Goal: Transaction & Acquisition: Purchase product/service

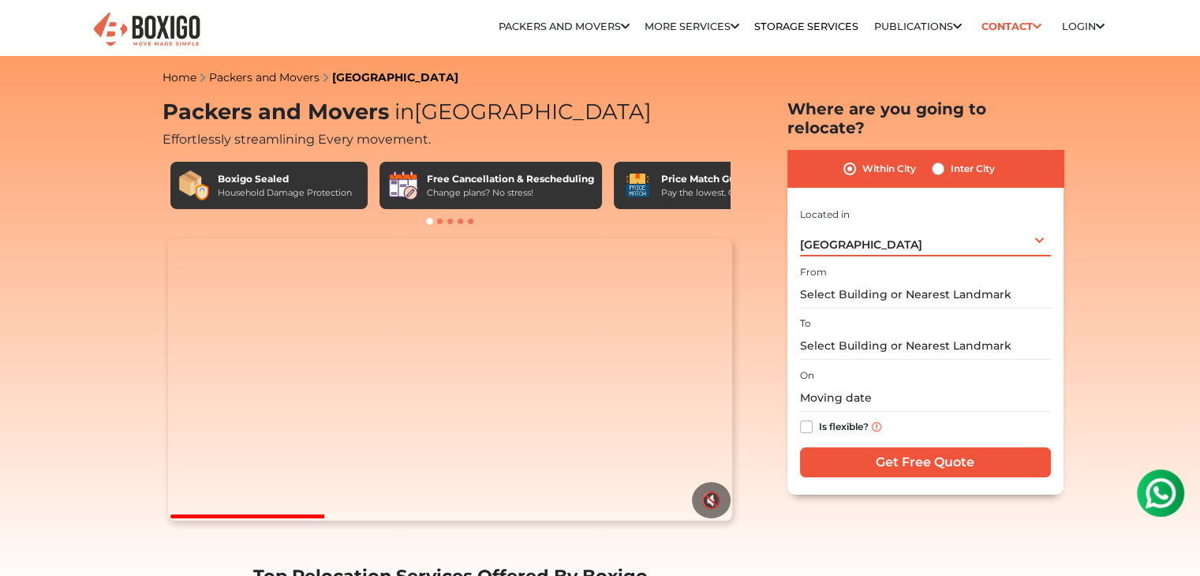
click at [980, 226] on div "[GEOGRAPHIC_DATA] Select City [GEOGRAPHIC_DATA] [GEOGRAPHIC_DATA] [GEOGRAPHIC_D…" at bounding box center [925, 239] width 251 height 33
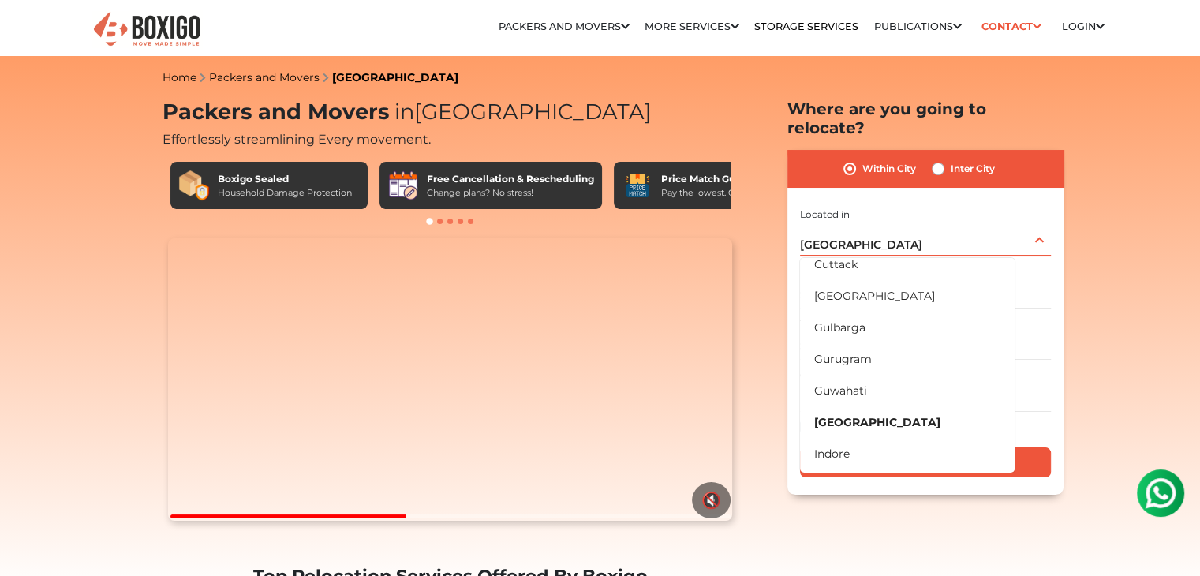
scroll to position [230, 0]
click at [871, 412] on li "[GEOGRAPHIC_DATA]" at bounding box center [907, 422] width 215 height 32
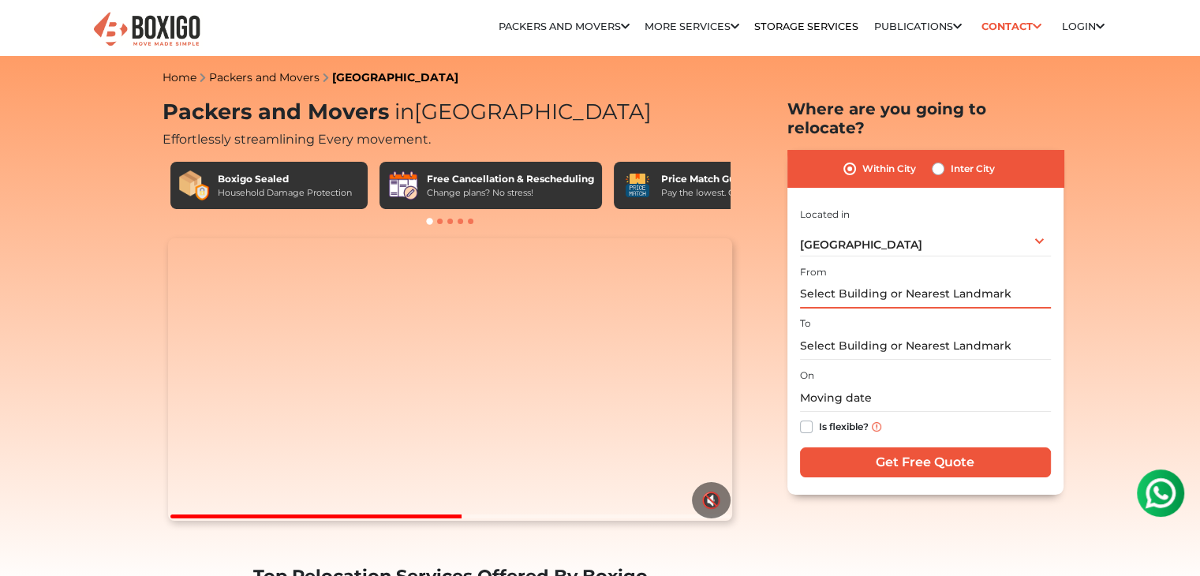
click at [888, 281] on input "text" at bounding box center [925, 295] width 251 height 28
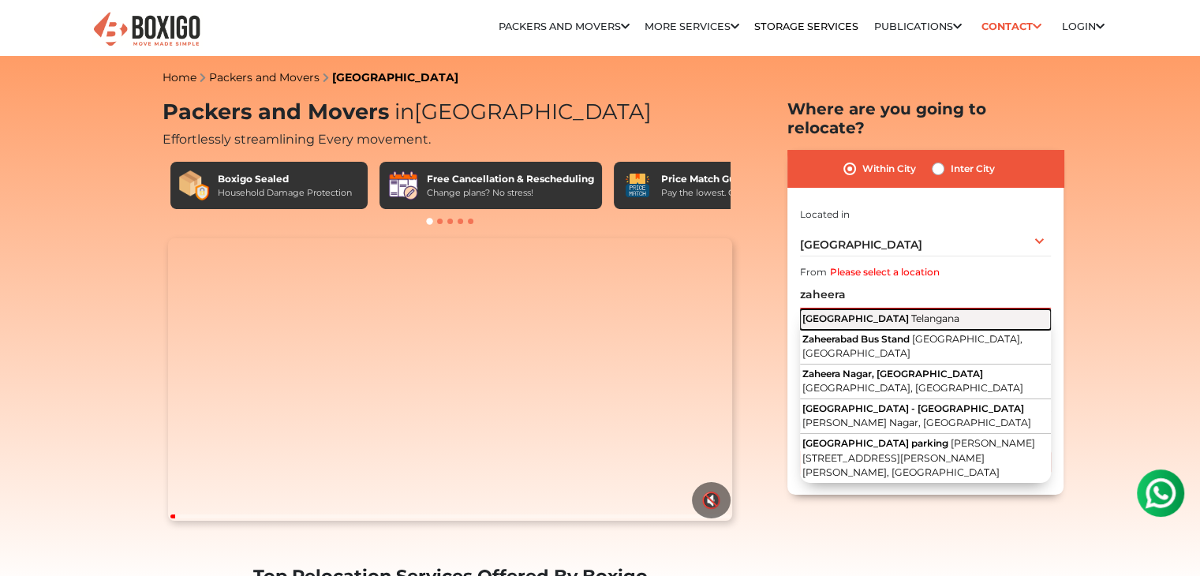
click at [911, 312] on span "Telangana" at bounding box center [935, 318] width 48 height 12
type input "[GEOGRAPHIC_DATA], [GEOGRAPHIC_DATA]"
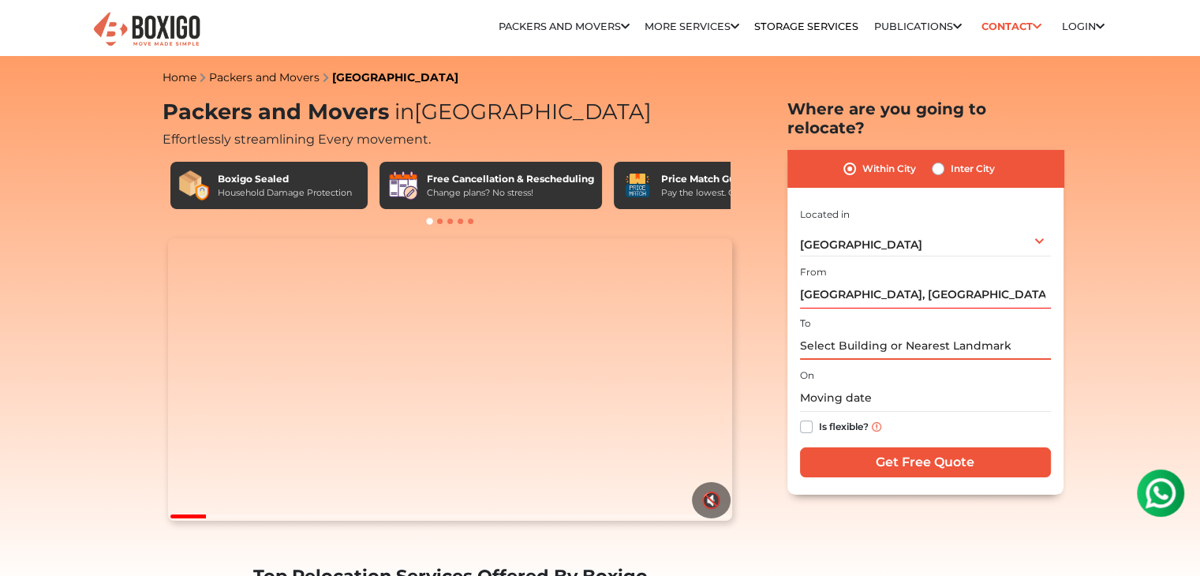
click at [864, 332] on input "text" at bounding box center [925, 346] width 251 height 28
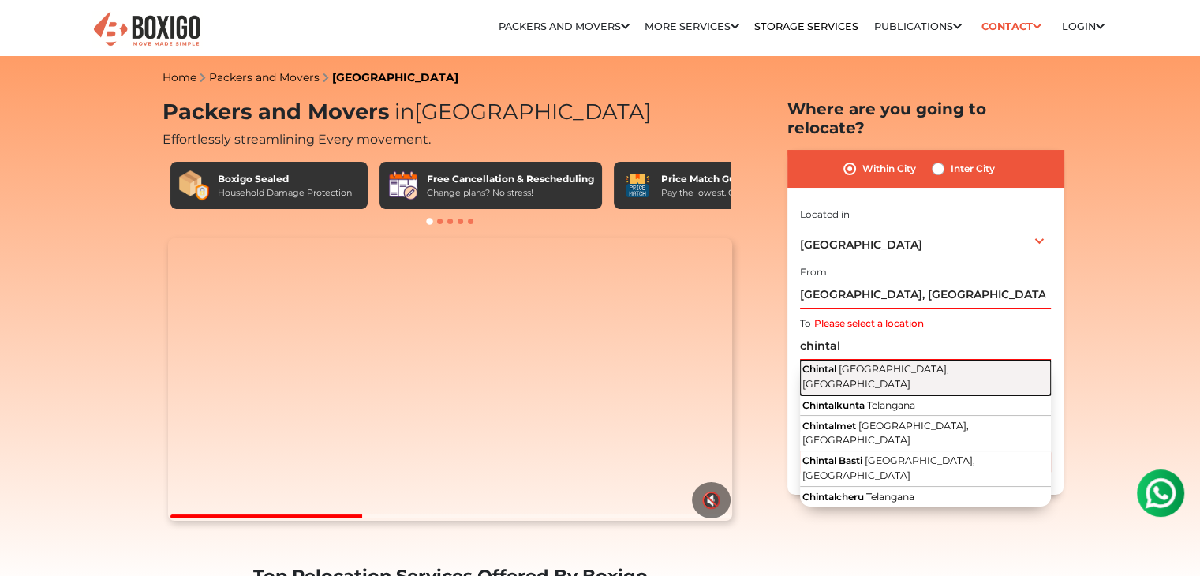
click at [856, 363] on span "[GEOGRAPHIC_DATA], [GEOGRAPHIC_DATA]" at bounding box center [875, 376] width 147 height 27
type input "[GEOGRAPHIC_DATA], [GEOGRAPHIC_DATA], [GEOGRAPHIC_DATA]"
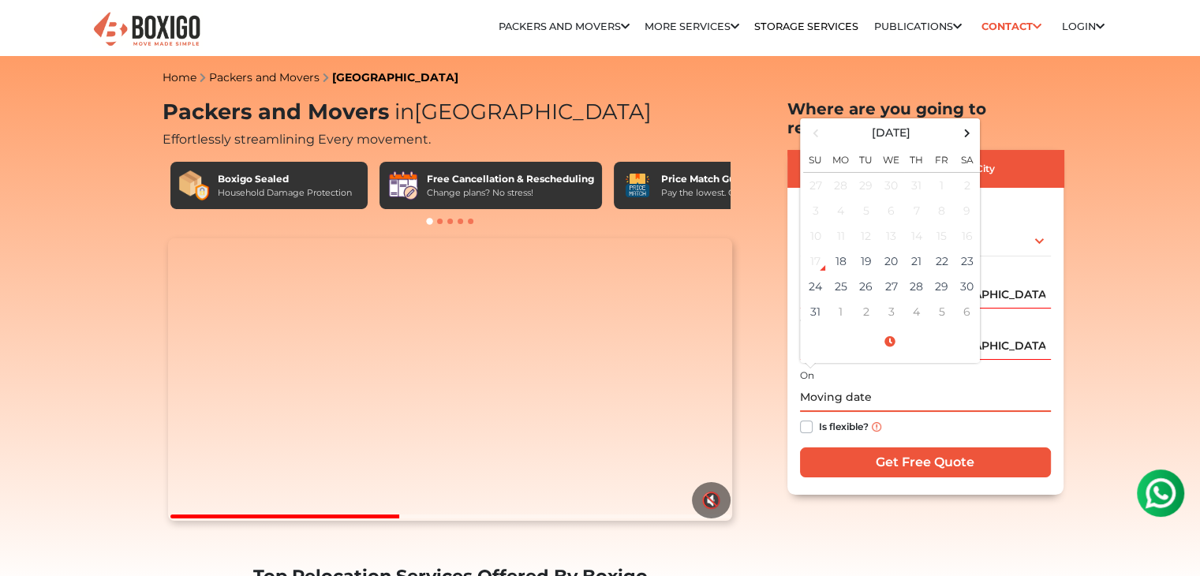
click at [843, 387] on input "text" at bounding box center [925, 398] width 251 height 28
click at [971, 122] on span at bounding box center [966, 132] width 21 height 21
click at [818, 198] on td "7" at bounding box center [815, 210] width 25 height 25
type input "[DATE] 12:00 AM"
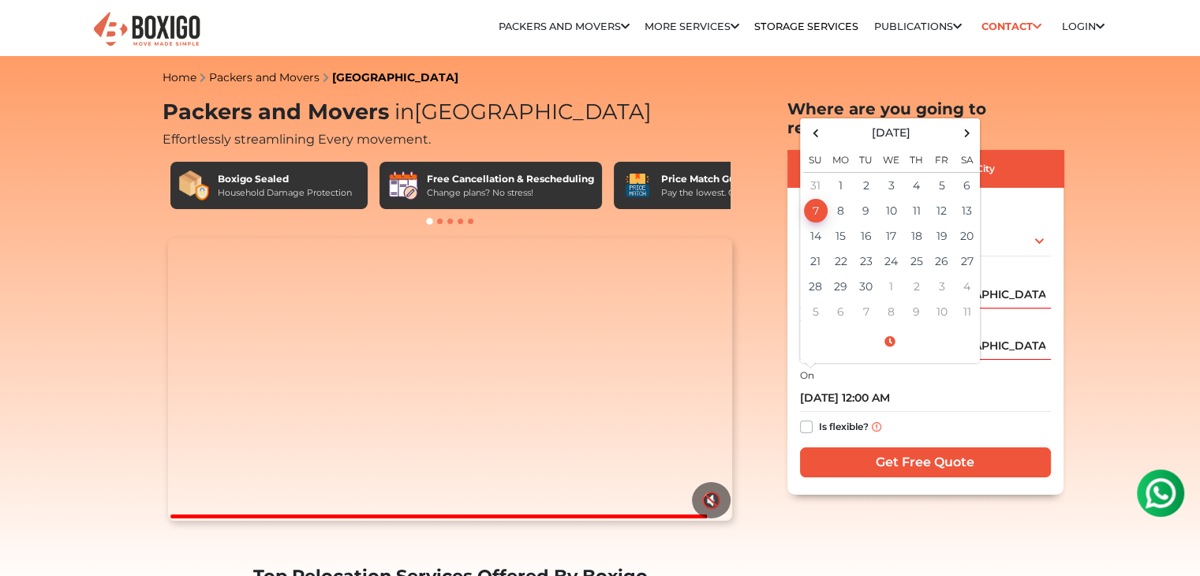
click at [839, 417] on label "Is flexible?" at bounding box center [844, 425] width 50 height 17
click at [812, 417] on input "Is flexible?" at bounding box center [806, 425] width 13 height 16
checkbox input "true"
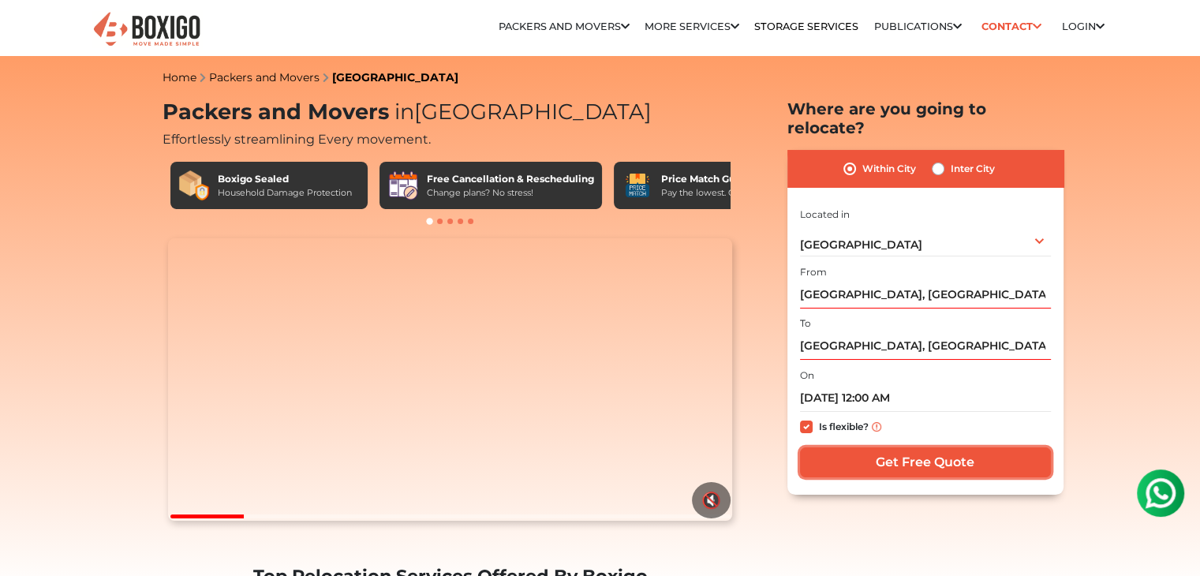
click at [919, 447] on input "Get Free Quote" at bounding box center [925, 462] width 251 height 30
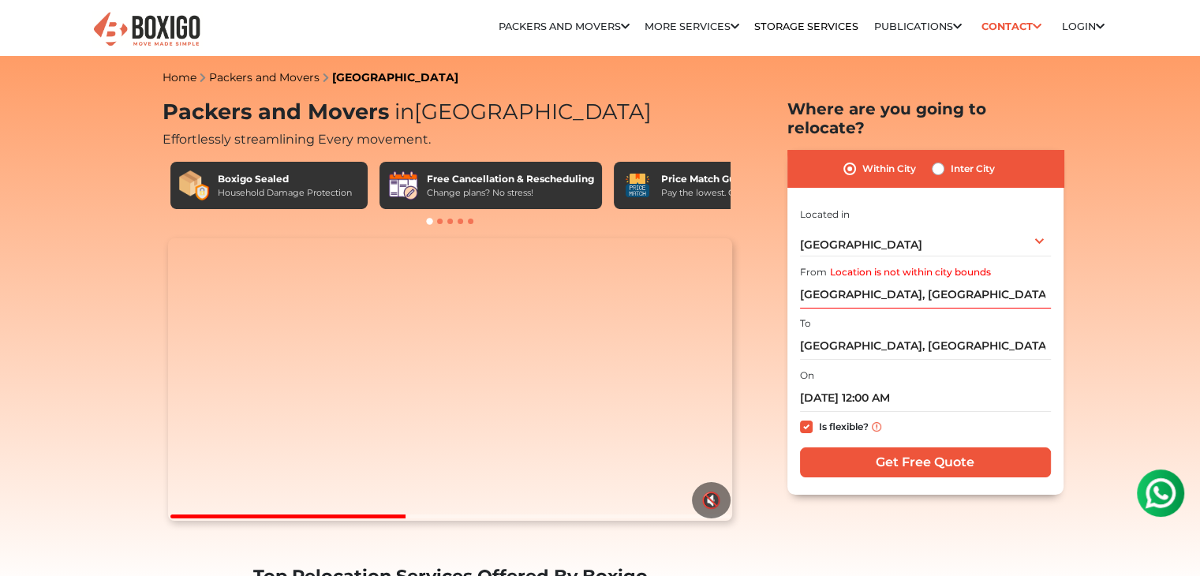
click at [978, 159] on label "Inter City" at bounding box center [972, 168] width 44 height 19
click at [944, 159] on input "Inter City" at bounding box center [937, 167] width 13 height 16
radio input "true"
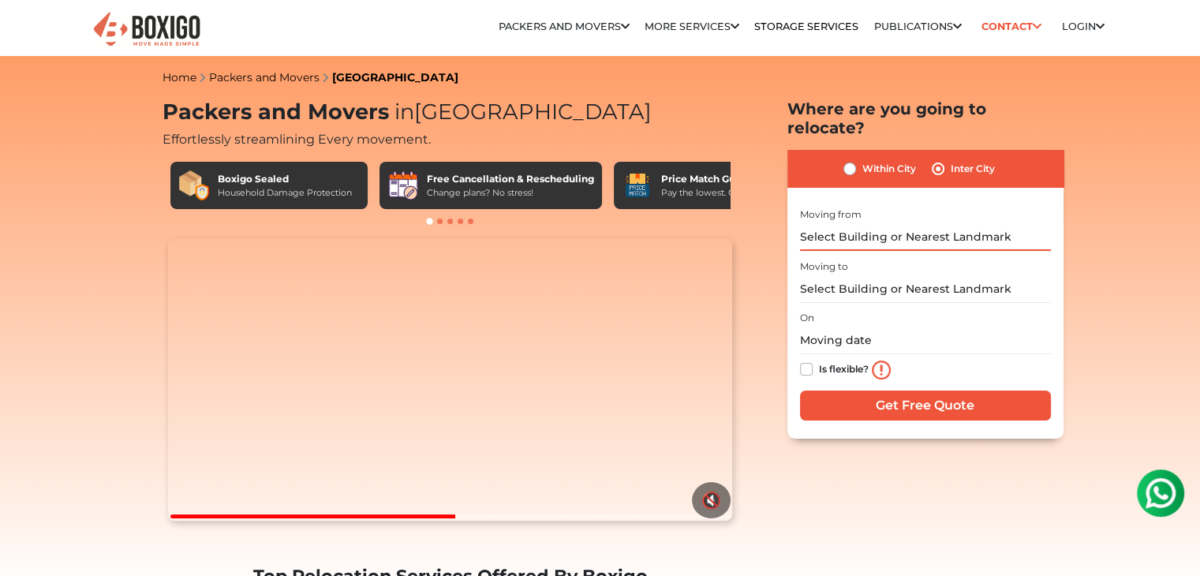
click at [909, 223] on input "text" at bounding box center [925, 237] width 251 height 28
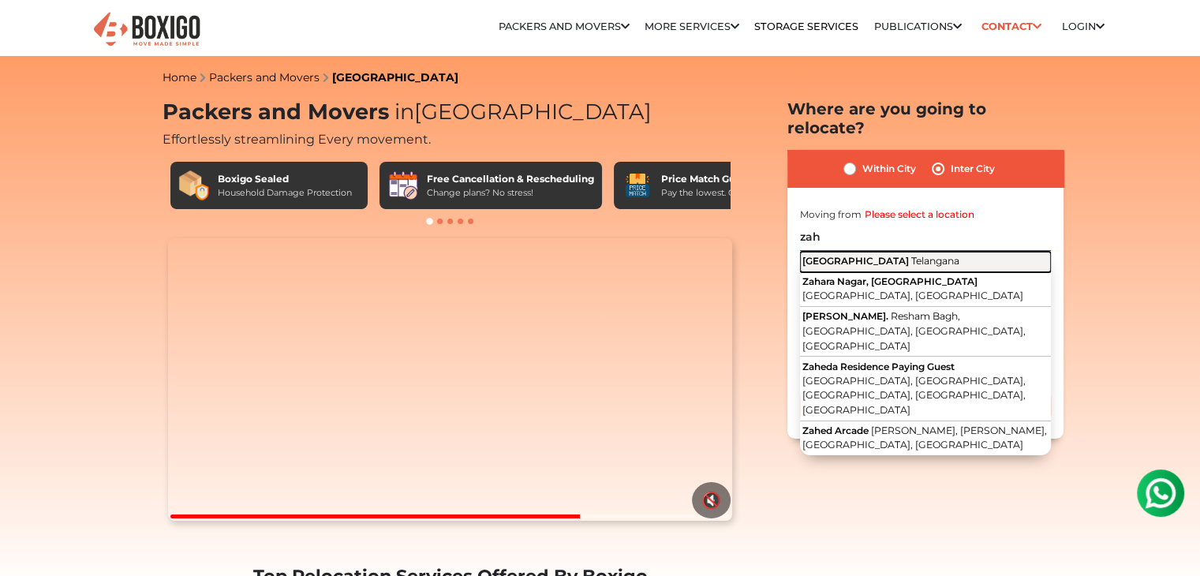
click at [911, 255] on span "Telangana" at bounding box center [935, 261] width 48 height 12
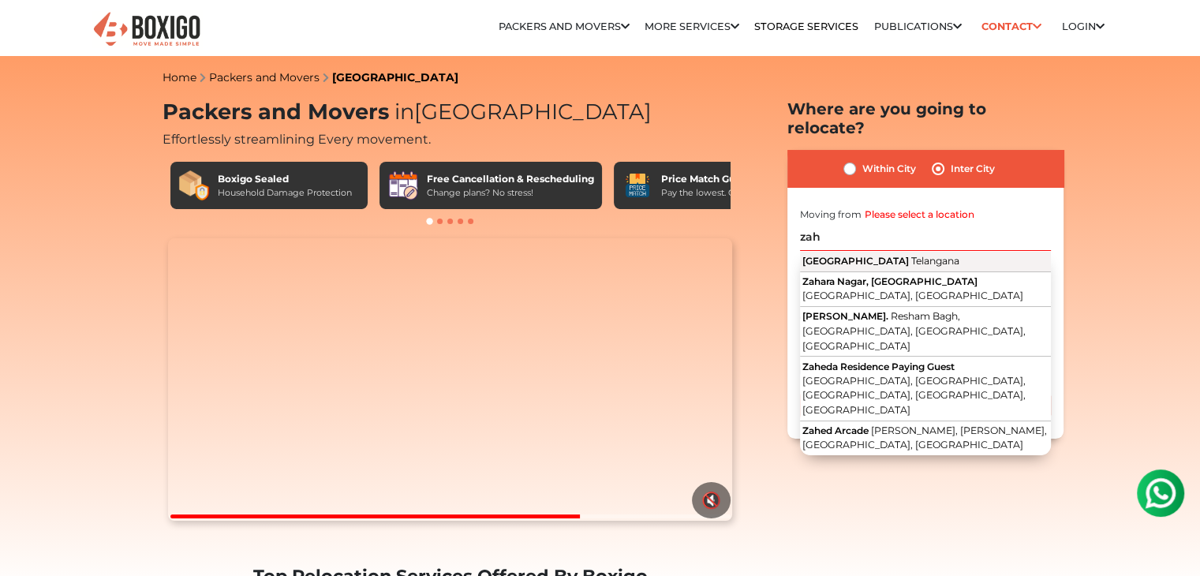
type input "[GEOGRAPHIC_DATA], [GEOGRAPHIC_DATA]"
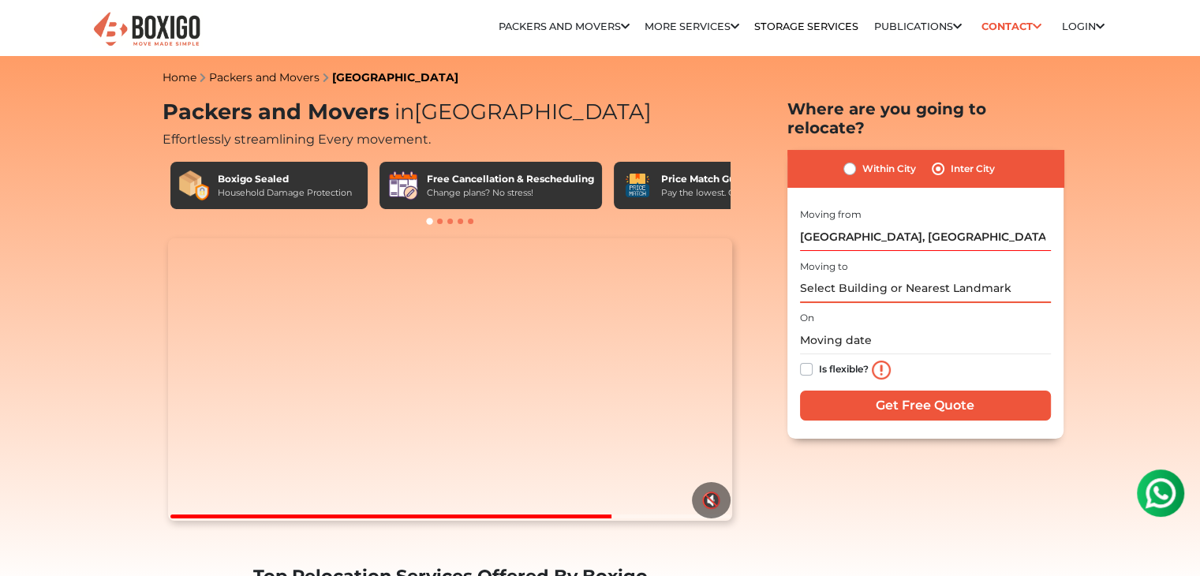
click at [866, 275] on input "text" at bounding box center [925, 289] width 251 height 28
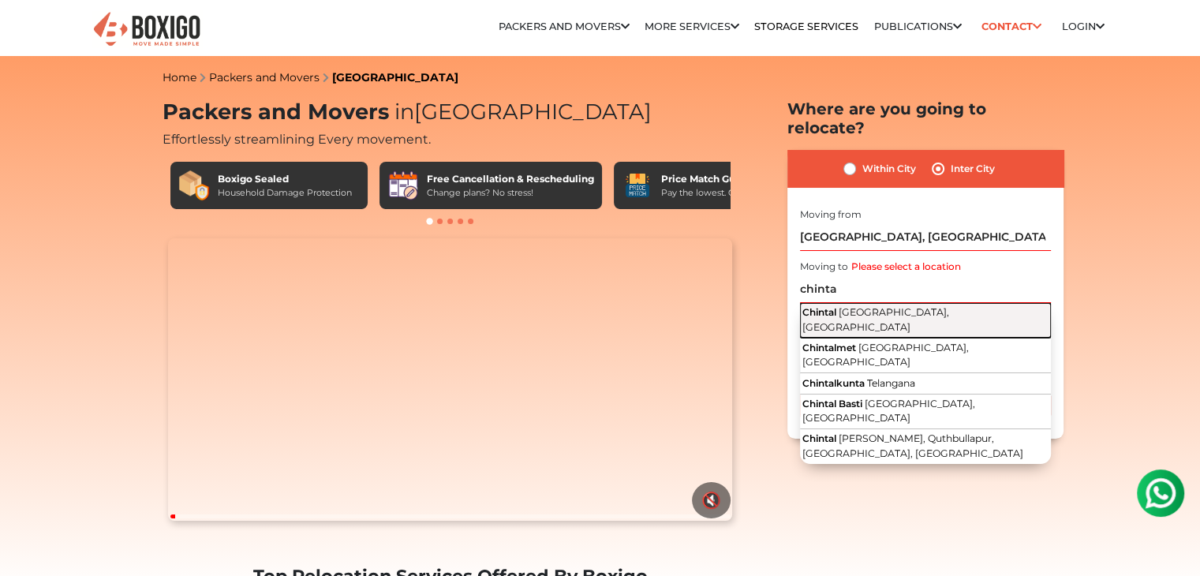
click at [855, 306] on span "[GEOGRAPHIC_DATA], [GEOGRAPHIC_DATA]" at bounding box center [875, 319] width 147 height 27
type input "[GEOGRAPHIC_DATA], [GEOGRAPHIC_DATA], [GEOGRAPHIC_DATA]"
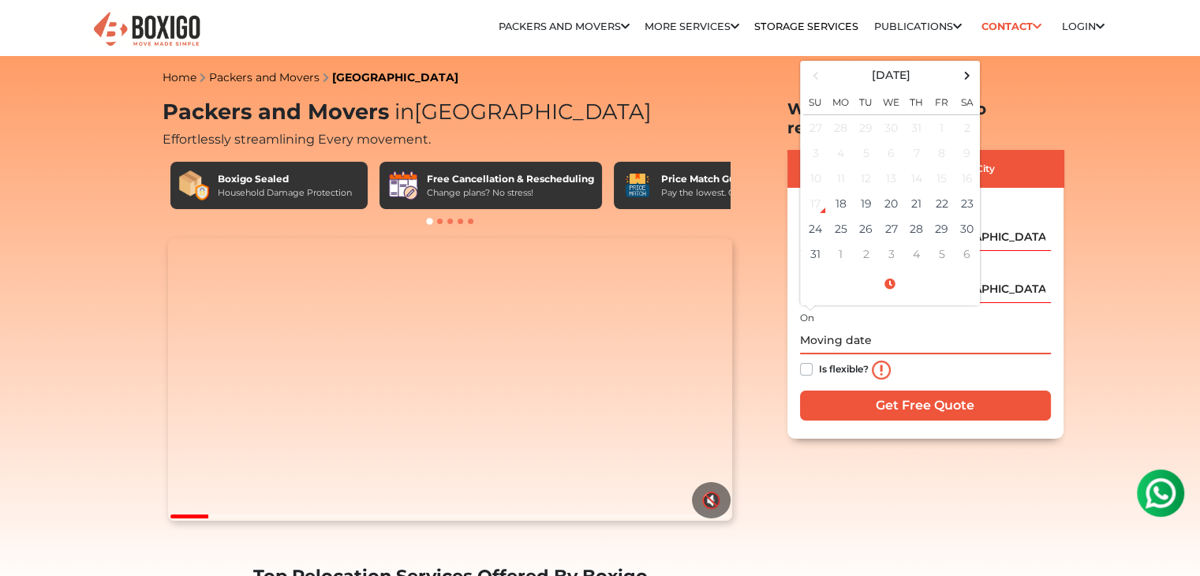
click at [830, 327] on input "text" at bounding box center [925, 341] width 251 height 28
click at [964, 54] on div "Relocation Storage Space Packers and Movers Packers and Movers in [GEOGRAPHIC_D…" at bounding box center [686, 33] width 860 height 44
click at [865, 327] on input "text" at bounding box center [925, 341] width 251 height 28
click at [965, 65] on span at bounding box center [966, 75] width 21 height 21
click at [820, 140] on td "7" at bounding box center [815, 152] width 25 height 25
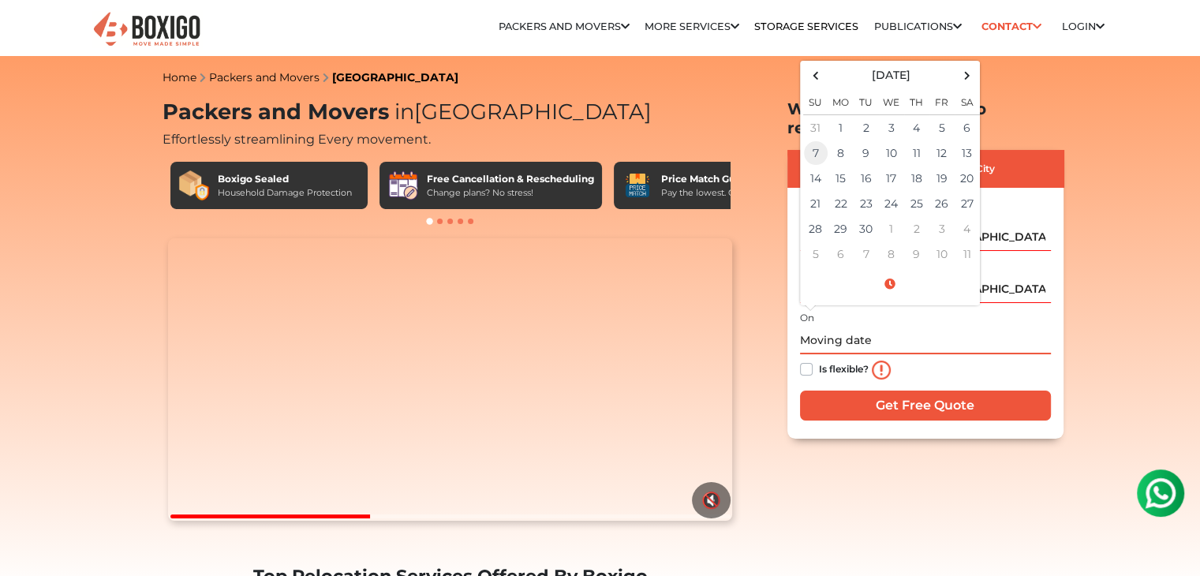
type input "[DATE] 12:00 AM"
click at [819, 360] on label "Is flexible?" at bounding box center [844, 368] width 50 height 17
click at [804, 360] on input "Is flexible?" at bounding box center [806, 368] width 13 height 16
checkbox input "true"
click at [873, 327] on input "[DATE] 12:00 AM" at bounding box center [925, 341] width 251 height 28
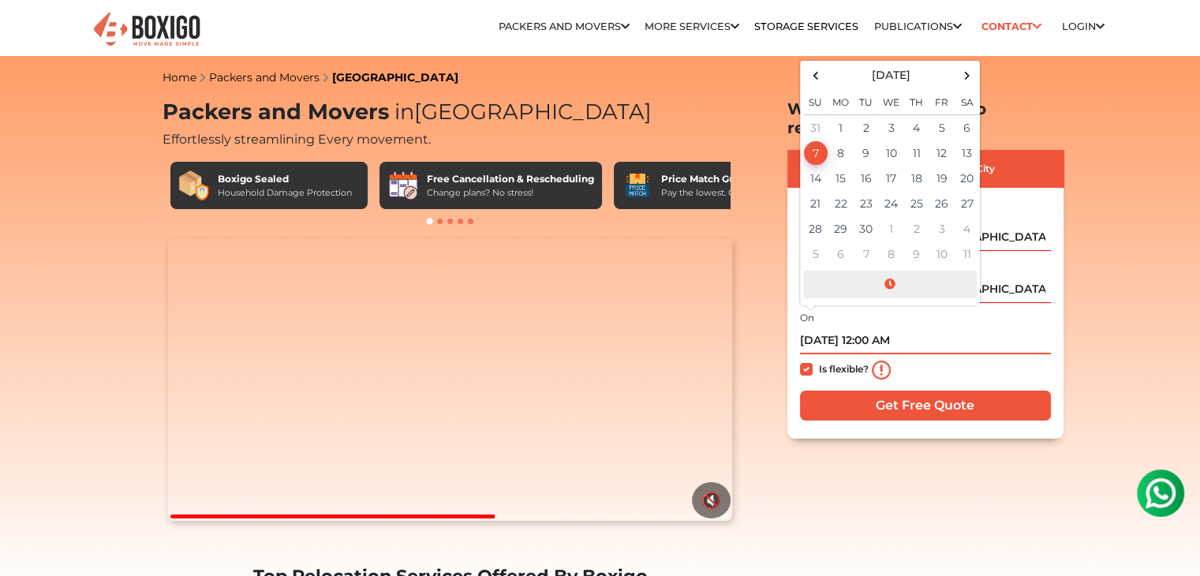
click at [889, 271] on span at bounding box center [890, 285] width 174 height 28
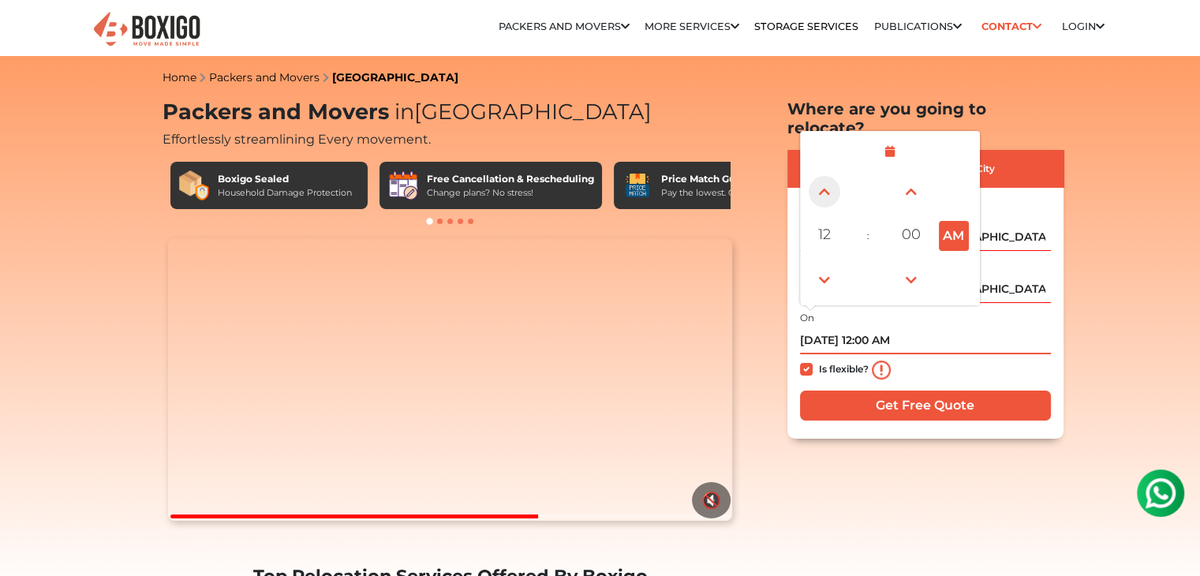
click at [824, 183] on span at bounding box center [824, 192] width 32 height 32
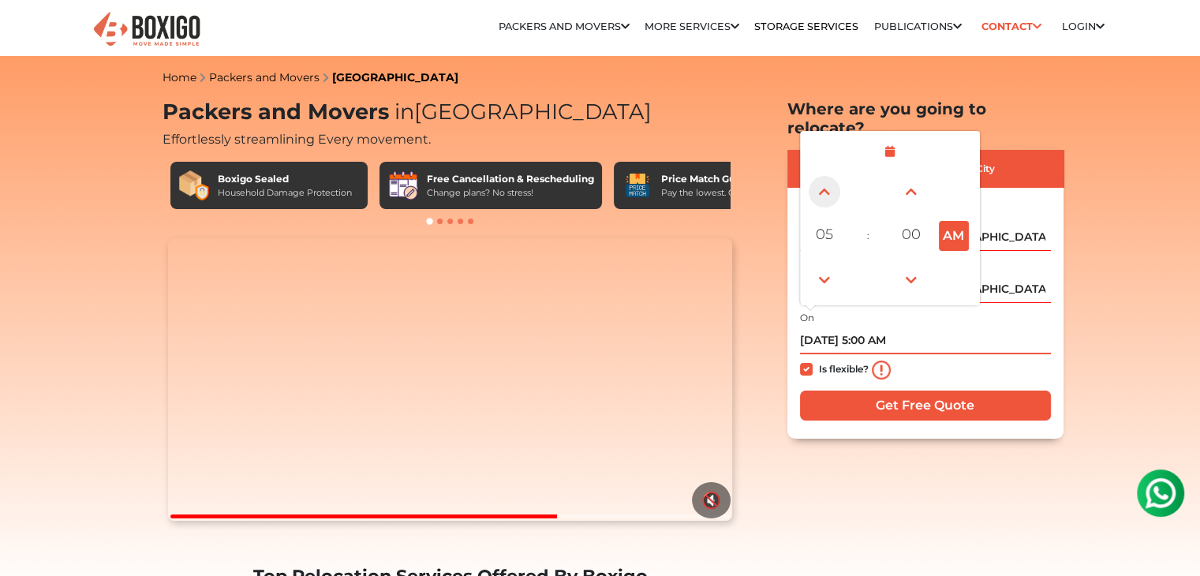
click at [824, 183] on span at bounding box center [824, 192] width 32 height 32
type input "[DATE] 9:00 AM"
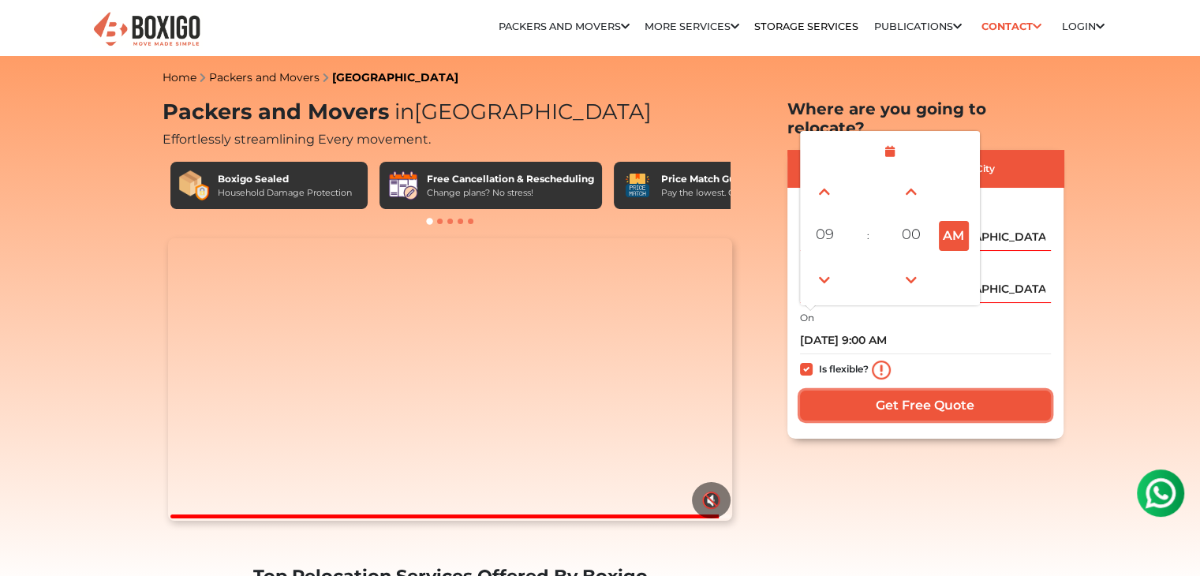
click at [883, 391] on input "Get Free Quote" at bounding box center [925, 405] width 251 height 30
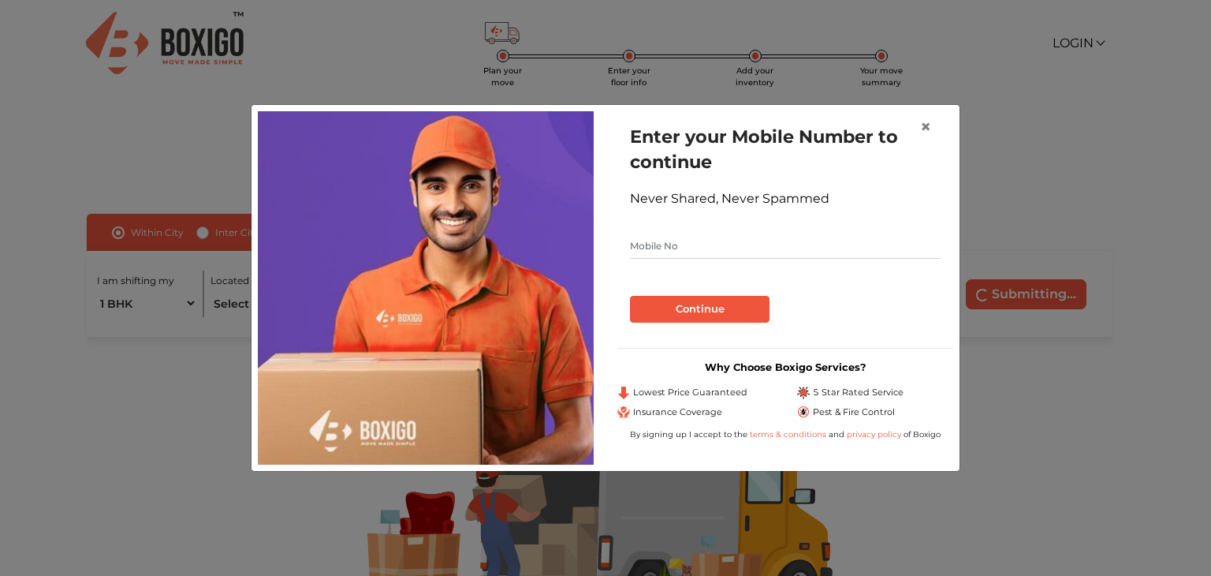
click at [728, 241] on input "text" at bounding box center [785, 245] width 311 height 25
type input "9037838859"
click at [715, 304] on button "Continue" at bounding box center [700, 309] width 140 height 27
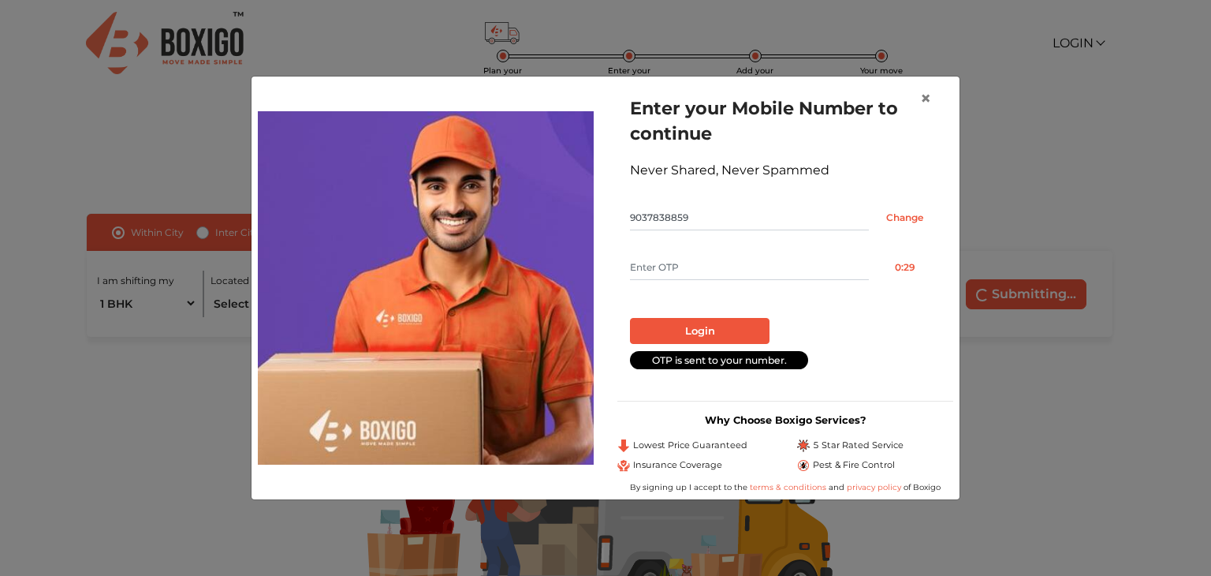
click at [719, 273] on input "text" at bounding box center [749, 267] width 239 height 25
type input "1253"
click at [696, 326] on button "Login" at bounding box center [700, 331] width 140 height 27
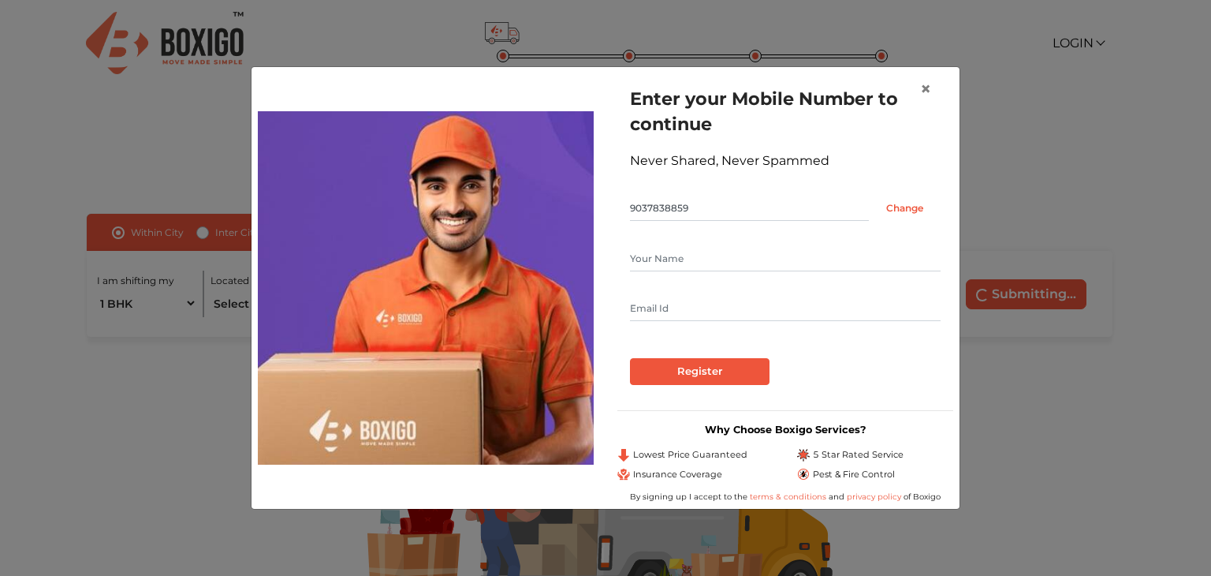
click at [697, 255] on input "text" at bounding box center [785, 258] width 311 height 25
type input "SARATH V V"
click at [668, 299] on input "text" at bounding box center [785, 308] width 311 height 25
type input "sarathvv963@gmail.com"
click at [696, 368] on input "Register" at bounding box center [700, 371] width 140 height 27
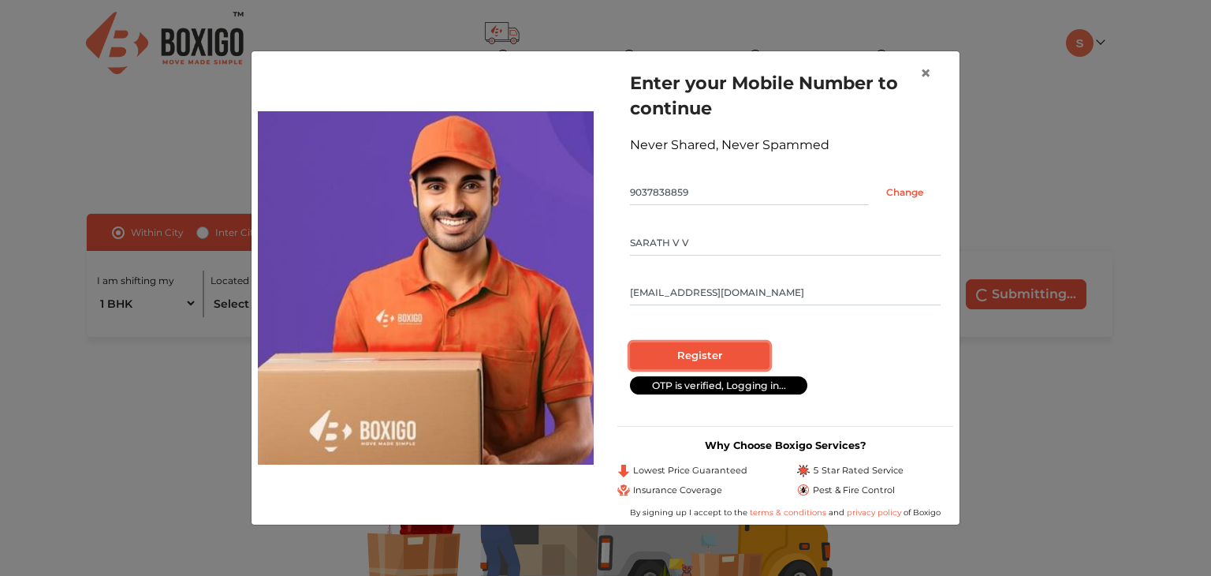
radio input "false"
radio input "true"
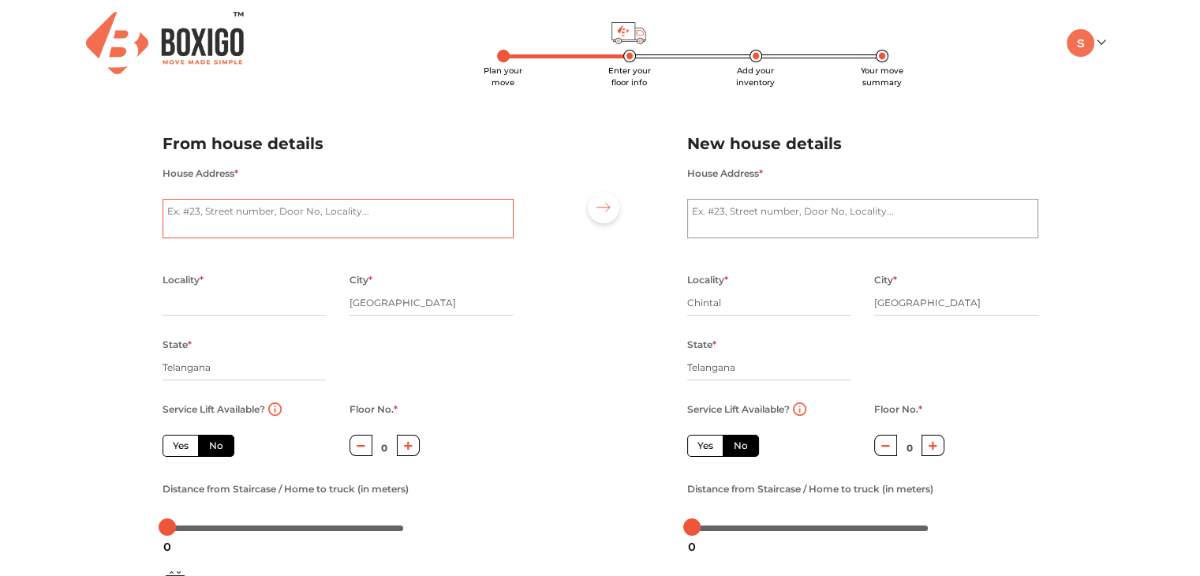
click at [325, 223] on textarea "House Address *" at bounding box center [337, 218] width 351 height 39
click at [260, 218] on textarea "House Address *" at bounding box center [337, 218] width 351 height 39
paste textarea "P.NO 122 , 1st floor , OM SRI SAI RAM building . SAI RAM Colony, zaheerabad San…"
type textarea "P.NO 122 , 1st floor , OM SRI SAI RAM building . SAI RAM Colony, zaheerabad San…"
click at [261, 298] on input "text" at bounding box center [244, 302] width 164 height 25
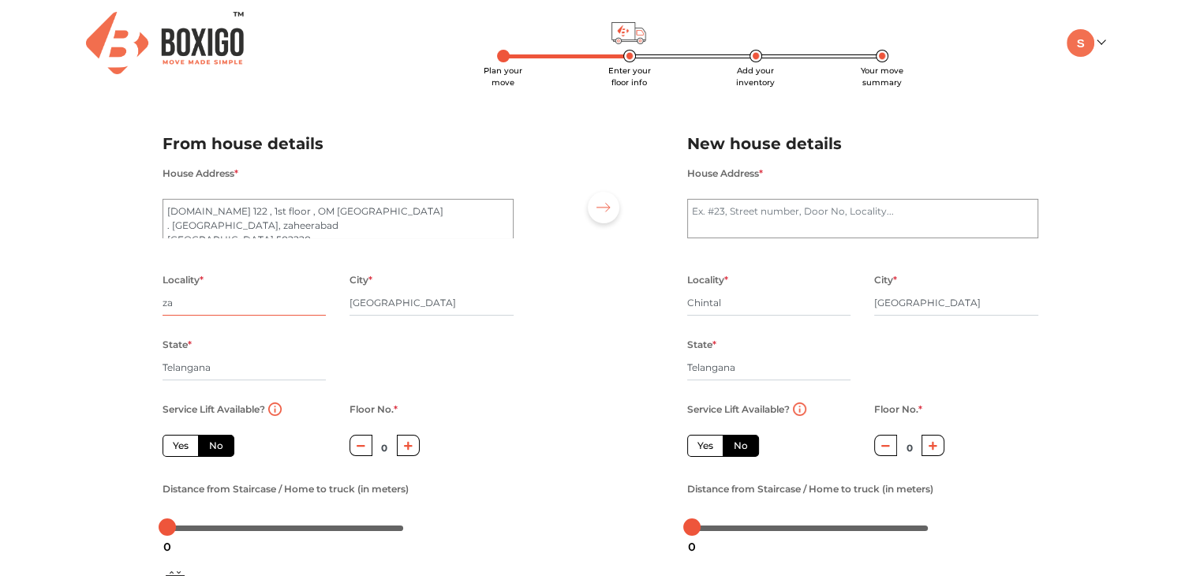
type input "z"
type input "[GEOGRAPHIC_DATA]"
click at [381, 308] on input "[GEOGRAPHIC_DATA]" at bounding box center [431, 302] width 164 height 25
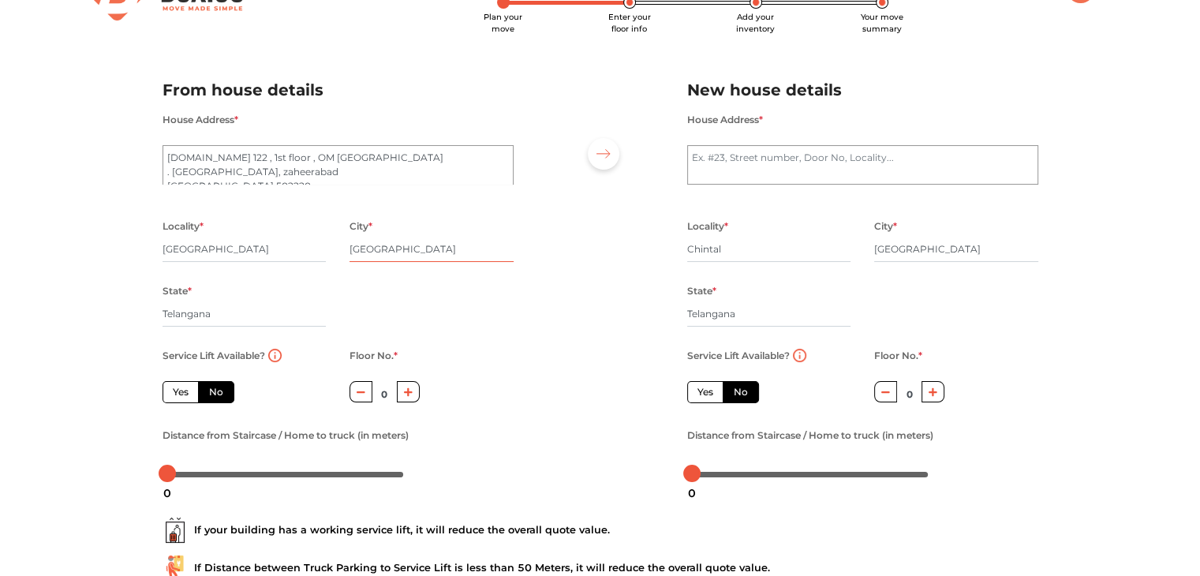
scroll to position [66, 0]
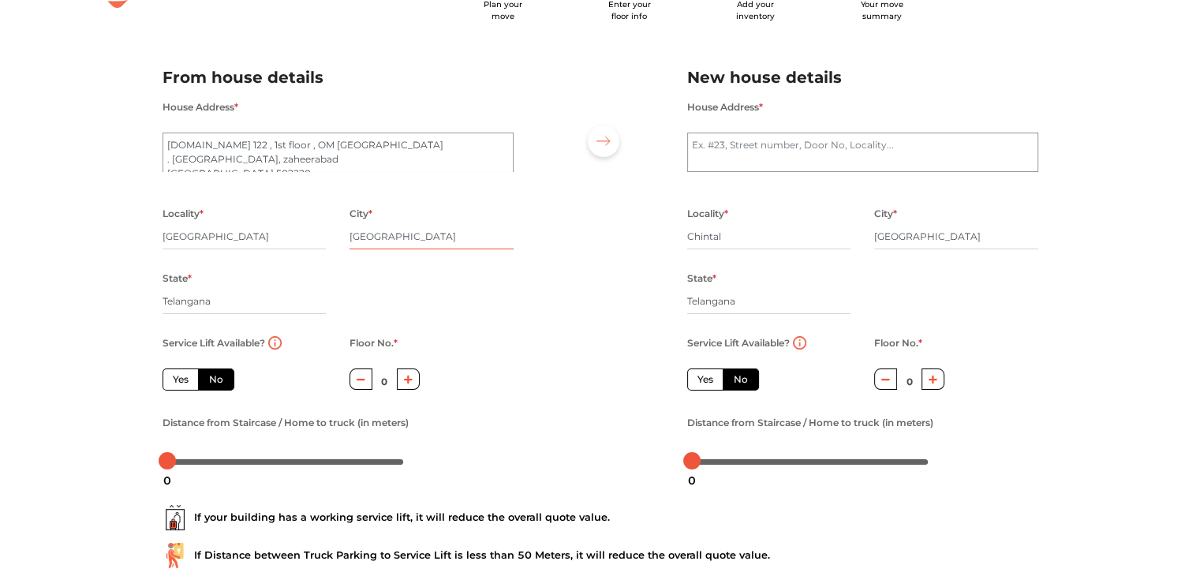
drag, startPoint x: 428, startPoint y: 237, endPoint x: 344, endPoint y: 237, distance: 84.4
click at [344, 237] on div "City * Zaheerabad" at bounding box center [432, 235] width 188 height 65
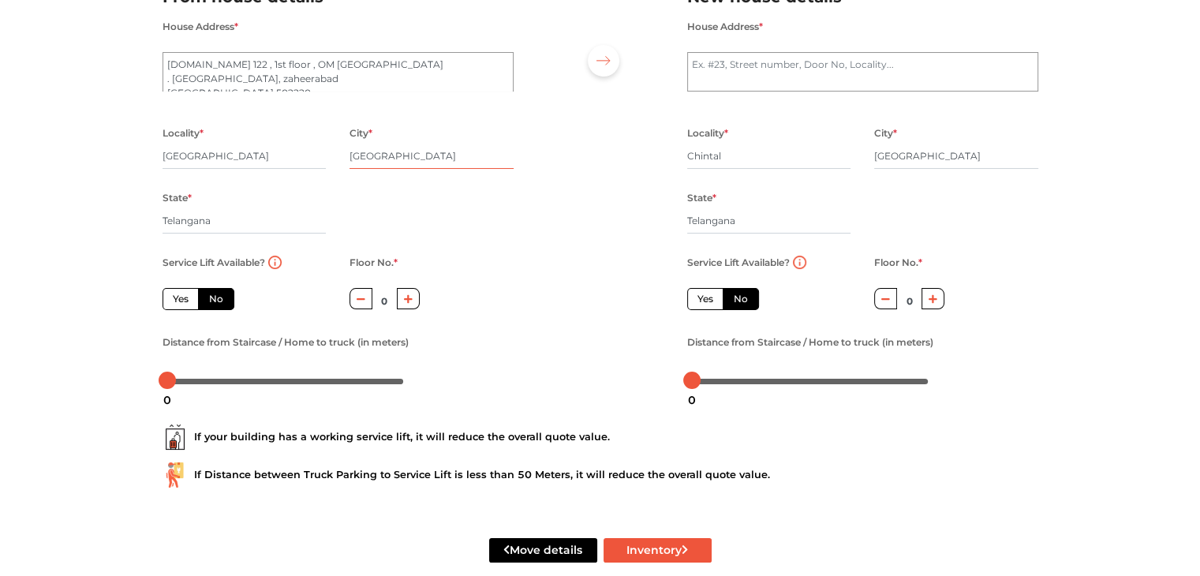
scroll to position [158, 0]
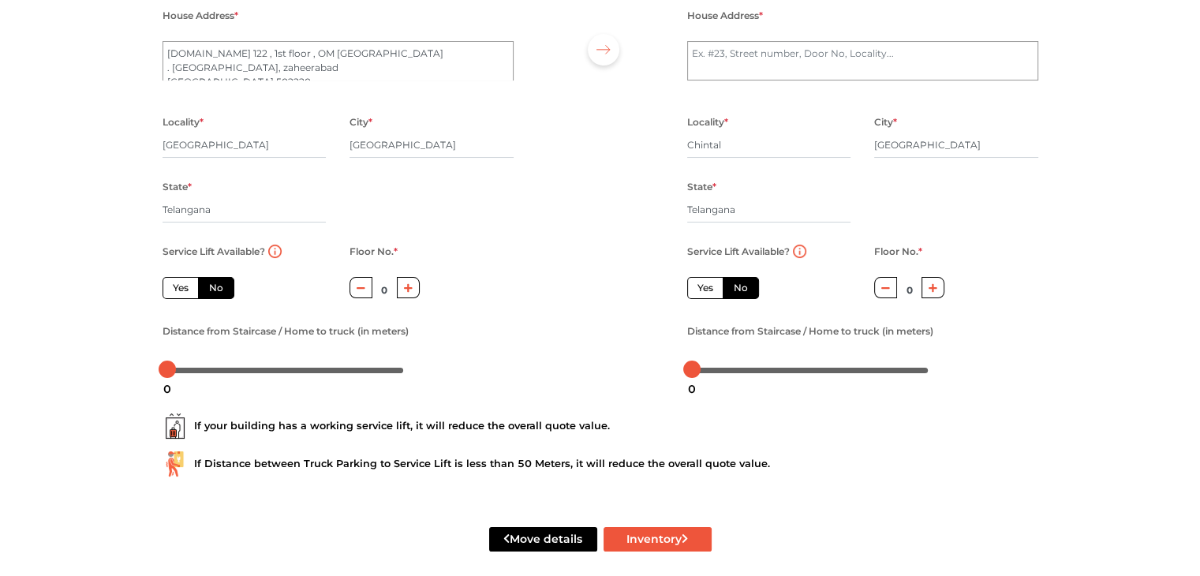
click at [216, 289] on label "No" at bounding box center [216, 288] width 36 height 22
click at [216, 289] on input "No" at bounding box center [214, 286] width 10 height 10
radio input "true"
click at [362, 289] on icon "button" at bounding box center [360, 288] width 9 height 2
click at [401, 293] on button "button" at bounding box center [408, 287] width 23 height 21
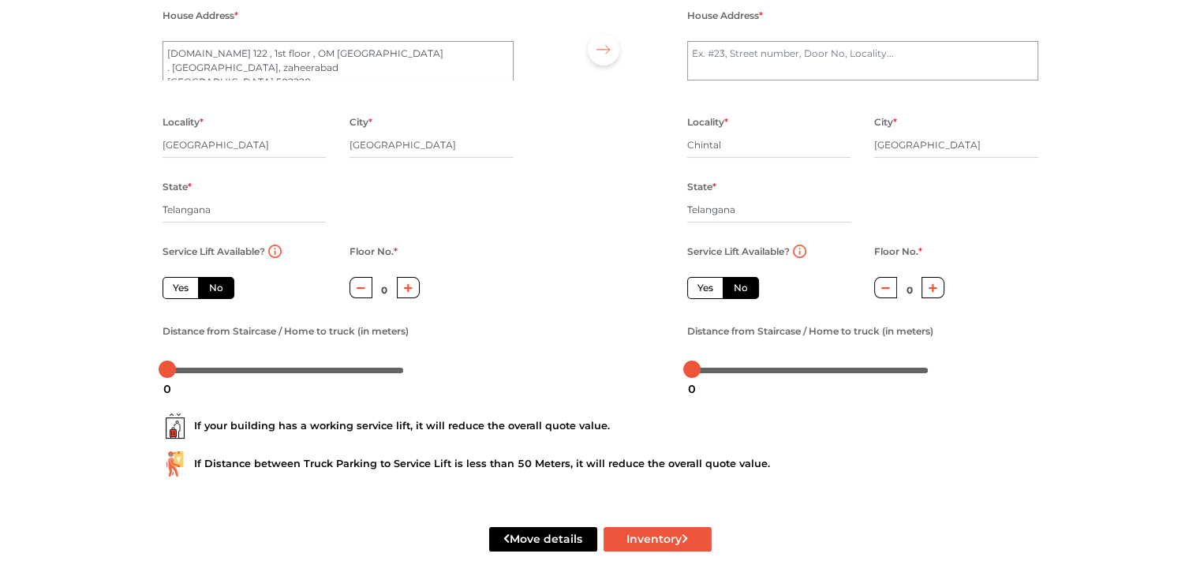
type input "1"
click at [457, 293] on div "Service Lift Available? Yes No Floor No. * 1 Distance from Staircase / Home to …" at bounding box center [338, 311] width 375 height 140
click at [207, 373] on div at bounding box center [285, 368] width 237 height 9
click at [221, 371] on div at bounding box center [285, 368] width 237 height 9
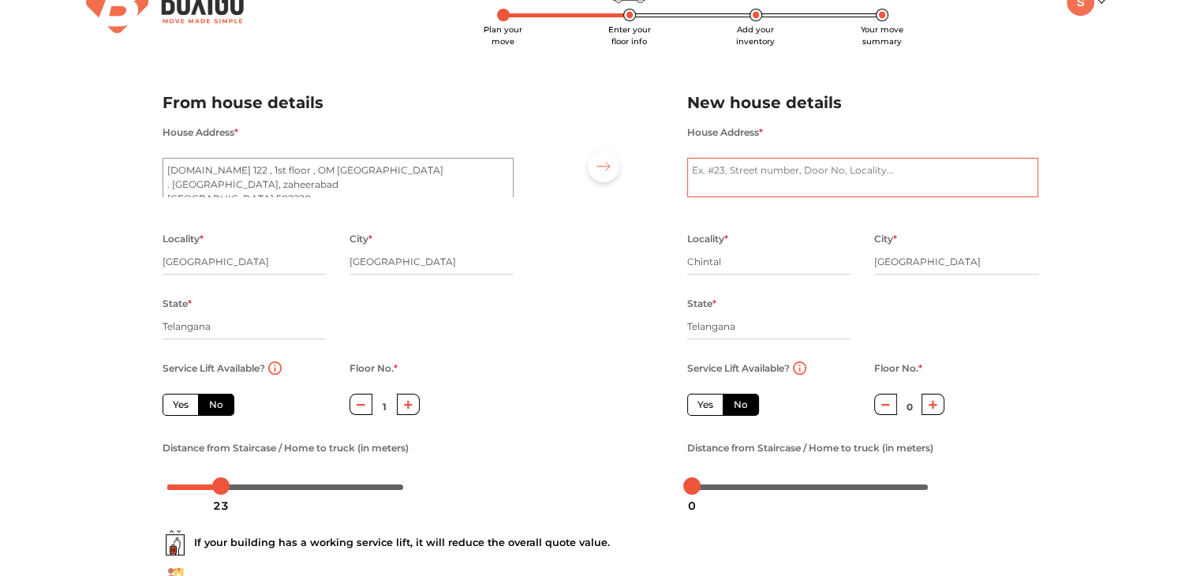
click at [786, 184] on textarea "House Address *" at bounding box center [862, 177] width 351 height 39
type textarea "2"
paste textarea "Plot No 45, 6-265, Road No. 3, Bank Colony, Hyderabad, Telangana 500067"
click at [738, 173] on textarea "Plot No 45, 6-265, Road No. 3, Bank Colony, Hyderabad, Telangana 500067" at bounding box center [862, 177] width 351 height 39
click at [1001, 168] on textarea "Plot No 44, H.No 6-265/2/1, 2nd floor Road No. 3, Bank Colony, Hyderabad, Telan…" at bounding box center [862, 177] width 351 height 39
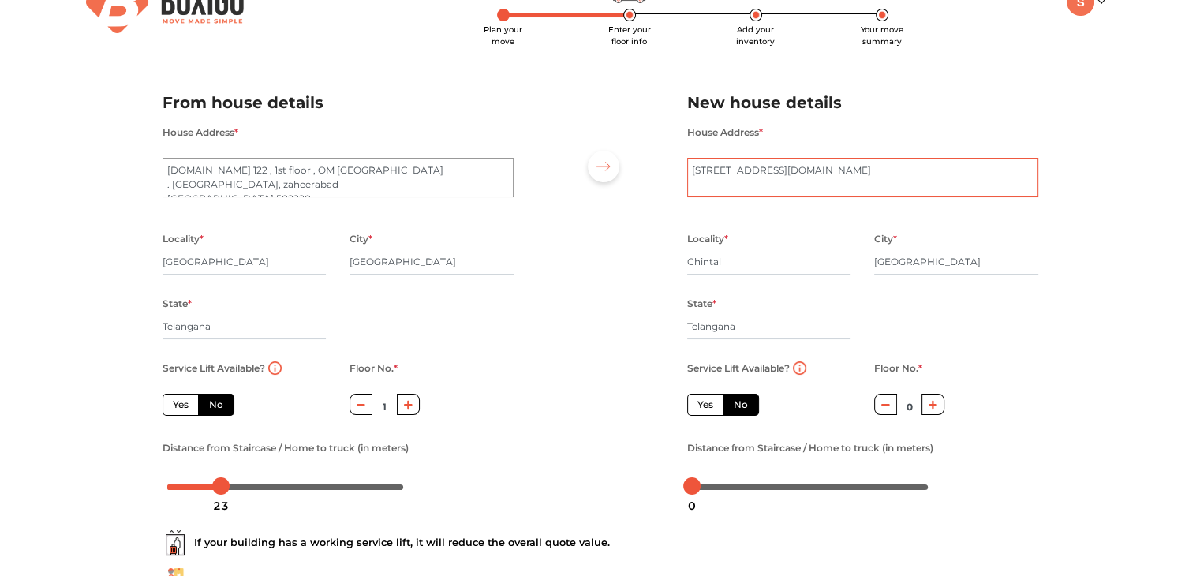
scroll to position [110, 0]
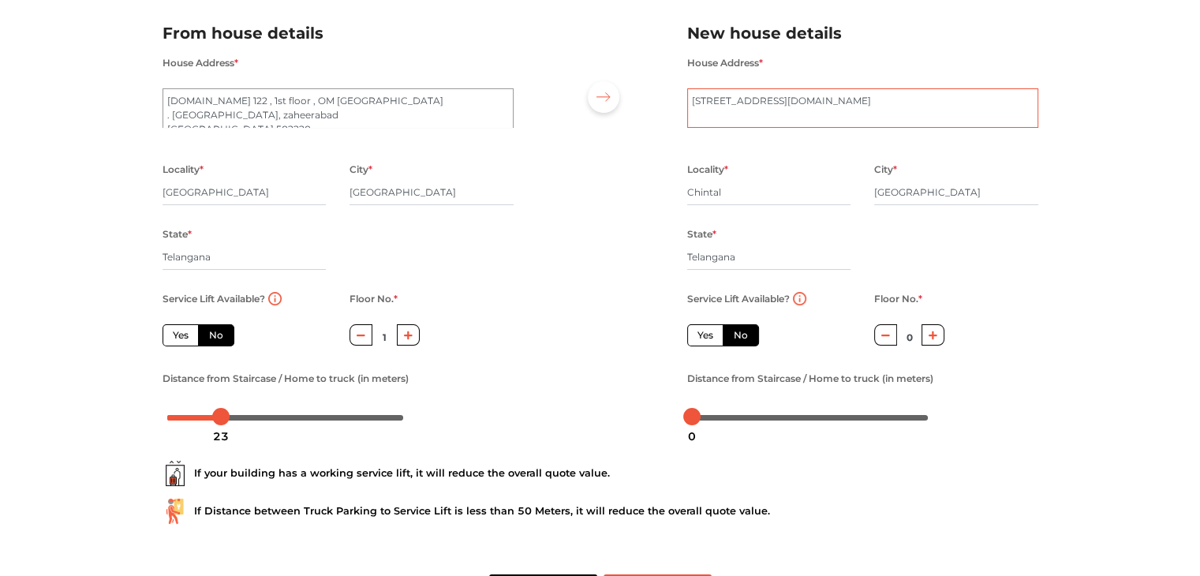
type textarea "Plot No 44, H.No 6-265/2/1, 2nd floor Road No. 3, Bank Colony, Chintal Hyderaba…"
click at [741, 340] on label "No" at bounding box center [740, 335] width 36 height 22
click at [741, 338] on input "No" at bounding box center [739, 333] width 10 height 10
click at [699, 338] on label "Yes" at bounding box center [705, 335] width 36 height 22
click at [699, 338] on input "Yes" at bounding box center [702, 333] width 10 height 10
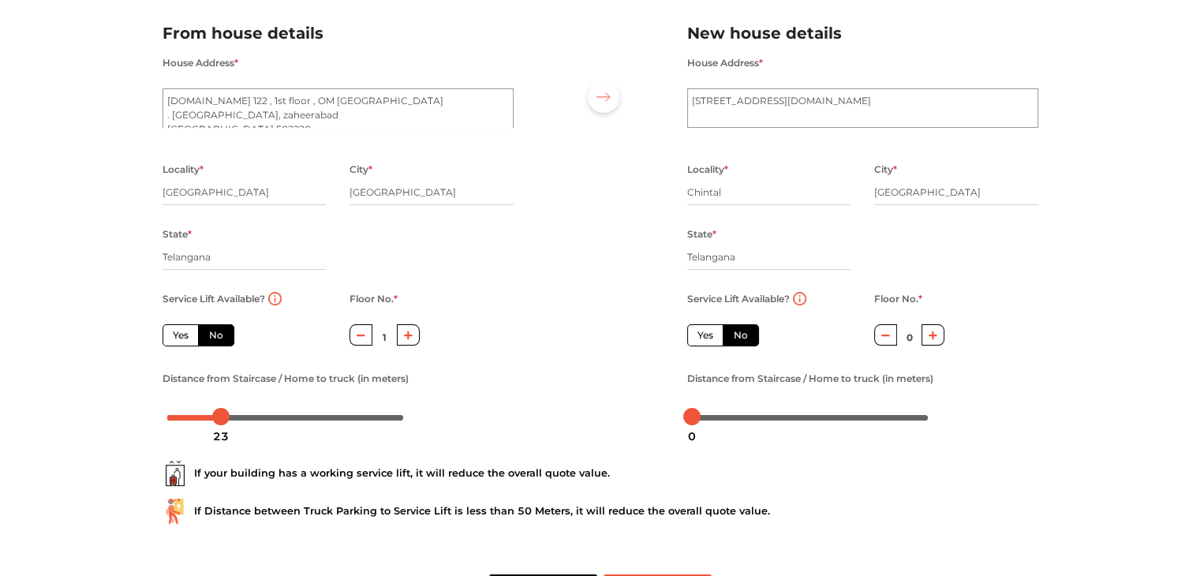
radio input "true"
click at [729, 335] on label "No" at bounding box center [740, 335] width 36 height 22
click at [734, 335] on input "No" at bounding box center [739, 333] width 10 height 10
radio input "true"
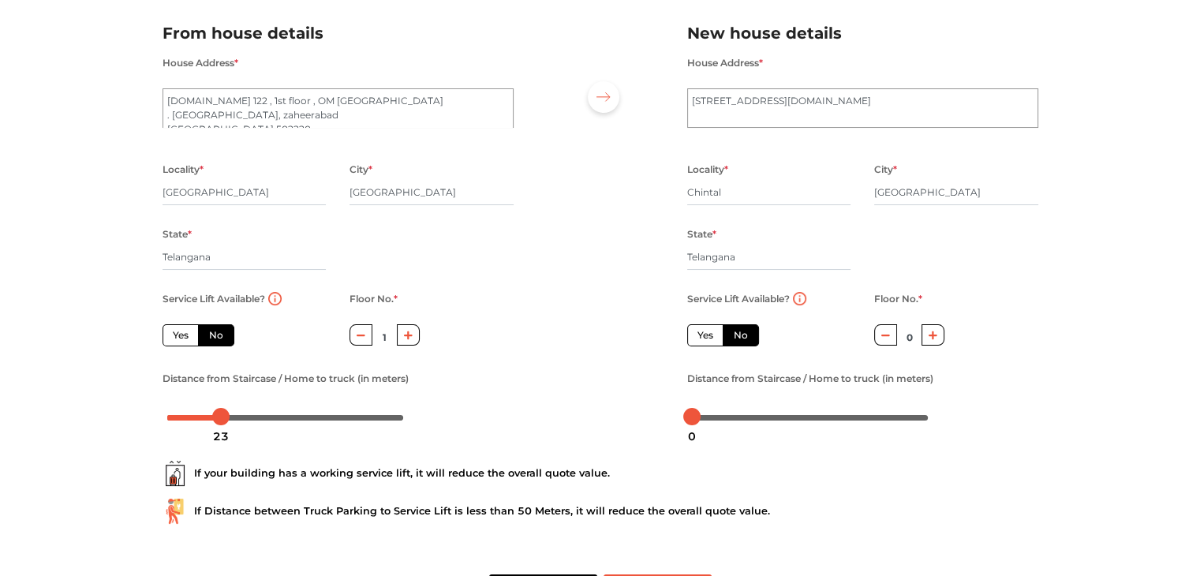
click at [927, 335] on button "button" at bounding box center [932, 334] width 23 height 21
type input "2"
drag, startPoint x: 224, startPoint y: 419, endPoint x: 193, endPoint y: 420, distance: 30.8
click at [193, 420] on div at bounding box center [189, 416] width 17 height 17
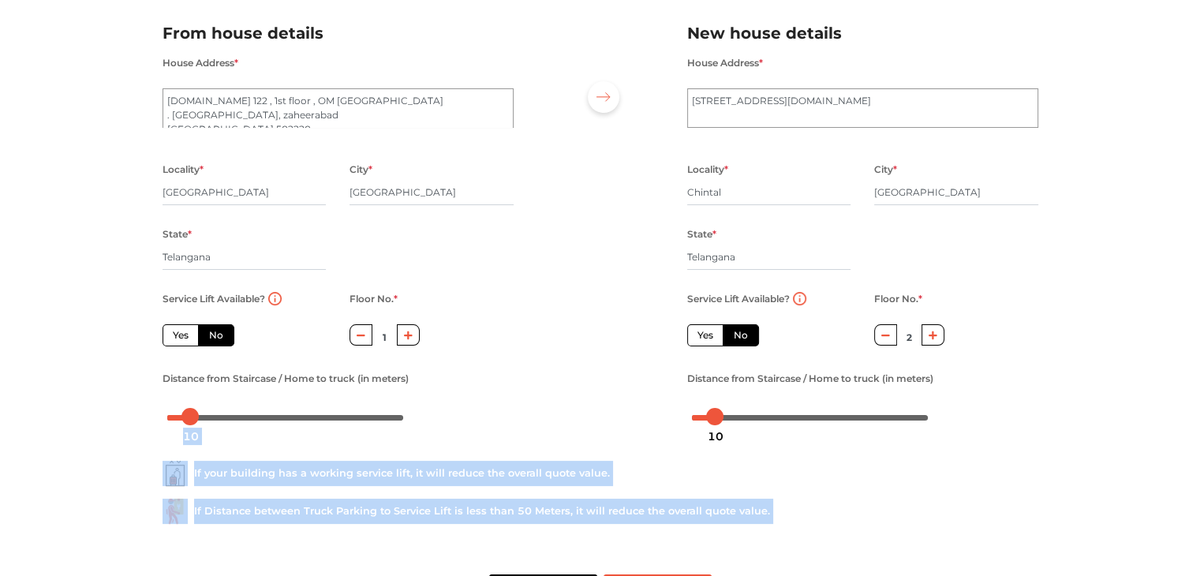
drag, startPoint x: 690, startPoint y: 424, endPoint x: 714, endPoint y: 420, distance: 24.0
click at [714, 420] on body "Plan your move Enter your floor info Add your inventory Your move summary My Mo…" at bounding box center [600, 178] width 1200 height 576
click at [827, 483] on div "If your building has a working service lift, it will reduce the overall quote v…" at bounding box center [599, 473] width 875 height 25
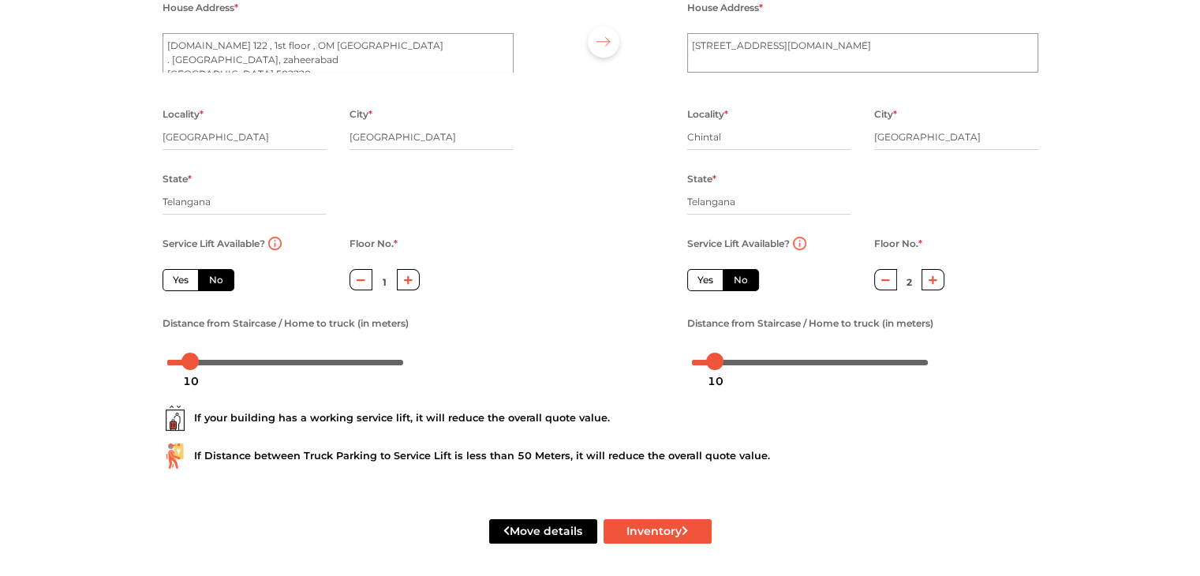
scroll to position [174, 0]
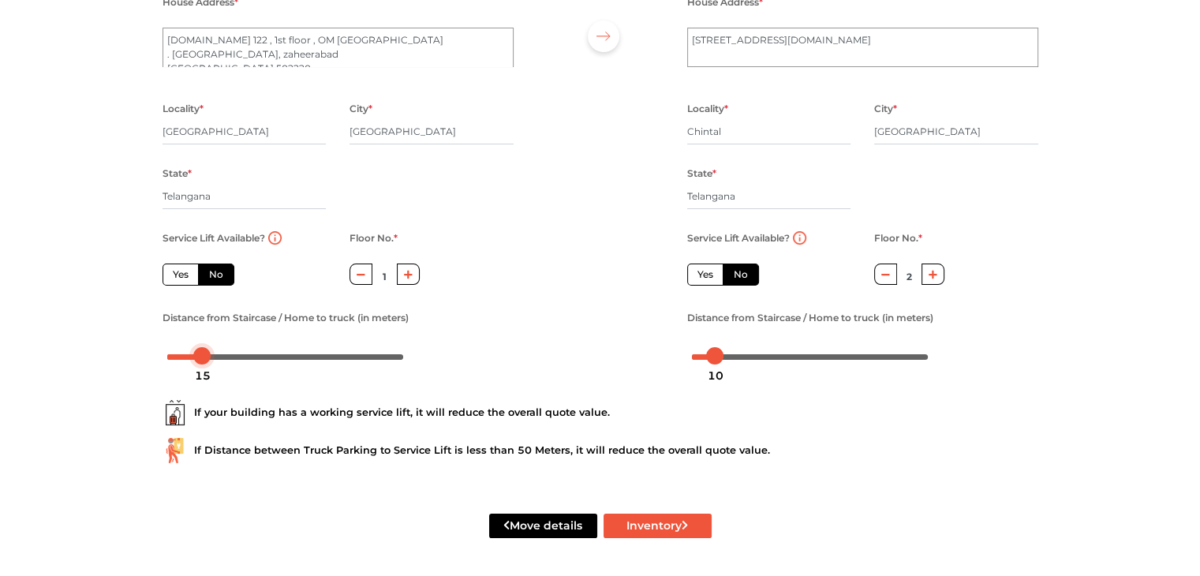
drag, startPoint x: 196, startPoint y: 354, endPoint x: 207, endPoint y: 353, distance: 11.9
click at [207, 353] on div at bounding box center [201, 355] width 17 height 17
drag, startPoint x: 717, startPoint y: 355, endPoint x: 741, endPoint y: 358, distance: 24.7
click at [741, 358] on body "Plan your move Enter your floor info Add your inventory Your move summary My Mo…" at bounding box center [600, 117] width 1200 height 576
click at [663, 528] on button "Inventory" at bounding box center [657, 525] width 108 height 24
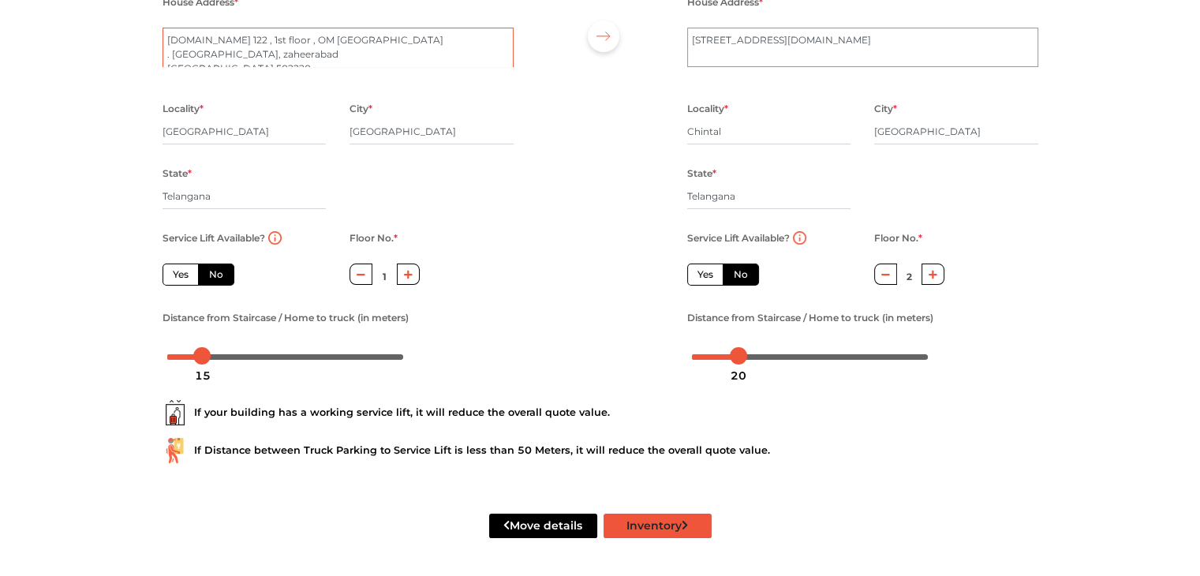
radio input "true"
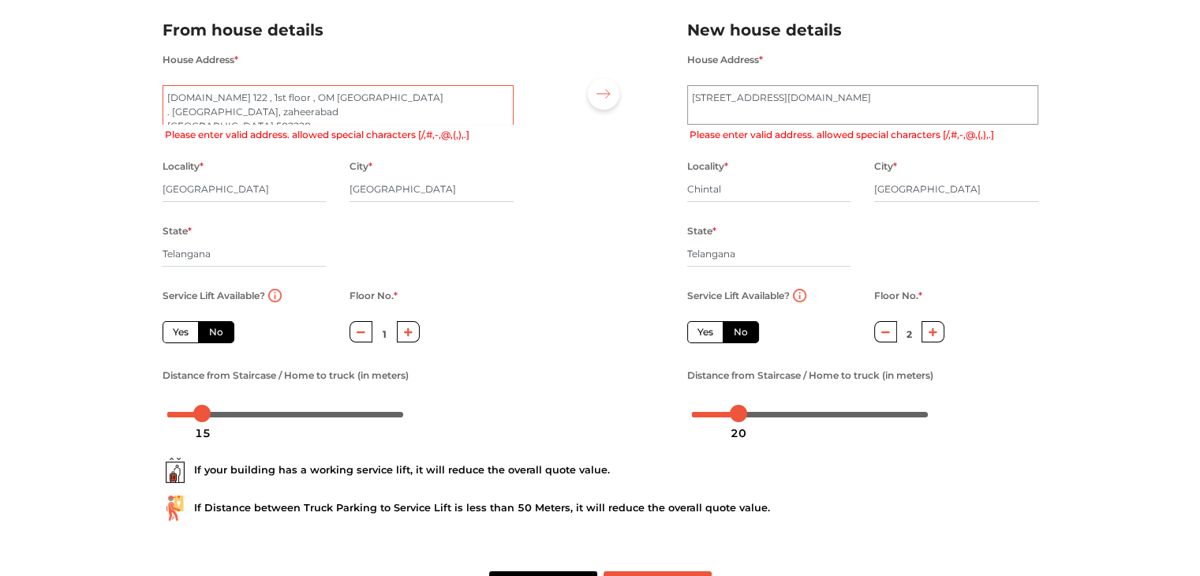
scroll to position [13, 0]
click at [315, 100] on textarea "P.NO 122 , 1st floor , OM SRI SAI RAM building . SAI RAM Colony, zaheerabad San…" at bounding box center [337, 104] width 351 height 39
click at [252, 98] on textarea "P.NO 122 , 1st floor , OM SRI SAI RAM building . SAI RAM Colony, zaheerabad San…" at bounding box center [337, 104] width 351 height 39
type textarea "P.NO 122 , 1st floor , OM SRI SAI RAM building . SAI RAM Colony, Near to shishu…"
click at [420, 190] on input "[GEOGRAPHIC_DATA]" at bounding box center [431, 189] width 164 height 25
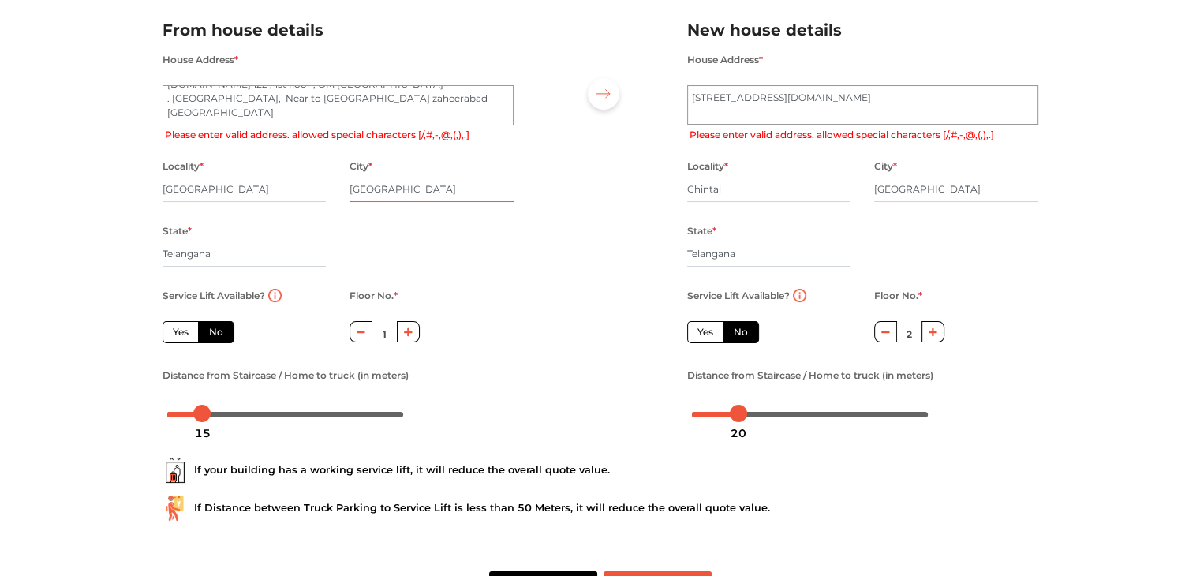
drag, startPoint x: 420, startPoint y: 188, endPoint x: 334, endPoint y: 184, distance: 85.3
click at [334, 184] on div "Locality * Zaheerabad City * Zaheerabad State * Telangana Pincode *" at bounding box center [338, 220] width 375 height 129
radio input "true"
type input "s"
radio input "true"
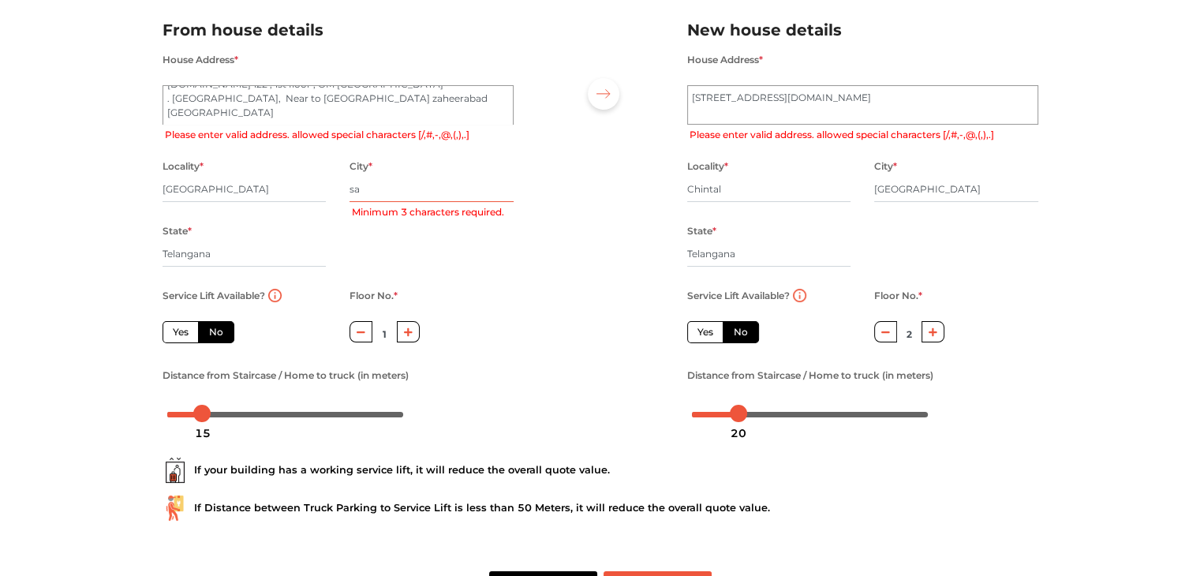
type input "san"
radio input "true"
type input "sangareddy"
click at [567, 253] on div at bounding box center [600, 215] width 150 height 435
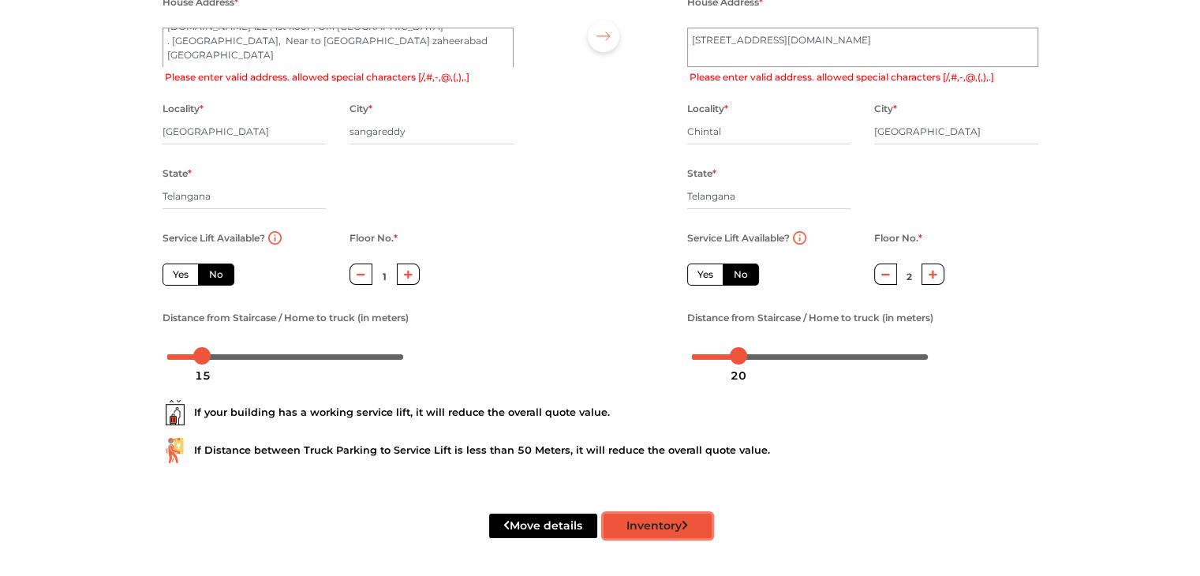
click at [659, 530] on button "Inventory" at bounding box center [657, 525] width 108 height 24
radio input "true"
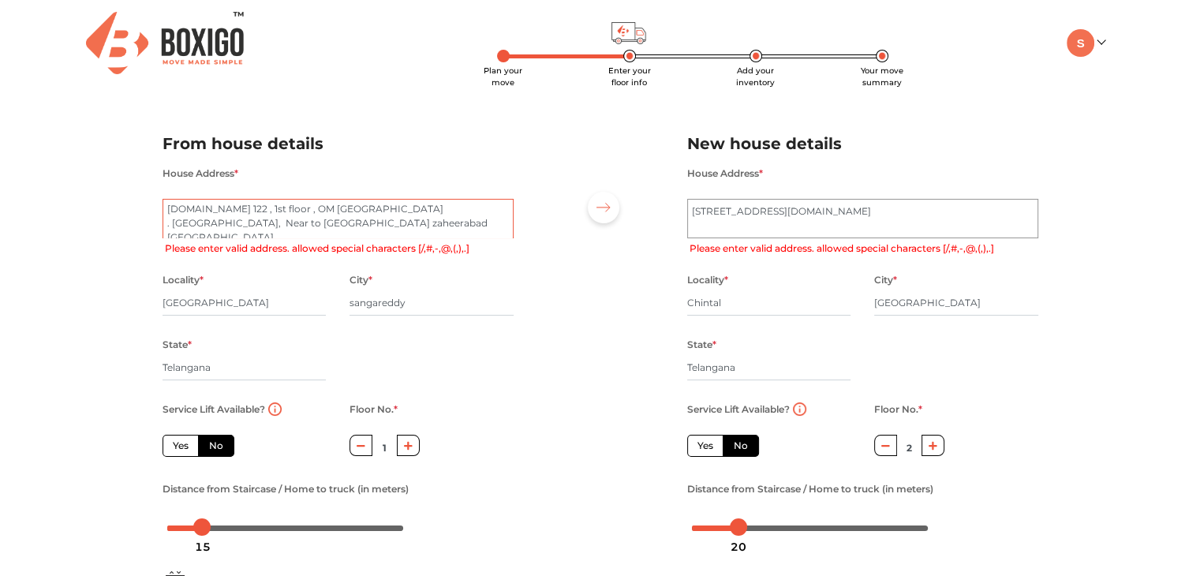
scroll to position [0, 0]
click at [215, 212] on textarea "P.NO 122 , 1st floor , OM SRI SAI RAM building . SAI RAM Colony, Near to shishu…" at bounding box center [337, 218] width 351 height 39
click at [193, 212] on textarea "P.NO 122 -1st floor , OM SRI SAI RAM building . SAI RAM Colony, Near to shishu …" at bounding box center [337, 218] width 351 height 39
drag, startPoint x: 259, startPoint y: 212, endPoint x: 218, endPoint y: 209, distance: 41.1
click at [218, 209] on textarea "P.NO -122 , 1st floor , OM SRI SAI RAM building . SAI RAM Colony, Near to shish…" at bounding box center [337, 218] width 351 height 39
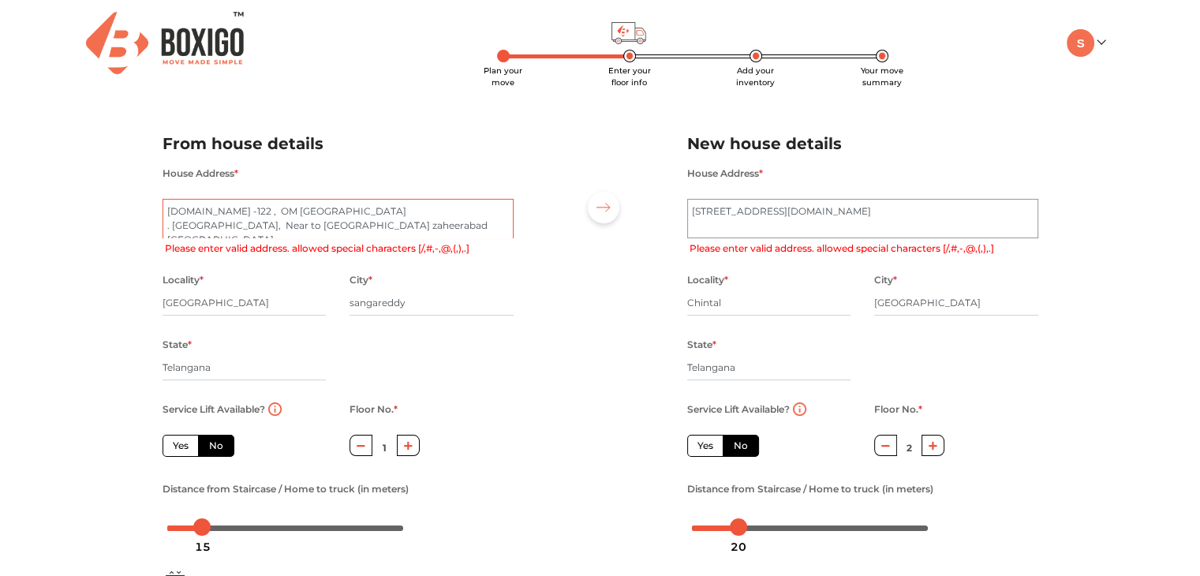
click at [355, 208] on textarea "P.NO -122 , OM SRI SAI RAM building . SAI RAM Colony, Near to shishu mandir hig…" at bounding box center [337, 218] width 351 height 39
paste textarea "1st floor ,"
click at [173, 225] on textarea "P.NO -122 , OM SRI SAI RAM building, 1st floor , . SAI RAM Colony, Near to shis…" at bounding box center [337, 218] width 351 height 39
click at [413, 210] on textarea "P.NO -122 , OM SRI SAI RAM building, 1st floor , SAI RAM Colony, Near to shishu…" at bounding box center [337, 218] width 351 height 39
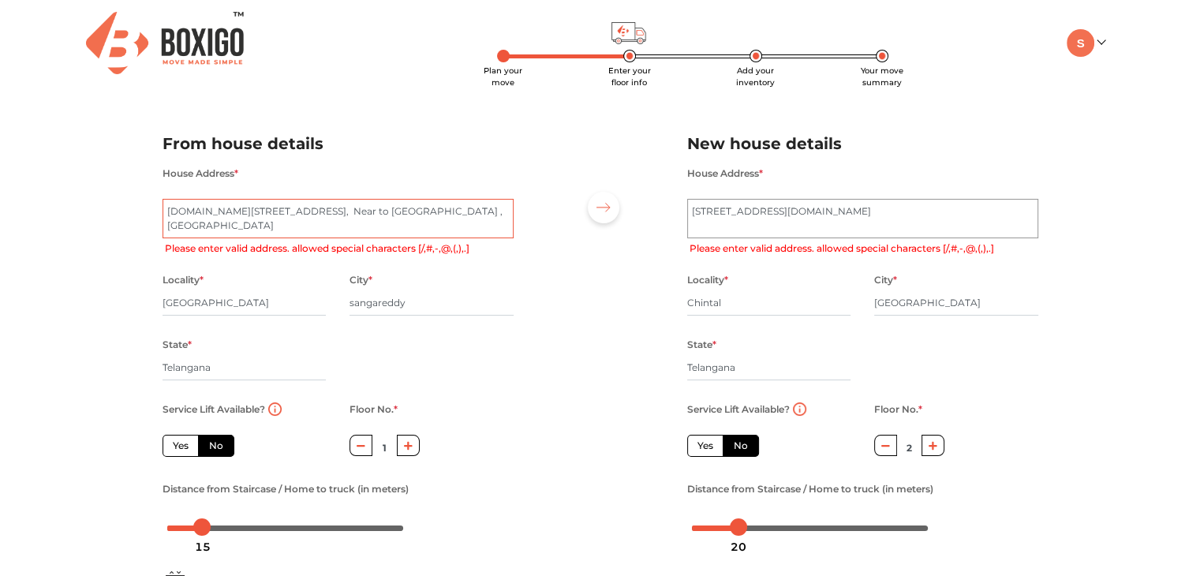
click at [168, 227] on textarea "P.NO -122 , OM SRI SAI RAM building, 1st floor , SAI RAM Colony, Near to shishu…" at bounding box center [337, 218] width 351 height 39
type textarea "P.NO -122 , OM SRI SAI RAM building, 1st floor , SAI RAM Colony, Near to shishu…"
click at [467, 285] on div "City * sangareddy" at bounding box center [431, 302] width 164 height 65
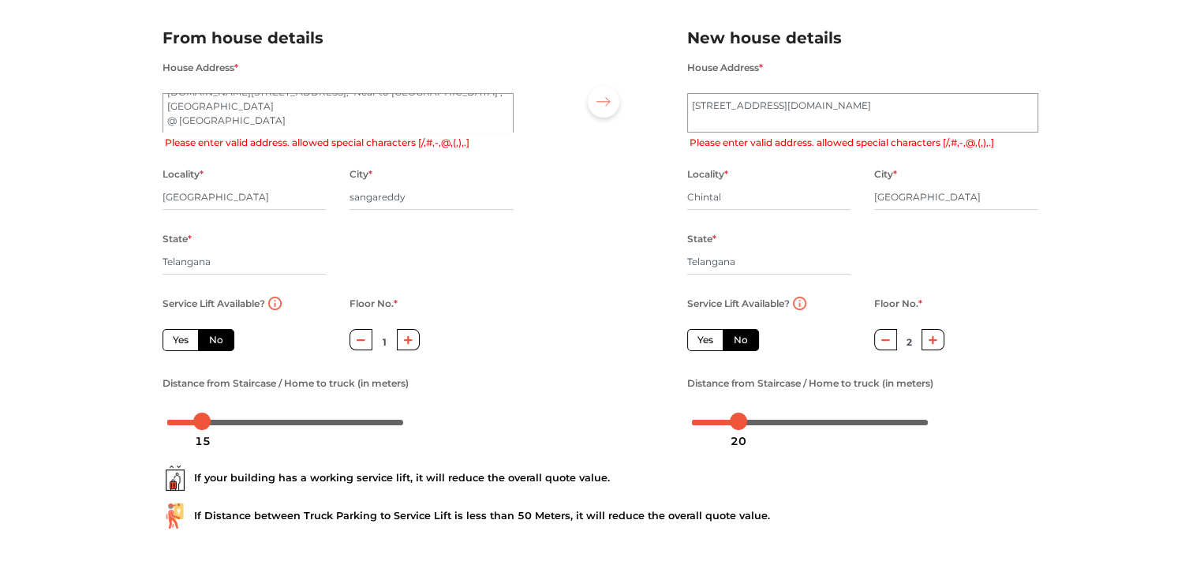
scroll to position [174, 0]
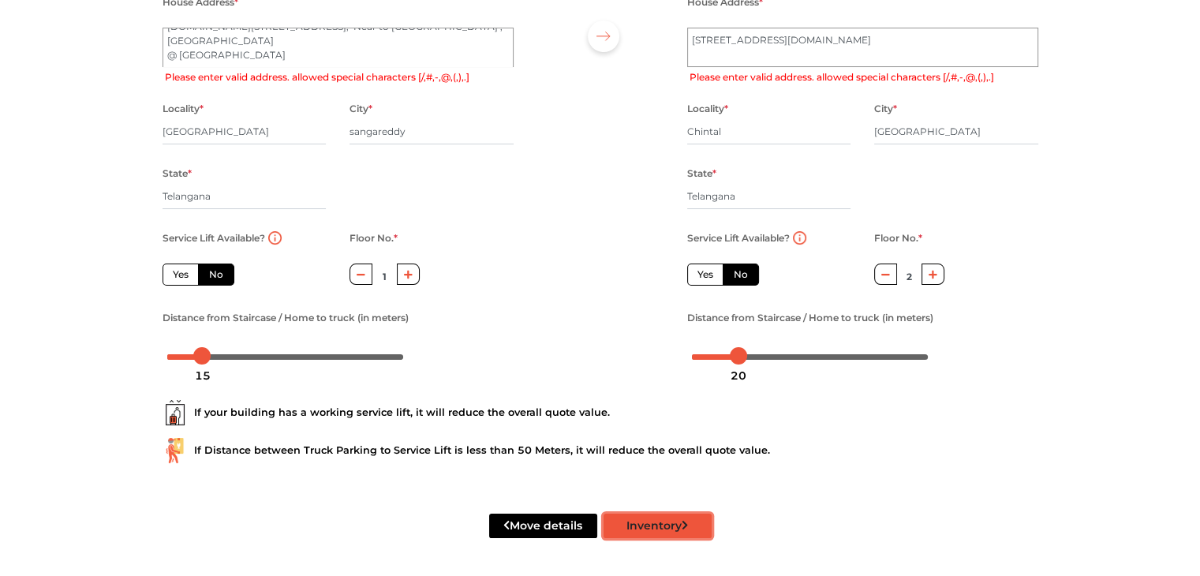
click at [638, 524] on button "Inventory" at bounding box center [657, 525] width 108 height 24
radio input "true"
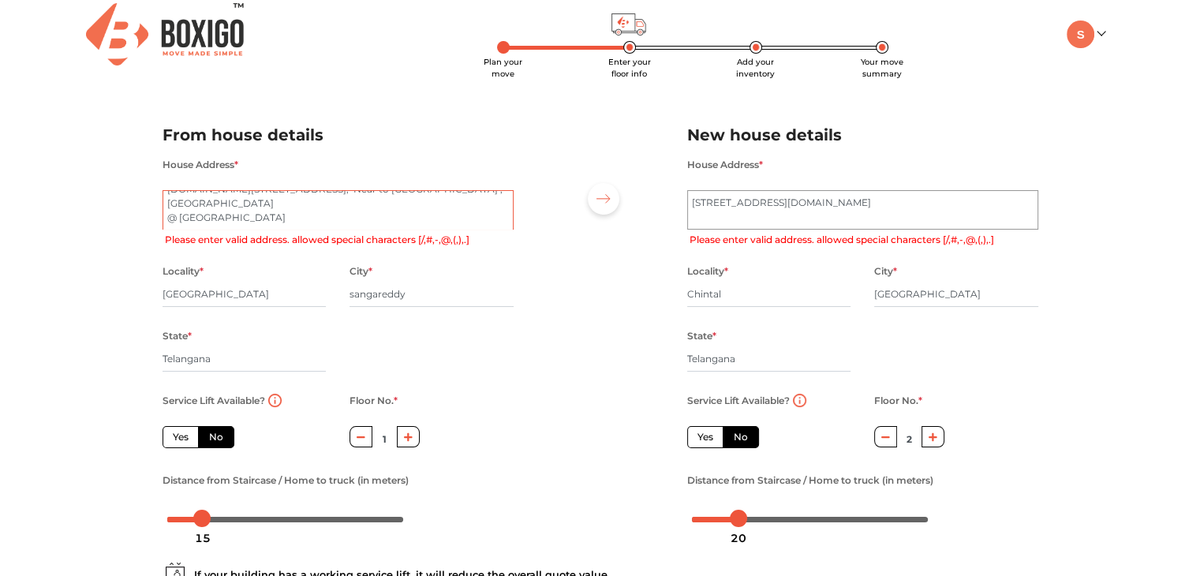
scroll to position [2, 0]
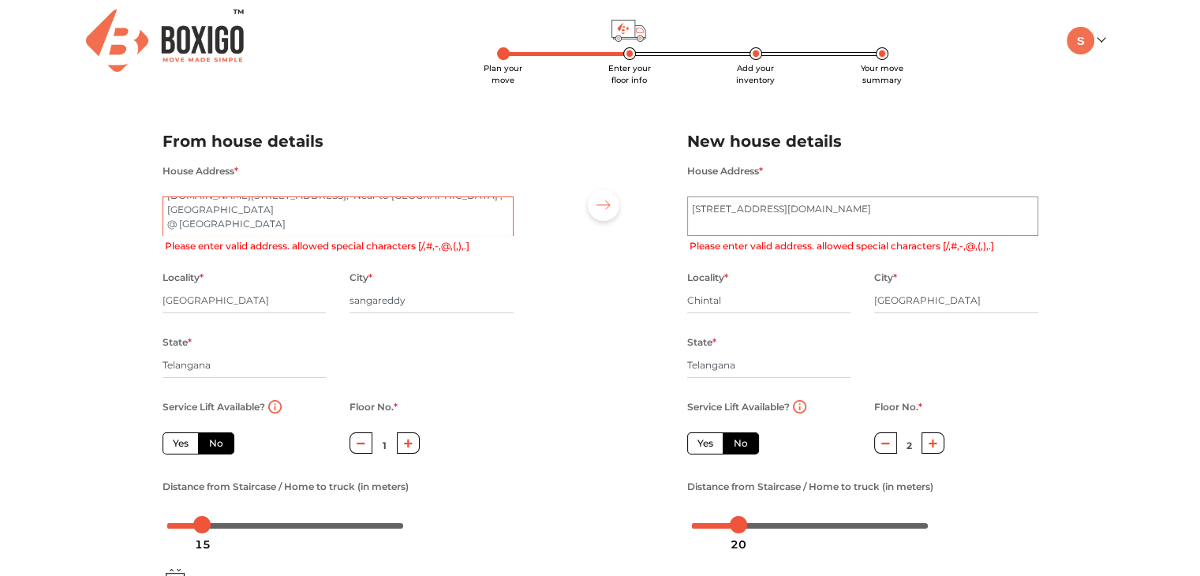
click at [418, 230] on textarea "P.NO -122 , OM SRI SAI RAM building, 1st floor , SAI RAM Colony, Near to shishu…" at bounding box center [337, 215] width 351 height 39
click at [727, 210] on textarea "Plot No 44, H.No 6-265/2/1, 2nd floor Road No. 3, Bank Colony, Chintal Hyderaba…" at bounding box center [862, 215] width 351 height 39
click at [827, 211] on textarea "Plot No- 44, H.No 6-265/2/1, 2nd floor Road No. 3, Bank Colony, Chintal Hyderab…" at bounding box center [862, 215] width 351 height 39
click at [868, 215] on textarea "Plot No- 44, H.No 6-265/2/1, 2nd floor Road No. 3, Bank Colony, Chintal Hyderab…" at bounding box center [862, 215] width 351 height 39
click at [917, 208] on textarea "Plot No- 44, H.No 6-265/2/1, 2nd floor, Road No. 3, Bank Colony, Chintal Hydera…" at bounding box center [862, 215] width 351 height 39
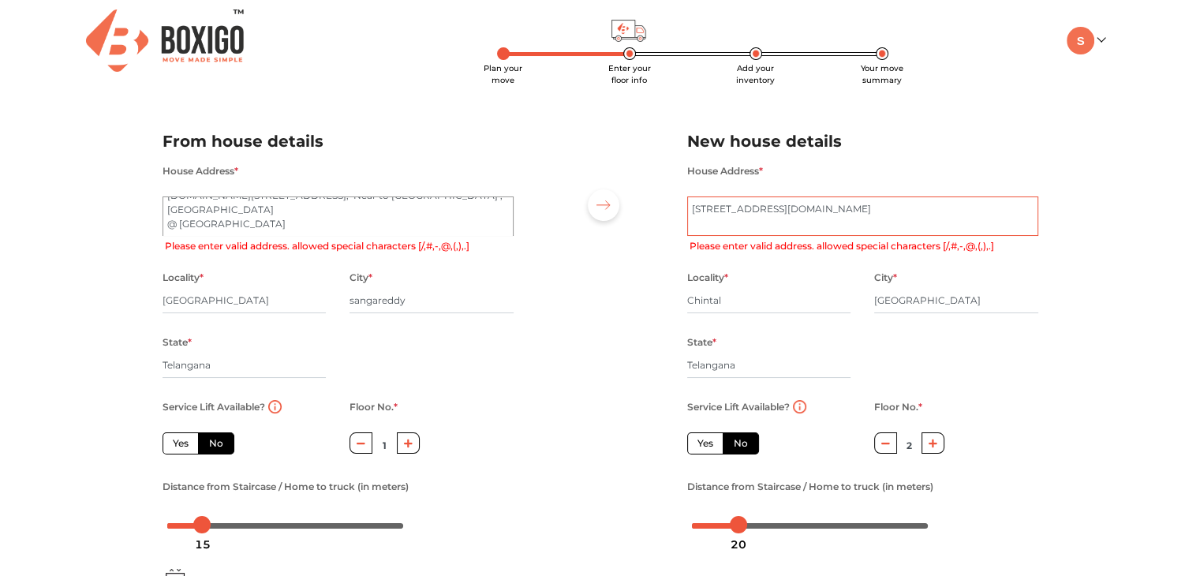
click at [999, 211] on textarea "Plot No- 44, H.No 6-265/2/1, 2nd floor, Road No- 3, Bank Colony, Chintal Hydera…" at bounding box center [862, 215] width 351 height 39
click at [1002, 207] on textarea "Plot No- 44, H.No 6-265/2/1, 2nd floor, Road No- 3, Bank Colony, @Chintal Hyder…" at bounding box center [862, 215] width 351 height 39
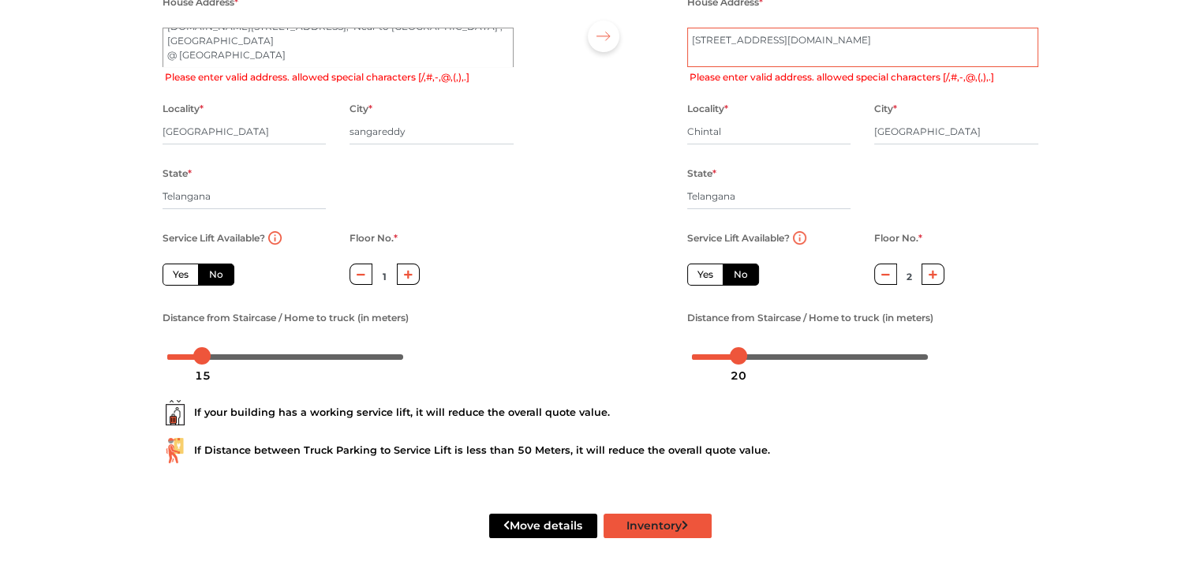
type textarea "Plot No- 44, H.No 6-265/2/1, 2nd floor, Road No- 3, Bank Colony @Chintal Hydera…"
click at [637, 529] on button "Inventory" at bounding box center [657, 525] width 108 height 24
radio input "true"
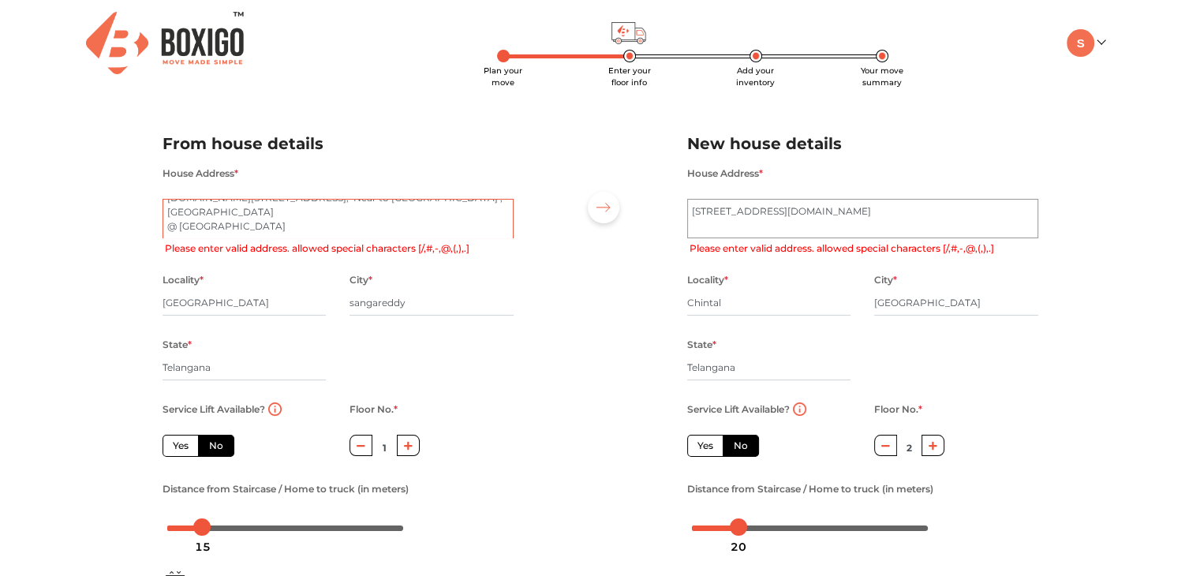
scroll to position [13, 0]
click at [245, 212] on textarea "P.NO -122 , OM SRI SAI RAM building, 1st floor , SAI RAM Colony, Near to shishu…" at bounding box center [337, 218] width 351 height 39
click at [332, 225] on textarea "P.NO -122 , OM SRI SAI RAM building, 1st floor , SAI RAM Colony, Near to shishu…" at bounding box center [337, 218] width 351 height 39
drag, startPoint x: 370, startPoint y: 230, endPoint x: 167, endPoint y: 229, distance: 202.7
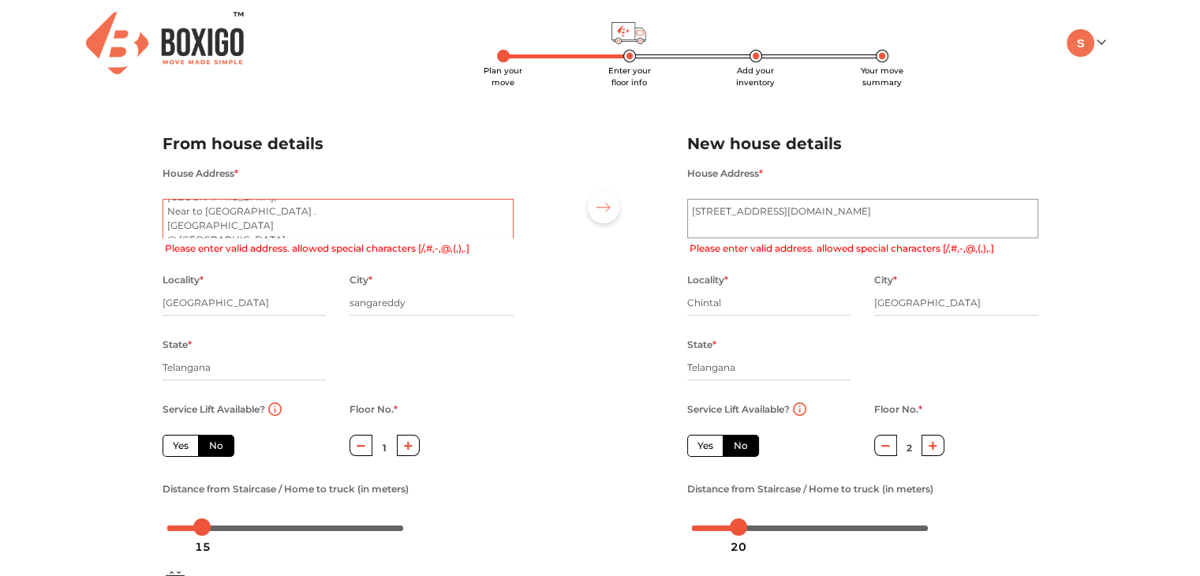
click at [167, 229] on textarea "P.NO -122 , OM SRI SAI RAM building, 1st floor , SAI RAM Colony, Near to shishu…" at bounding box center [337, 218] width 351 height 39
type textarea "P.NO -122 , OM SRI SAI RAM building, 1st floor , SAI RAM Colony, Near to shishu…"
radio input "true"
click at [230, 211] on textarea "P.NO -122 , OM SRI SAI RAM building, 1st floor , SAI RAM Colony, Near to shishu…" at bounding box center [337, 218] width 351 height 39
paste textarea "@ Sangareddy Dist, TELANGANA 502220"
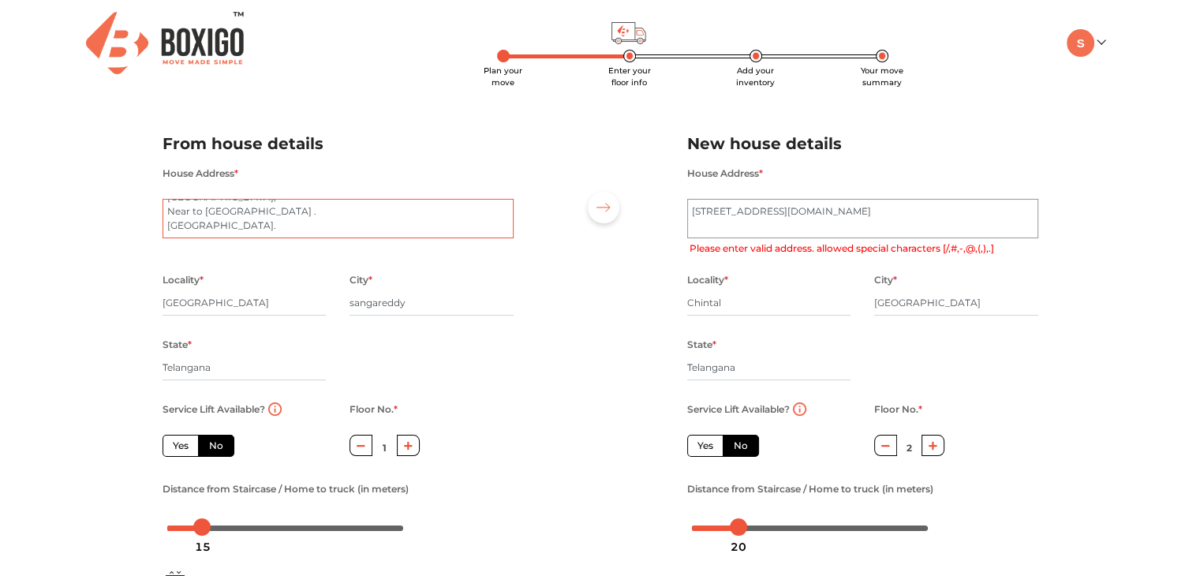
type textarea "P.NO -122 , OM SRI SAI RAM building, 1st floor , SAI RAM Colony, Near to shishu…"
radio input "true"
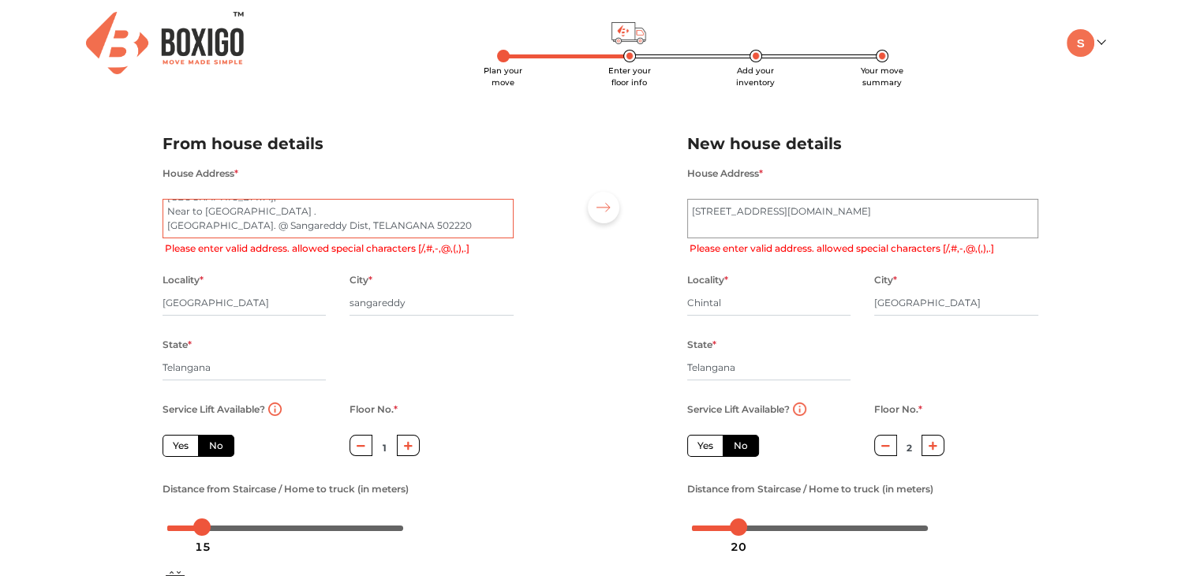
click at [243, 215] on textarea "P.NO -122 , OM SRI SAI RAM building, 1st floor , SAI RAM Colony, Near to shishu…" at bounding box center [337, 218] width 351 height 39
click at [479, 268] on div "House Address * P.NO -122 , OM SRI SAI RAM building, 1st floor , SAI RAM Colony…" at bounding box center [338, 216] width 375 height 106
click at [306, 215] on textarea "P.NO -122 , OM SRI SAI RAM building, 1st floor , SAI RAM Colony, Near to shishu…" at bounding box center [337, 218] width 351 height 39
click at [492, 279] on div "City * sangareddy" at bounding box center [431, 302] width 164 height 65
click at [293, 308] on input "[GEOGRAPHIC_DATA]" at bounding box center [244, 302] width 164 height 25
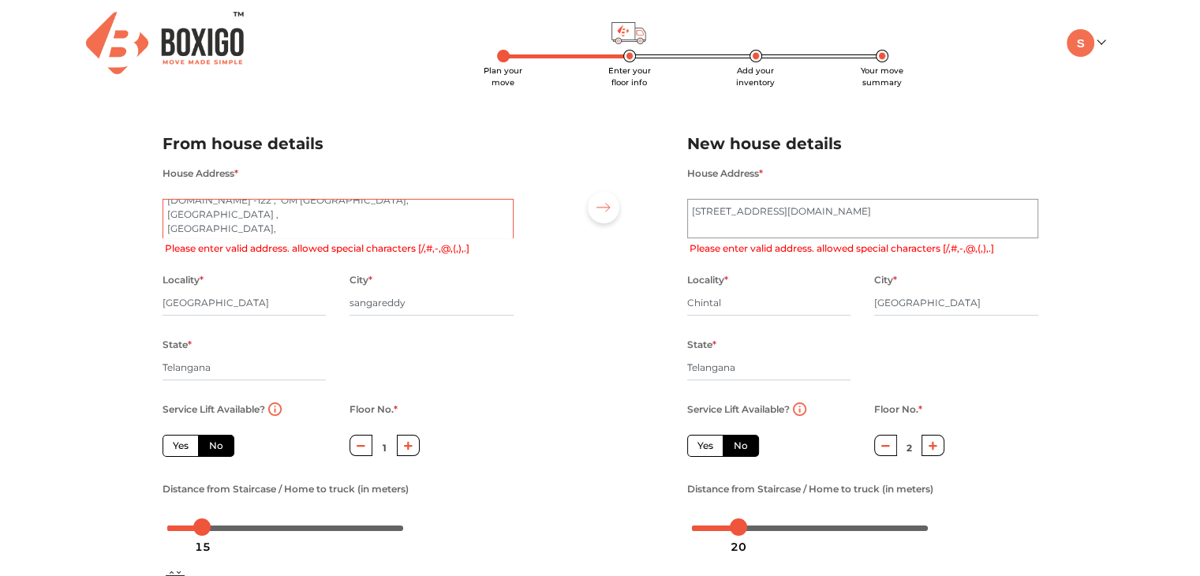
scroll to position [0, 0]
click at [165, 211] on textarea "P.NO -122 , OM SRI SAI RAM building, 1st floor , SAI RAM Colony, Near to shishu…" at bounding box center [337, 218] width 351 height 39
type textarea "#P.NO -122 , OM SRI SAI RAM building, 1st floor , SAI RAM Colony, Near to shish…"
click at [692, 203] on textarea "Plot No- 44, H.No 6-265/2/1, 2nd floor, Road No- 3, Bank Colony @Chintal Hydera…" at bounding box center [862, 218] width 351 height 39
type textarea "#Plot No- 44, H.No 6-265/2/1, 2nd floor, Road No- 3, Bank Colony @Chintal Hyder…"
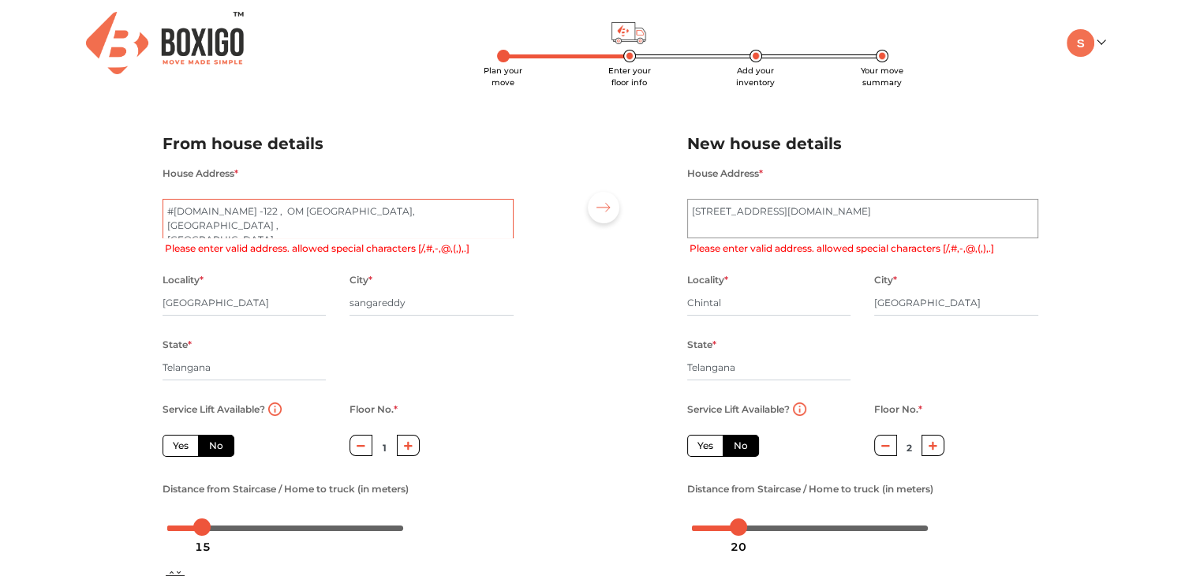
click at [487, 204] on textarea "#P.NO -122 , OM SRI SAI RAM building, 1st floor , SAI RAM Colony, Near to shish…" at bounding box center [337, 218] width 351 height 39
drag, startPoint x: 463, startPoint y: 218, endPoint x: 82, endPoint y: 172, distance: 383.8
click at [82, 172] on div "Plan your move Enter your floor info Add your inventory Your move summary My Mo…" at bounding box center [600, 373] width 1200 height 747
radio input "true"
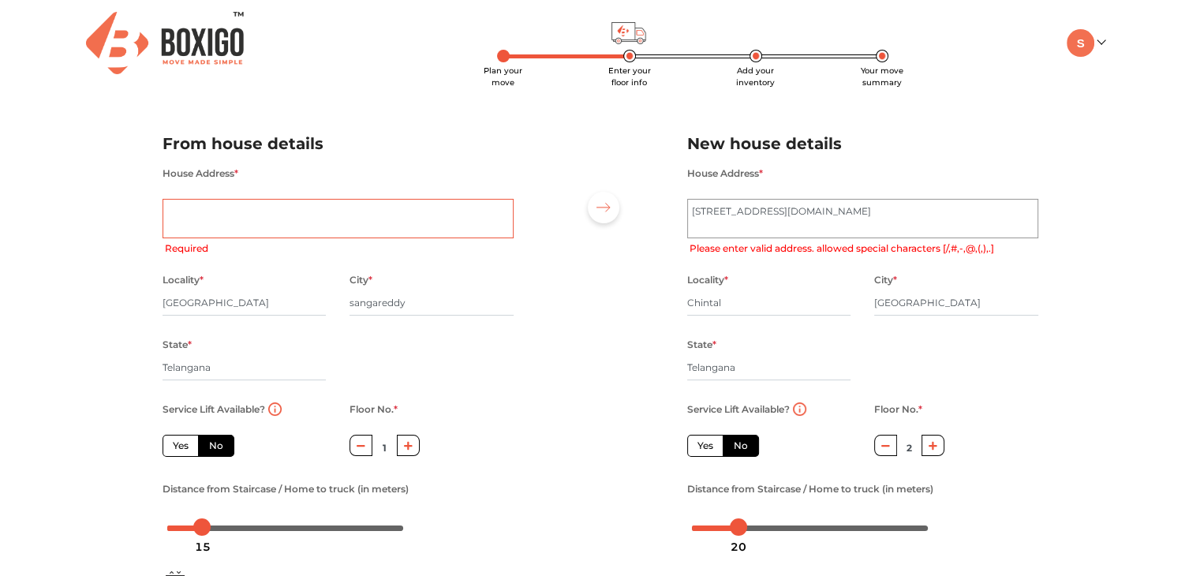
paste textarea "P.NO 122"
type textarea "P.NO 122"
radio input "true"
paste textarea "1st floor , OM SRI SAI RAM building"
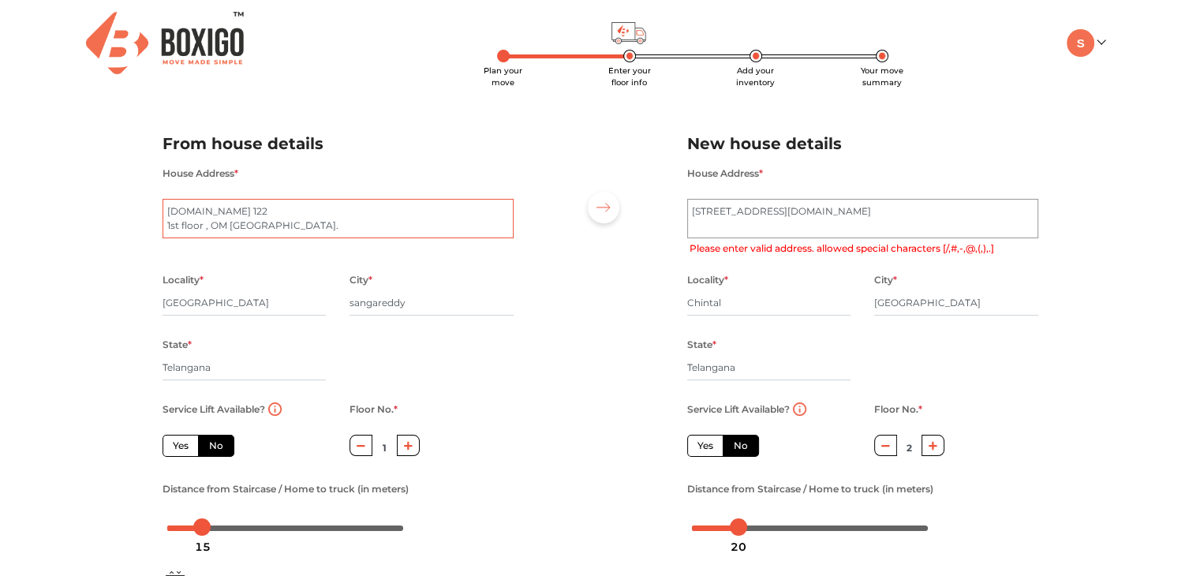
paste textarea "SAI RAM Colony, zaheerabad"
click at [250, 214] on textarea "P.NO 122 1st floor , OM SRI SAI RAM building. SAI RAM Colony, zaheerabad" at bounding box center [337, 218] width 351 height 39
click at [322, 214] on textarea "P.NO 122 1st floor , OM SRI SAI RAM building. SAI RAM Colony, Zaheerabad" at bounding box center [337, 218] width 351 height 39
paste textarea "Sangareddy Dist, TELANGANA 502220"
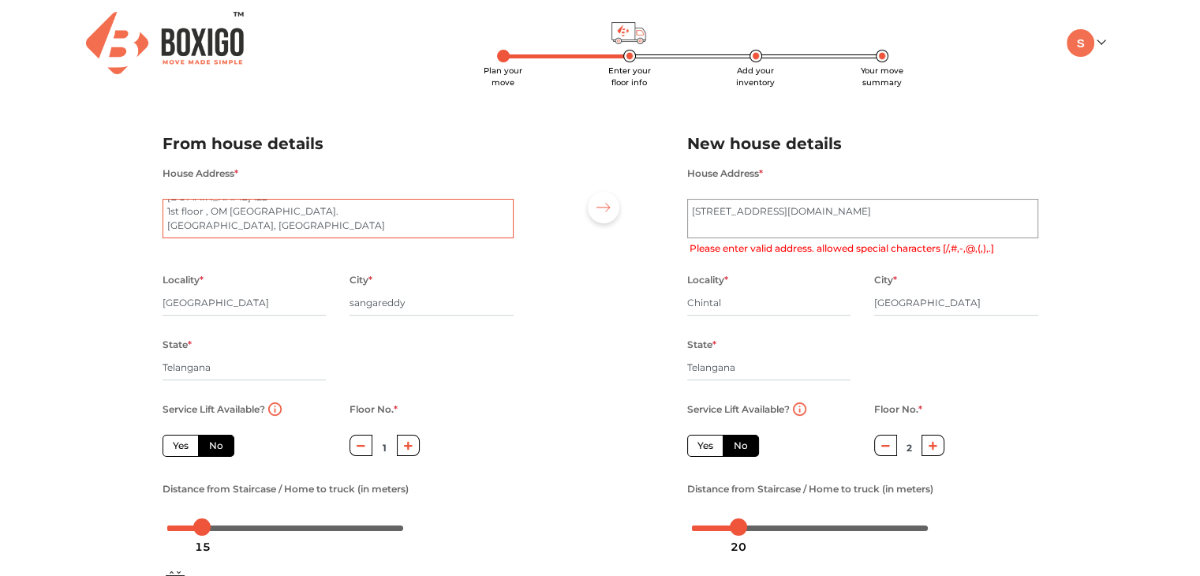
type textarea "P.NO 122 1st floor , OM SRI SAI RAM building. SAI RAM Colony, Zaheerabad Sangar…"
radio input "true"
type textarea "P.NO 122 1st floor , OM SRI SAI RAM building. SAI RAM Colony, Zaheerabad Sangar…"
radio input "true"
type textarea "P.NO 122 1st floor , OM SRI SAI RAM building. SAI RAM Colony, Zaheerabad Sangar…"
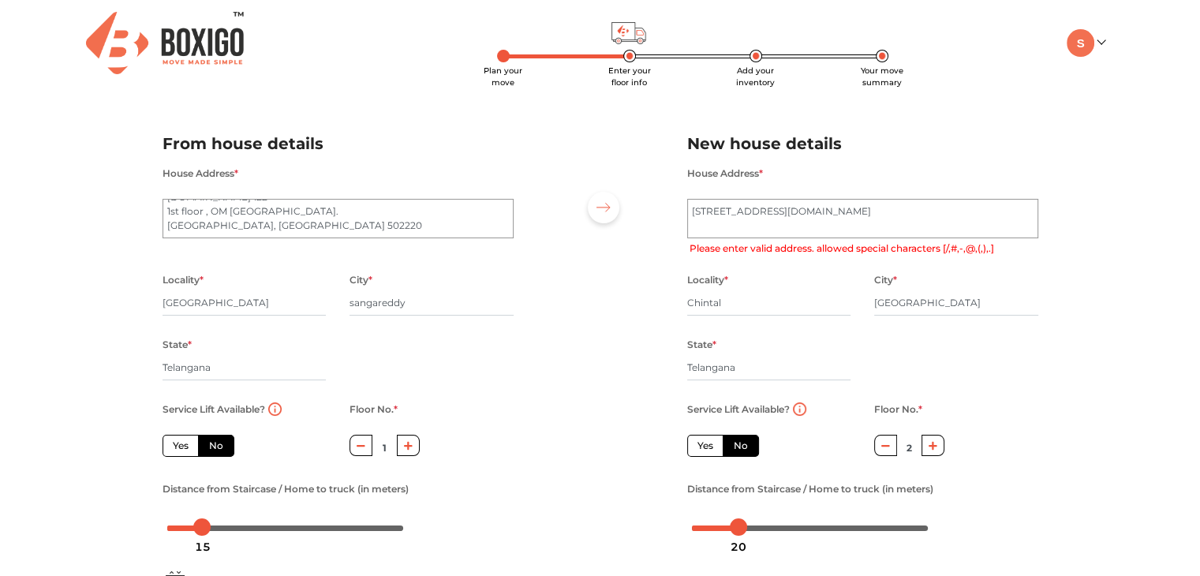
click at [622, 395] on div at bounding box center [600, 329] width 150 height 435
click at [508, 304] on input "sangareddy" at bounding box center [431, 302] width 164 height 25
click at [700, 207] on textarea "#Plot No- 44, H.No 6-265/2/1, 2nd floor, Road No- 3, Bank Colony @Chintal Hyder…" at bounding box center [862, 218] width 351 height 39
click at [746, 207] on textarea "Plot No- 44, H.No 6-265/2/1, 2nd floor, Road No- 3, Bank Colony @Chintal Hydera…" at bounding box center [862, 218] width 351 height 39
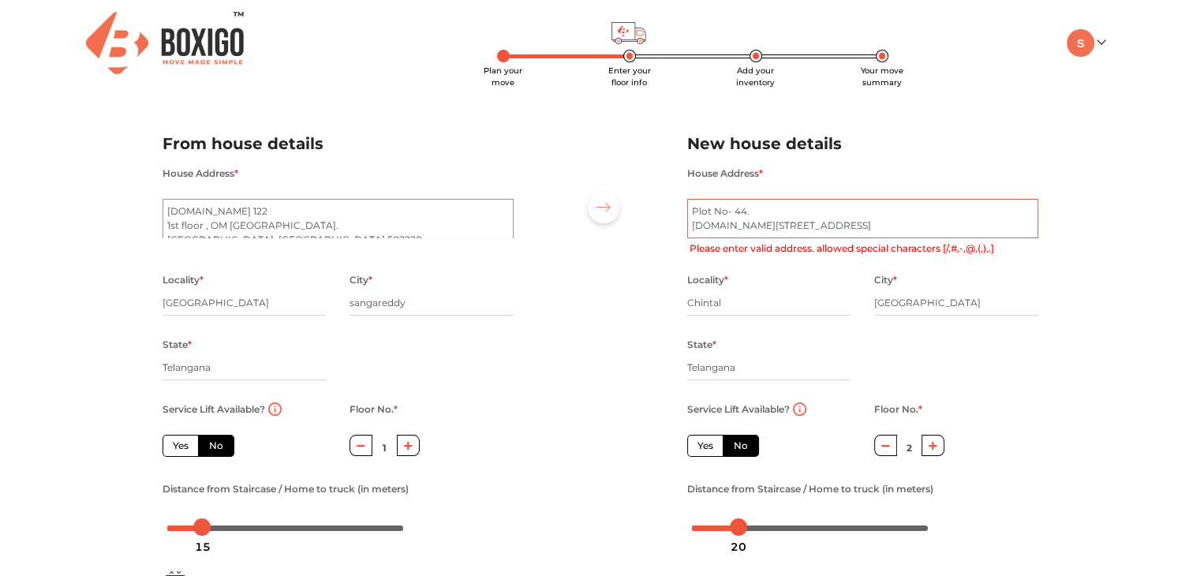
scroll to position [4, 0]
click at [871, 222] on textarea "Plot No- 44. H.No 6-265/2/1, 2nd floor, Road No- 3, Bank Colony @Chintal Hydera…" at bounding box center [862, 218] width 351 height 39
click at [766, 212] on textarea "Plot No- 44. H.No 6-265/2/1, 2nd floor, Road No- 3. Bank Colony @Chintal Hydera…" at bounding box center [862, 218] width 351 height 39
click at [797, 225] on textarea "Plot No- 44. H.No 6-265/2/1, 2nd floor, Road No- 3. Bank Colony ,Chintal Hydera…" at bounding box center [862, 218] width 351 height 39
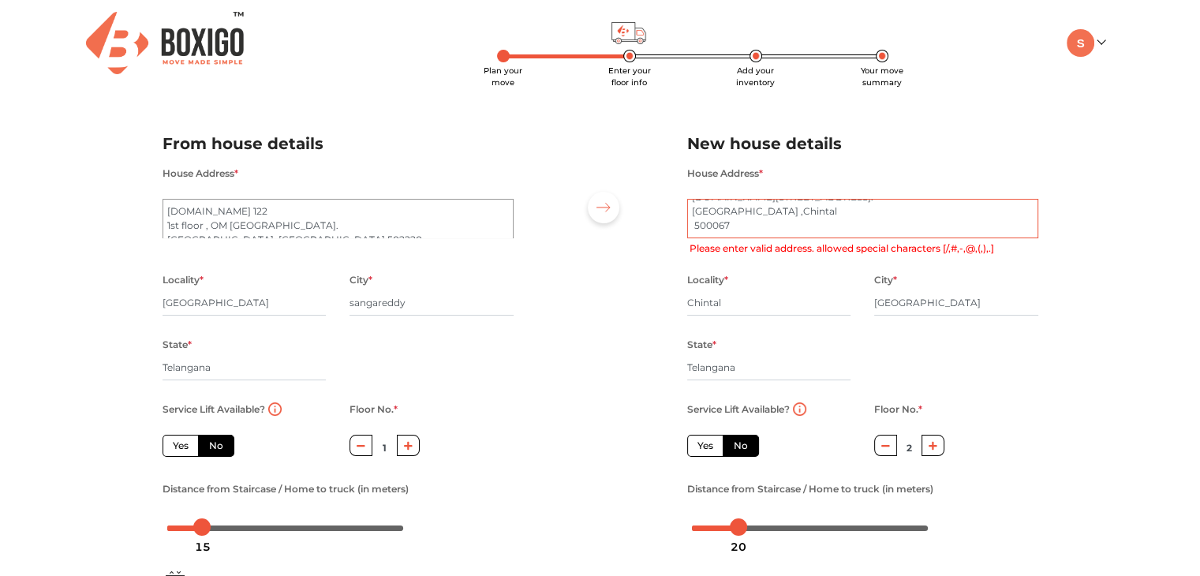
type textarea "Plot No- 44. H.No 6-265/2/1, 2nd floor, Road No- 3. Bank Colony ,Chintal 500067"
drag, startPoint x: 823, startPoint y: 230, endPoint x: 675, endPoint y: 201, distance: 151.0
click at [675, 201] on div "House Address * Plot No- 44. H.No 6-265/2/1, 2nd floor, Road No- 3. Bank Colony…" at bounding box center [862, 216] width 375 height 106
radio input "true"
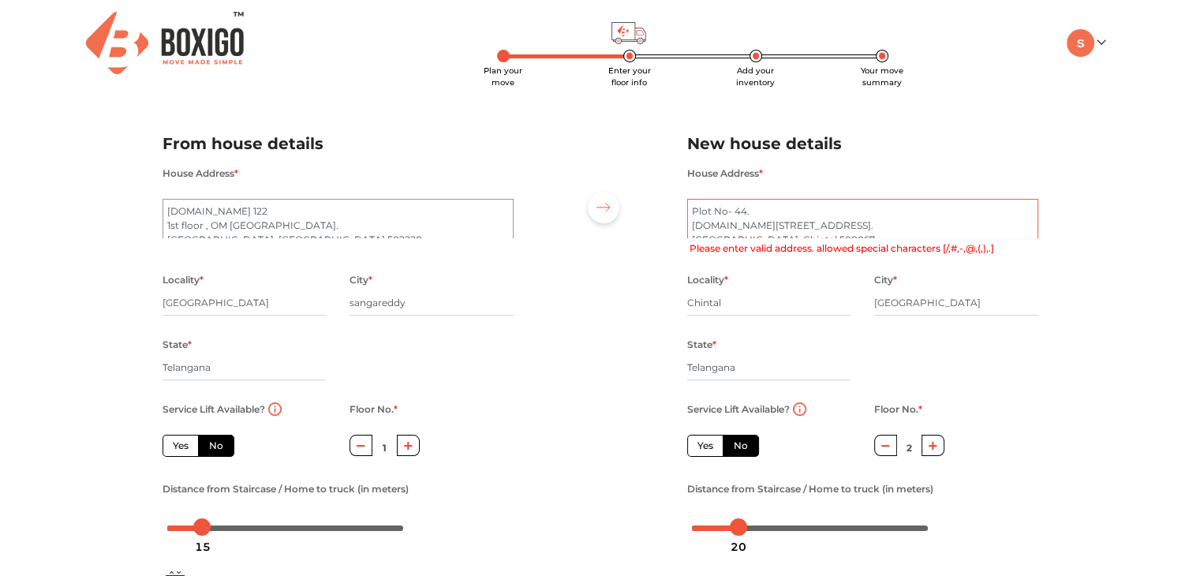
type textarea "7"
radio input "true"
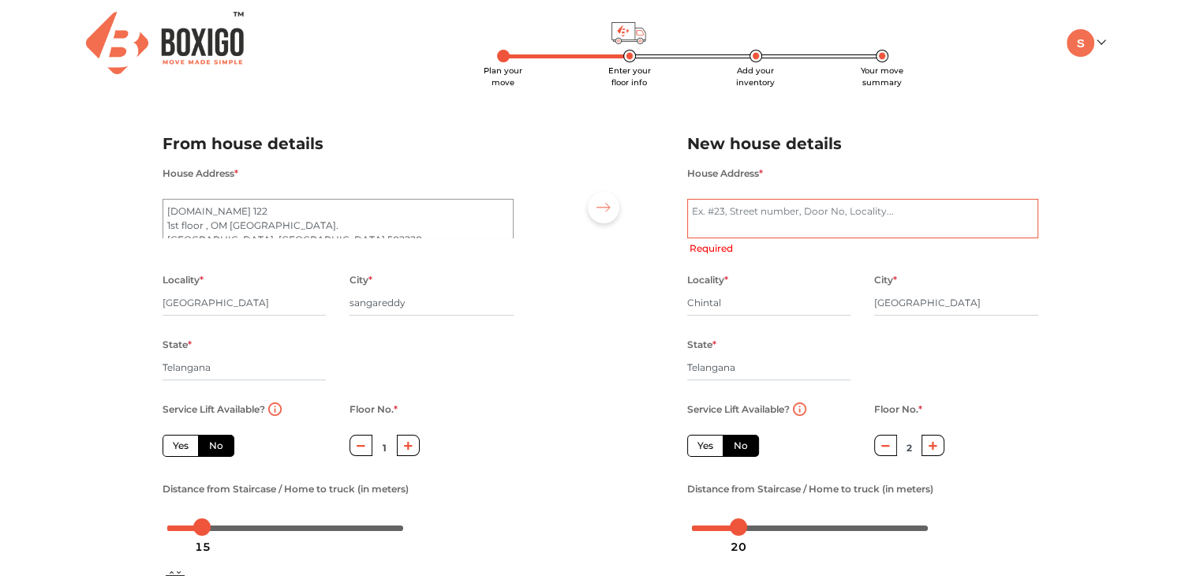
paste textarea "Plot No 45"
radio input "true"
paste textarea "Road No. 3, Bank Colony,"
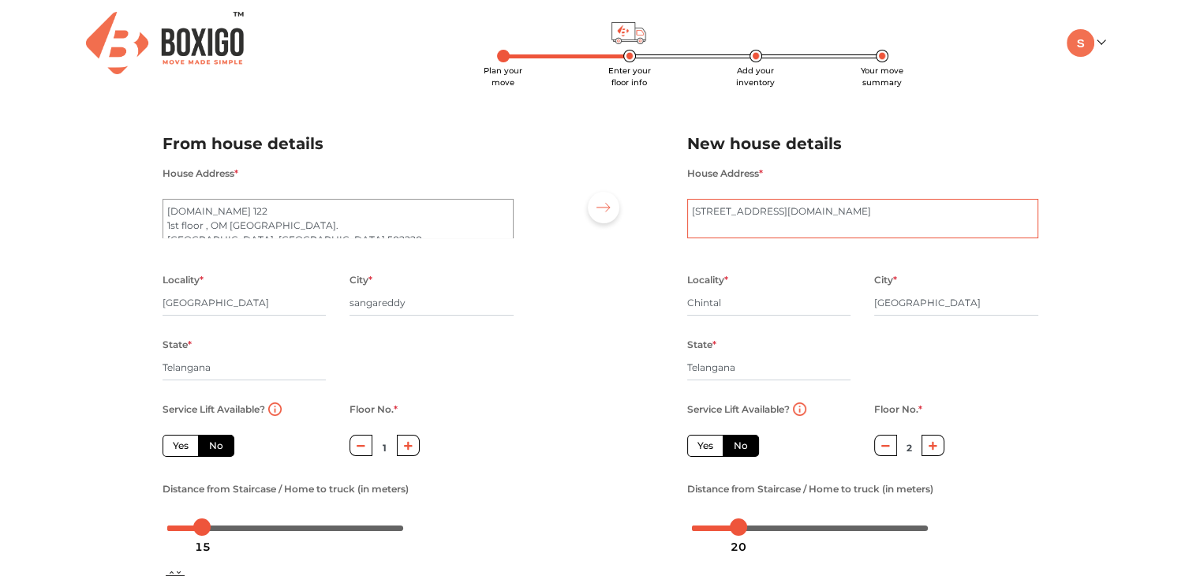
paste textarea "[GEOGRAPHIC_DATA]"
paste textarea "500067"
type textarea "Plot No 44 H.No 6-265/2/1 Road No. 3, Bank Colony, Chintal Hyderabad-500067"
click at [599, 401] on div at bounding box center [600, 329] width 150 height 435
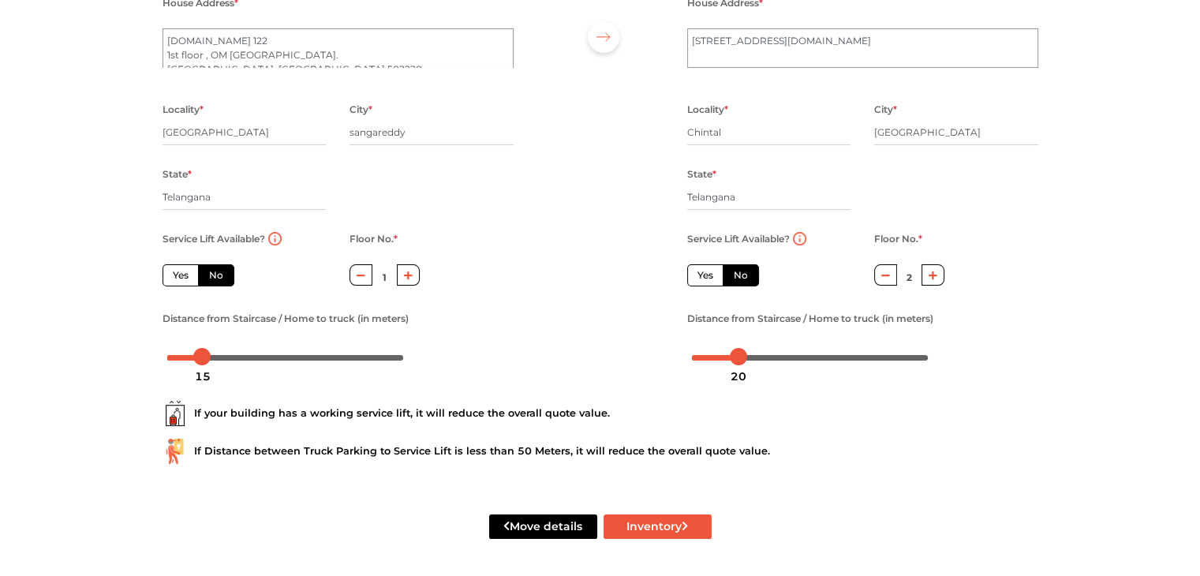
scroll to position [174, 0]
click at [650, 522] on button "Inventory" at bounding box center [657, 525] width 108 height 24
radio input "true"
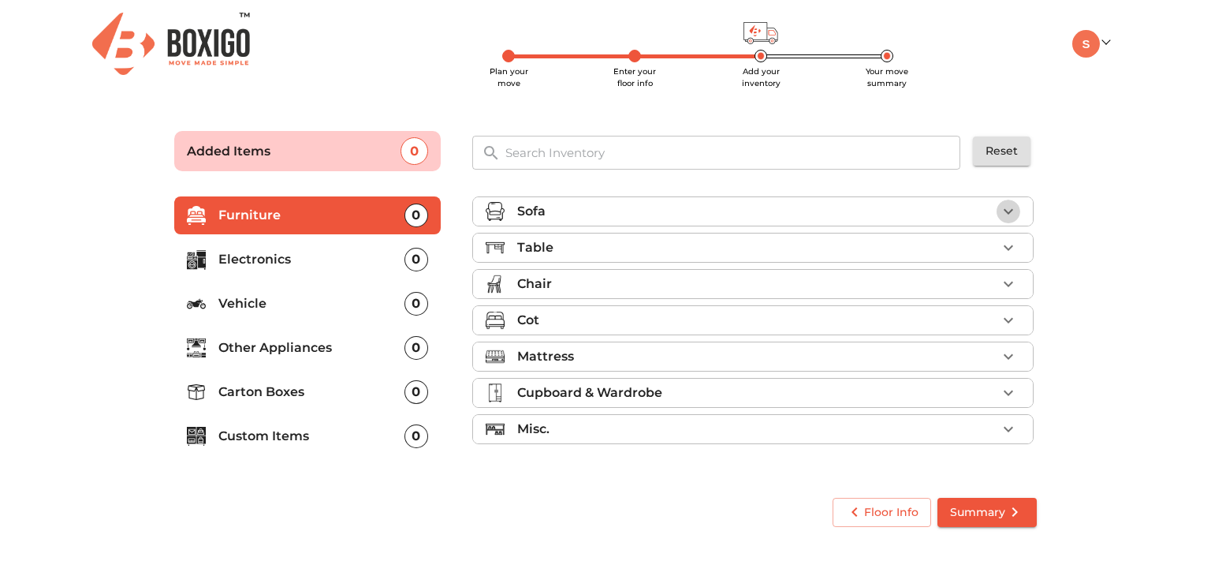
click at [1006, 219] on icon "button" at bounding box center [1008, 211] width 19 height 19
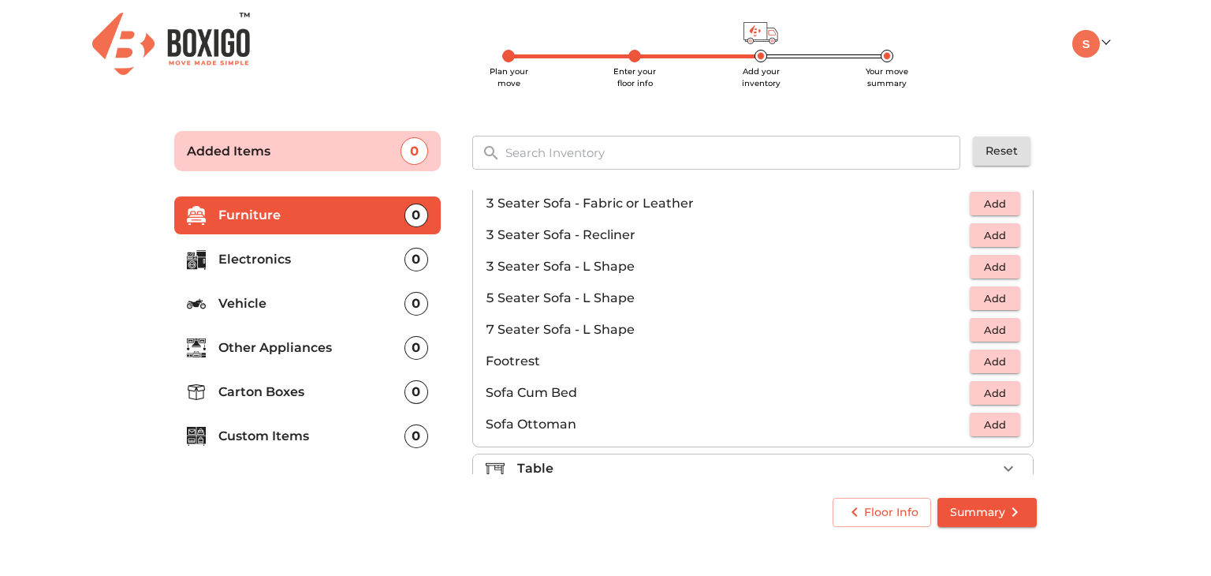
scroll to position [274, 0]
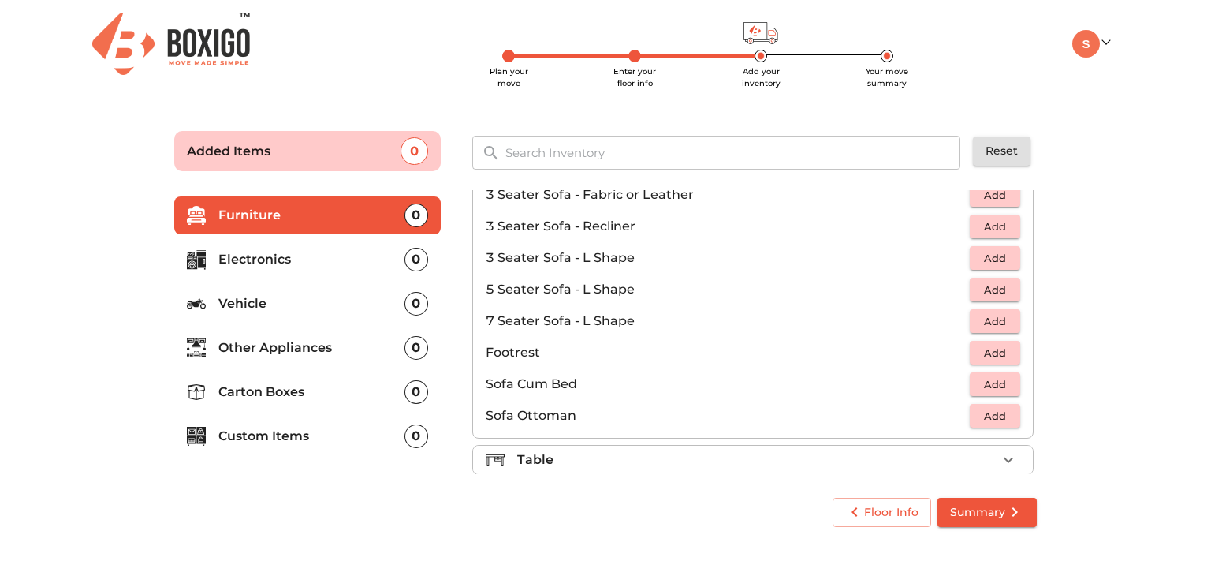
click at [1084, 360] on main "Plan your move Enter your floor info Add your inventory Your move summary Added…" at bounding box center [605, 326] width 1211 height 434
click at [1003, 454] on icon "button" at bounding box center [1008, 459] width 19 height 19
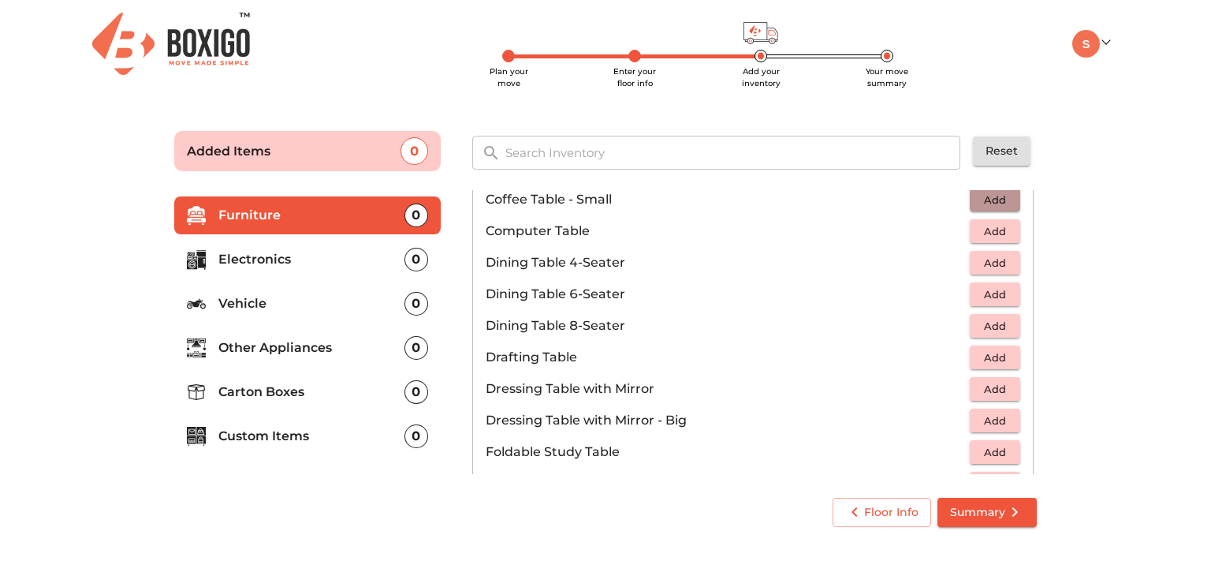
click at [996, 193] on span "Add" at bounding box center [995, 200] width 35 height 18
click at [1000, 237] on span "Add" at bounding box center [995, 231] width 35 height 18
click at [1088, 261] on main "Plan your move Enter your floor info Add your inventory Your move summary Added…" at bounding box center [605, 326] width 1211 height 434
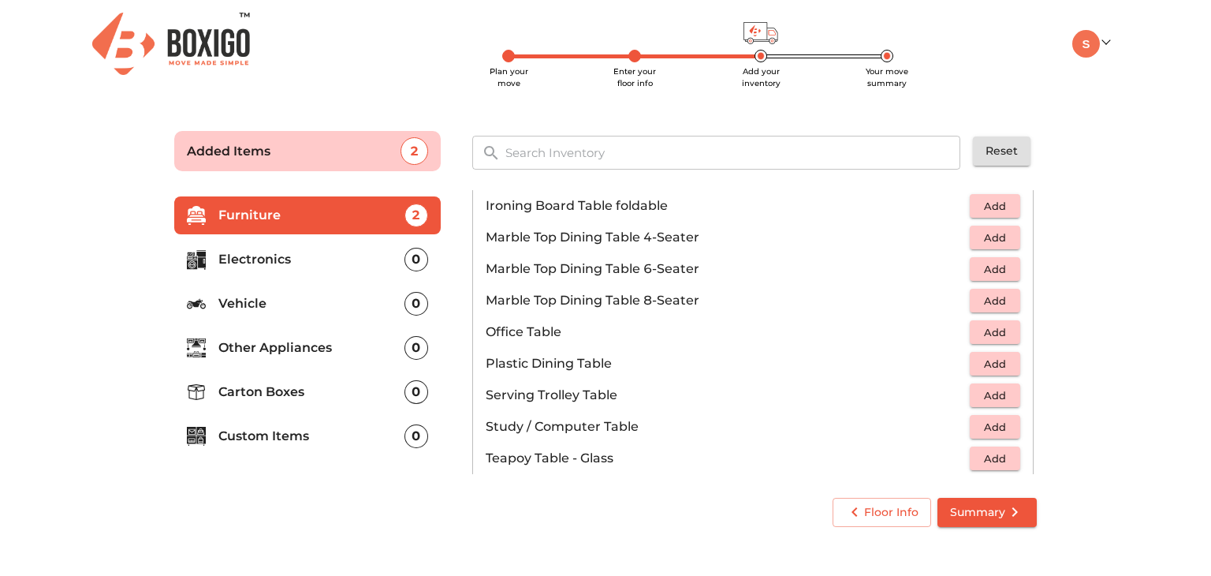
scroll to position [745, 0]
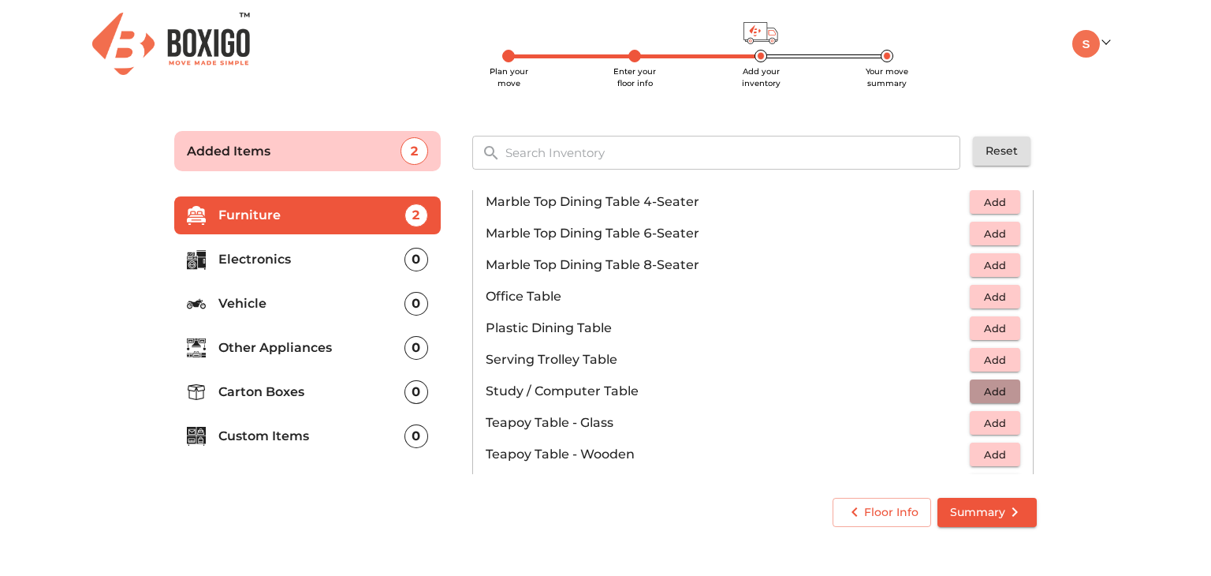
click at [984, 392] on span "Add" at bounding box center [995, 392] width 35 height 18
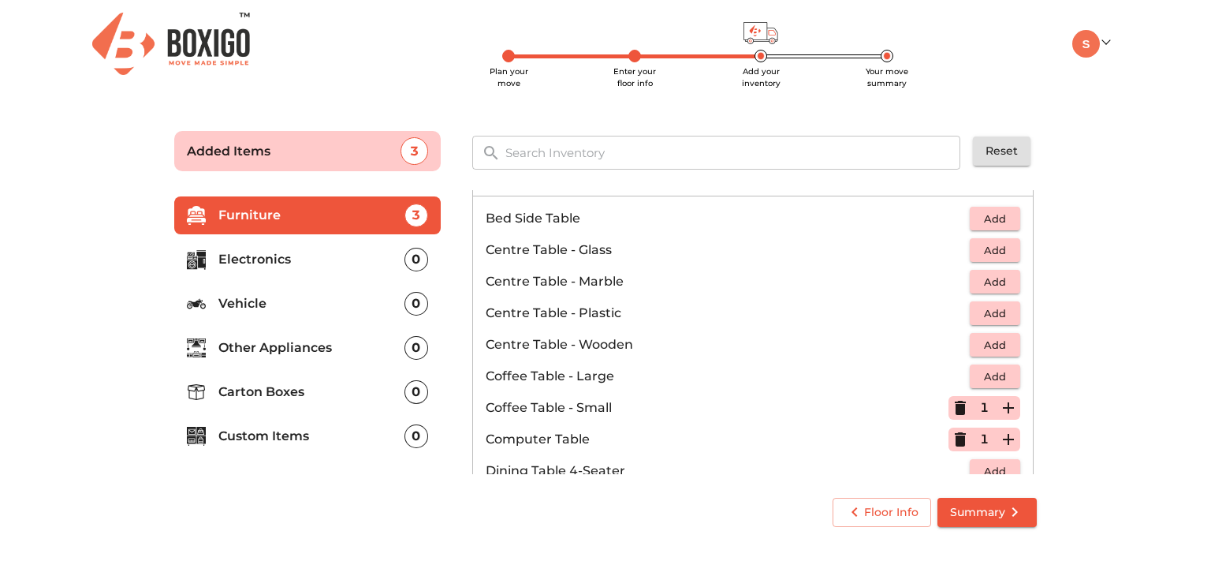
scroll to position [78, 0]
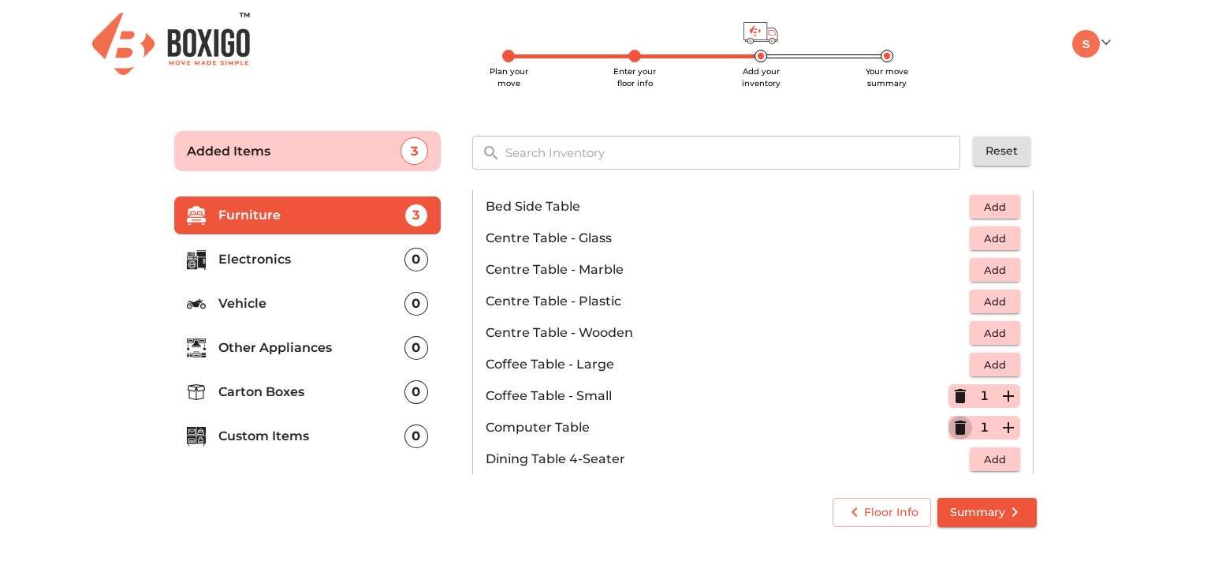
click at [957, 433] on icon "button" at bounding box center [960, 427] width 19 height 19
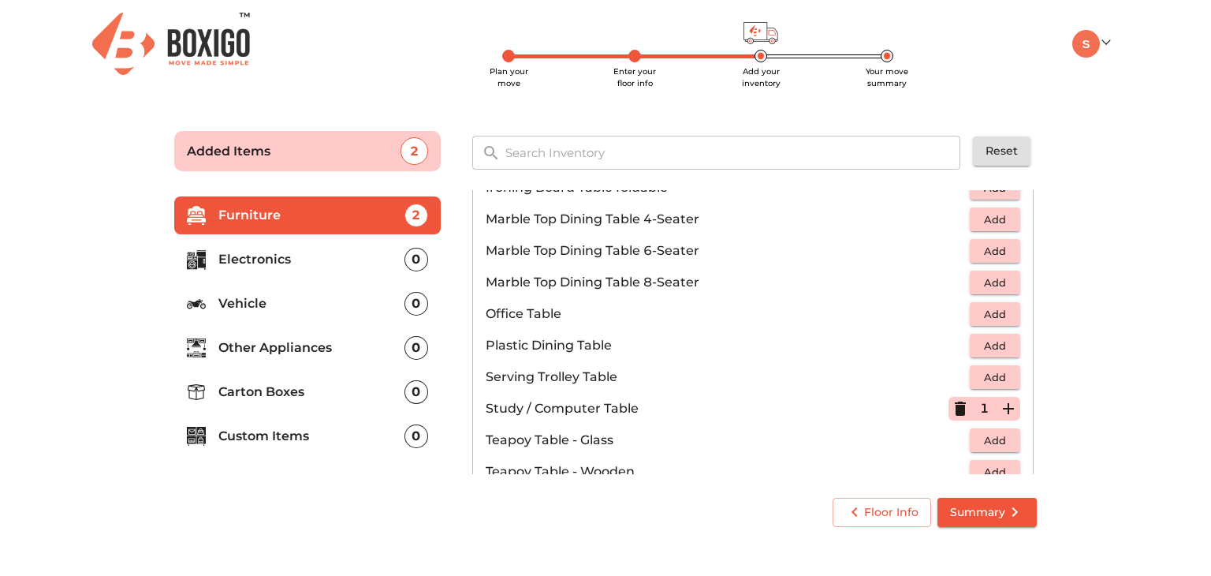
scroll to position [1002, 0]
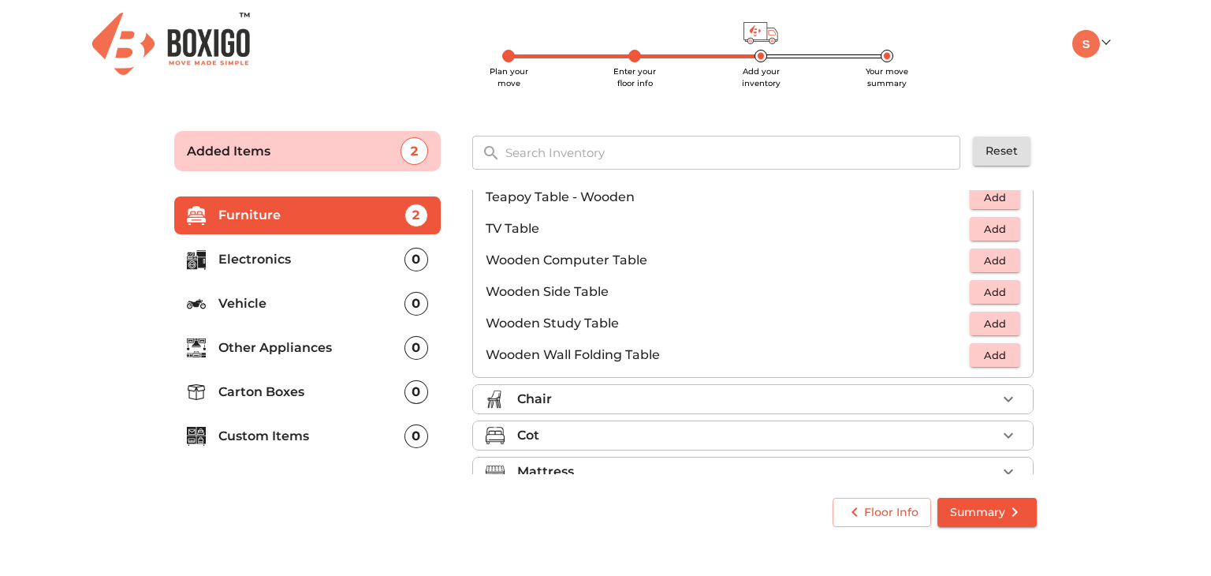
click at [999, 405] on icon "button" at bounding box center [1008, 399] width 19 height 19
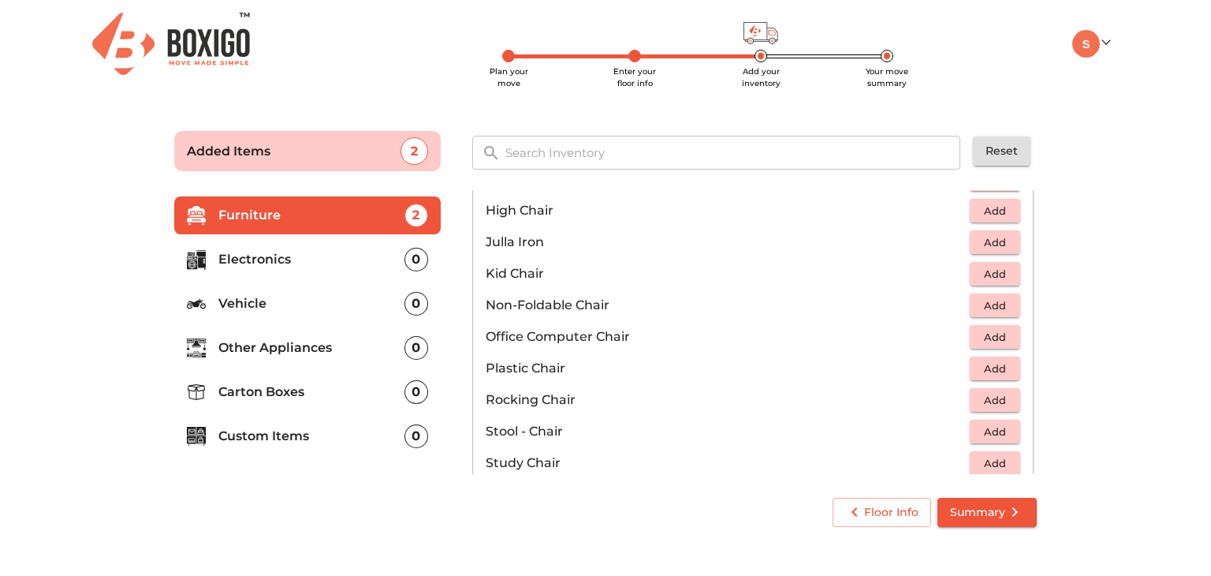
scroll to position [426, 0]
click at [1002, 300] on span "Add" at bounding box center [995, 306] width 35 height 18
click at [1003, 304] on icon "button" at bounding box center [1008, 305] width 11 height 11
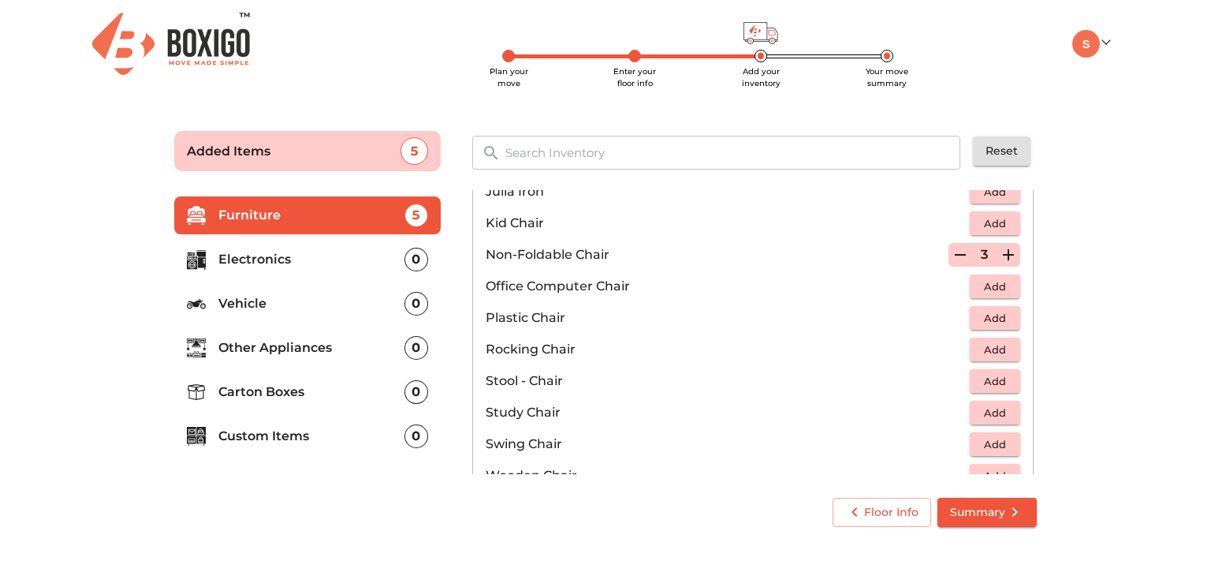
scroll to position [476, 0]
click at [953, 259] on icon "button" at bounding box center [960, 255] width 19 height 19
click at [955, 259] on icon "button" at bounding box center [960, 255] width 11 height 14
click at [981, 323] on span "Add" at bounding box center [995, 319] width 35 height 18
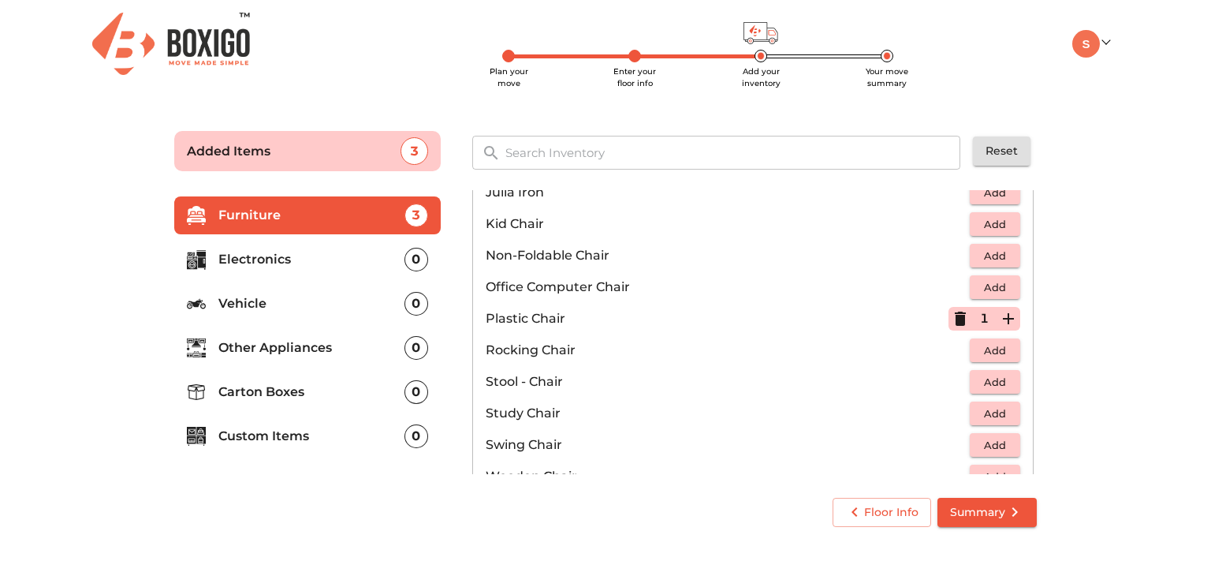
click at [1005, 316] on icon "button" at bounding box center [1008, 318] width 11 height 11
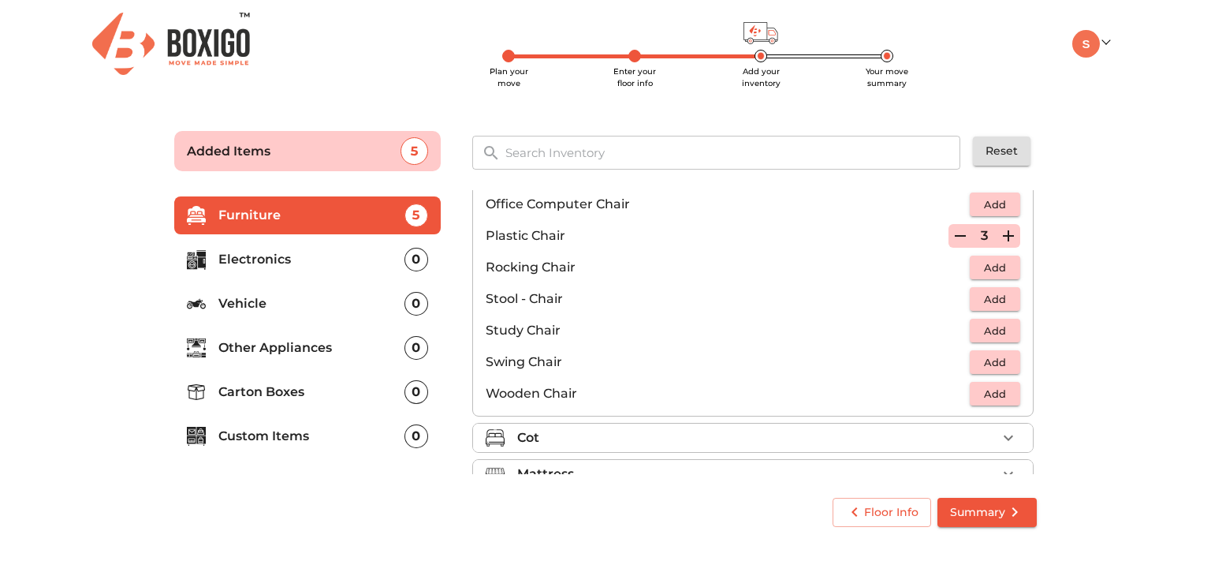
scroll to position [656, 0]
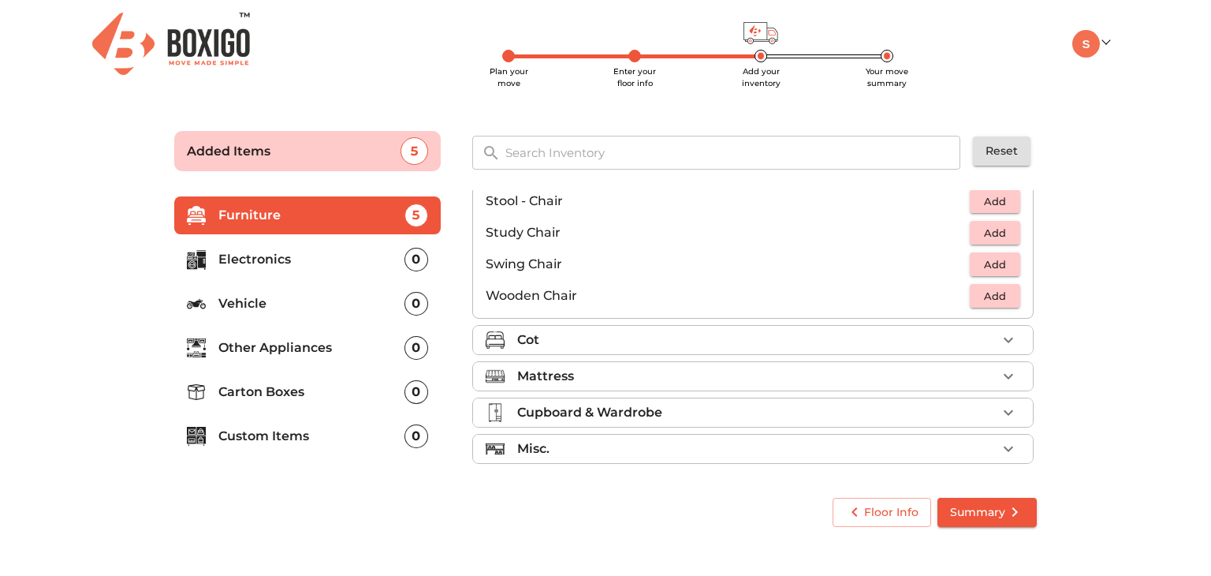
click at [1004, 340] on icon "button" at bounding box center [1008, 341] width 9 height 6
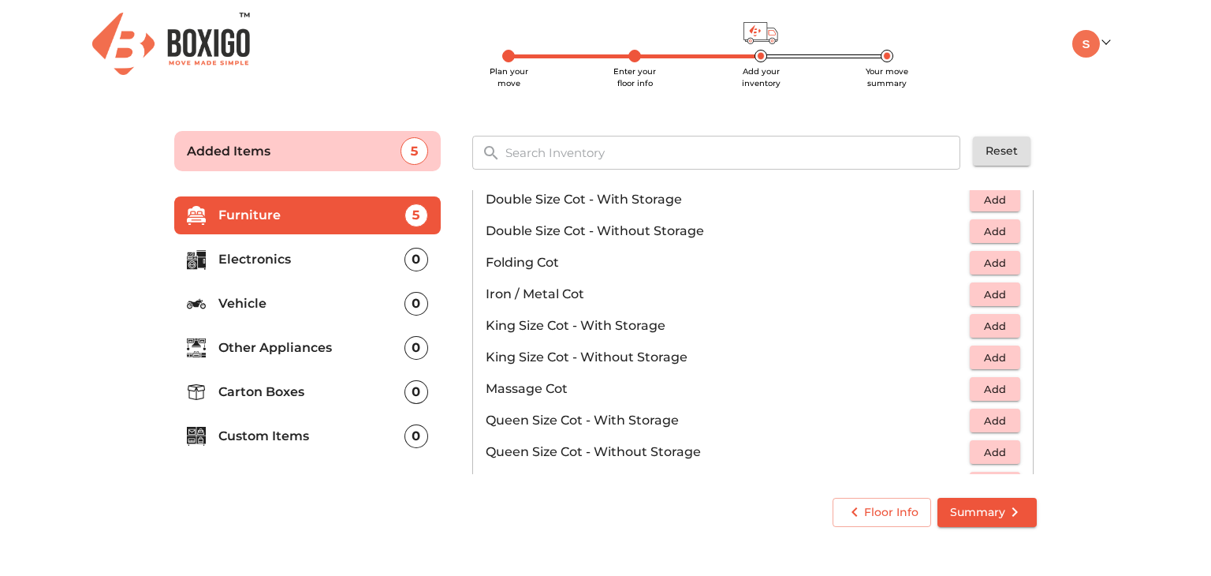
scroll to position [318, 0]
click at [995, 360] on span "Add" at bounding box center [995, 355] width 35 height 18
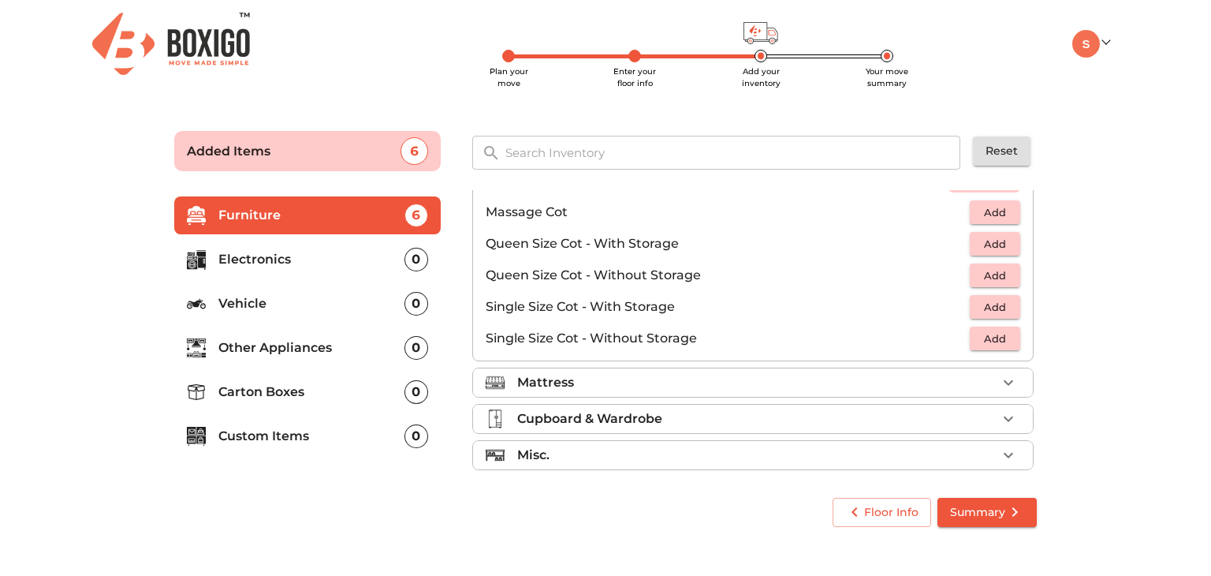
scroll to position [498, 0]
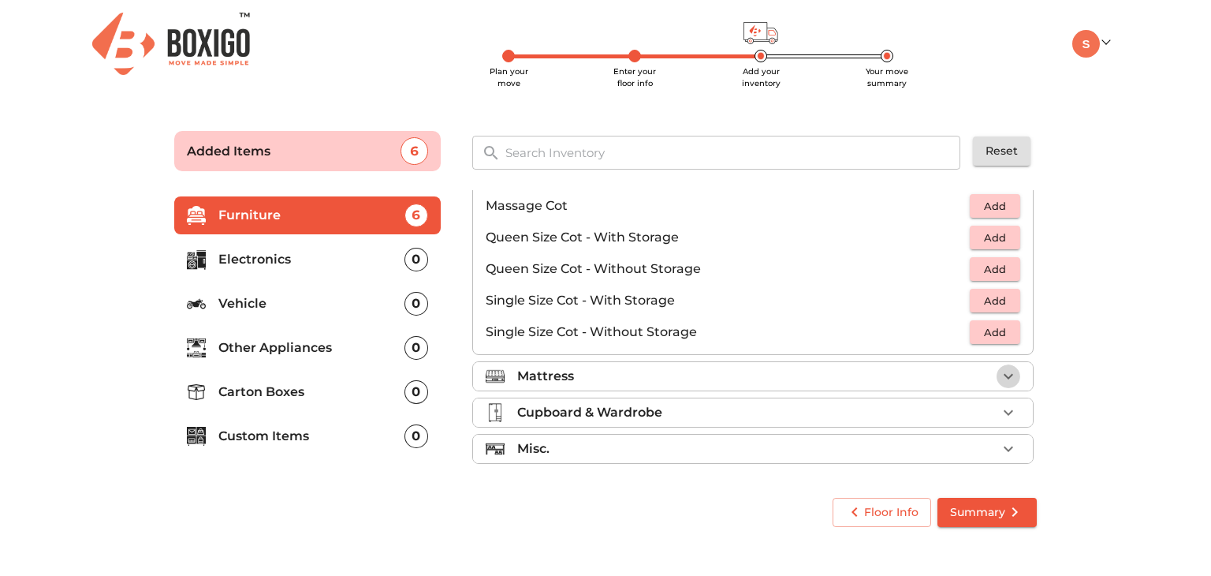
click at [1003, 377] on icon "button" at bounding box center [1008, 376] width 19 height 19
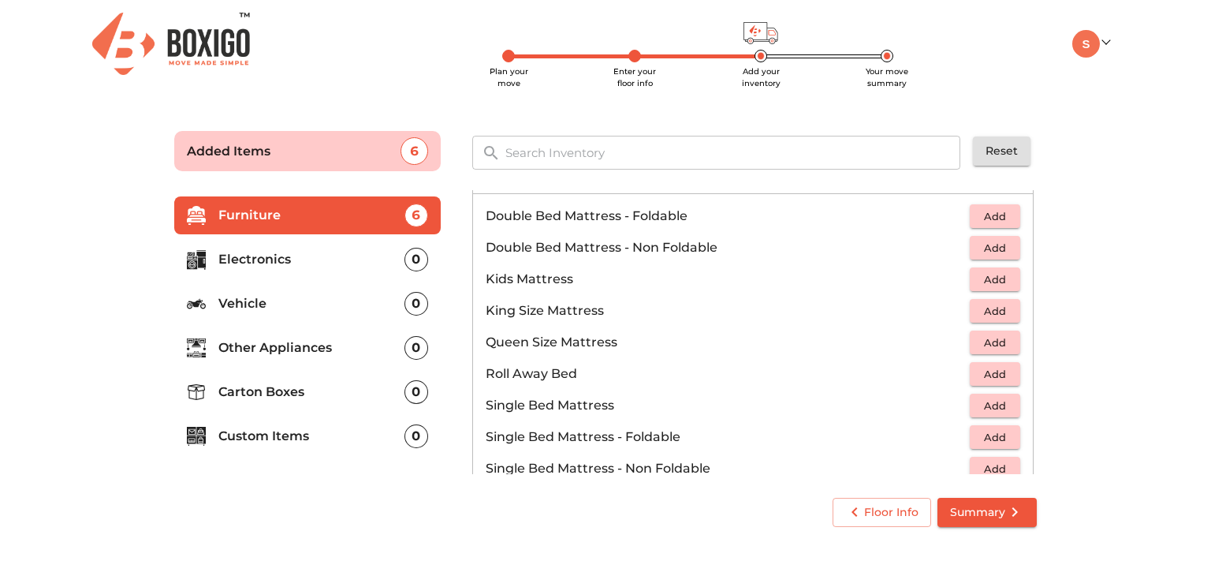
scroll to position [196, 0]
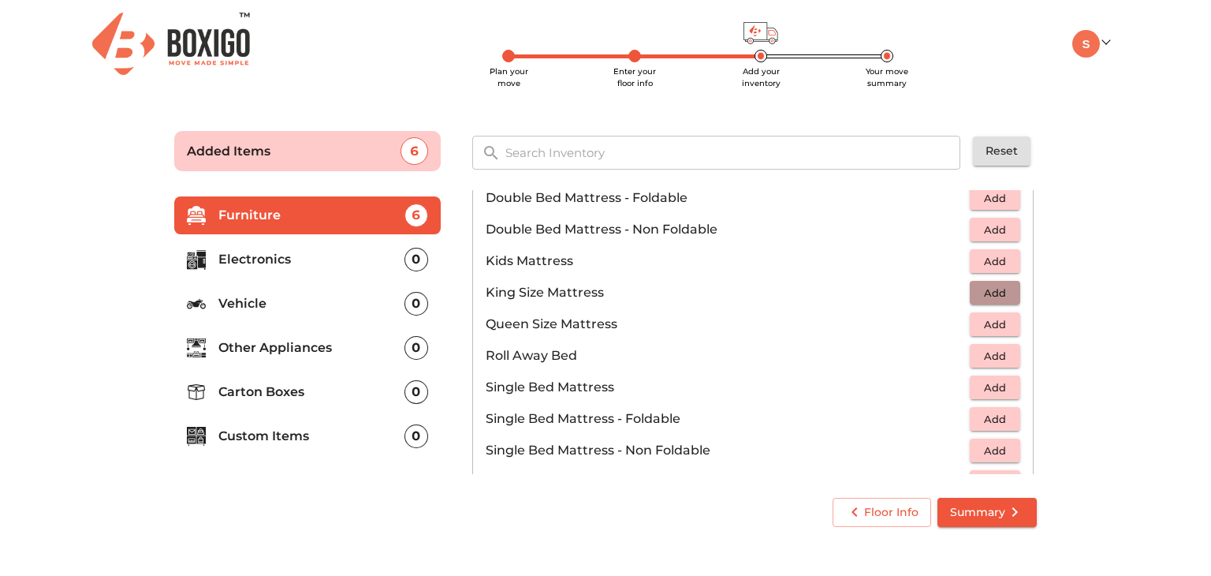
click at [994, 298] on span "Add" at bounding box center [995, 293] width 35 height 18
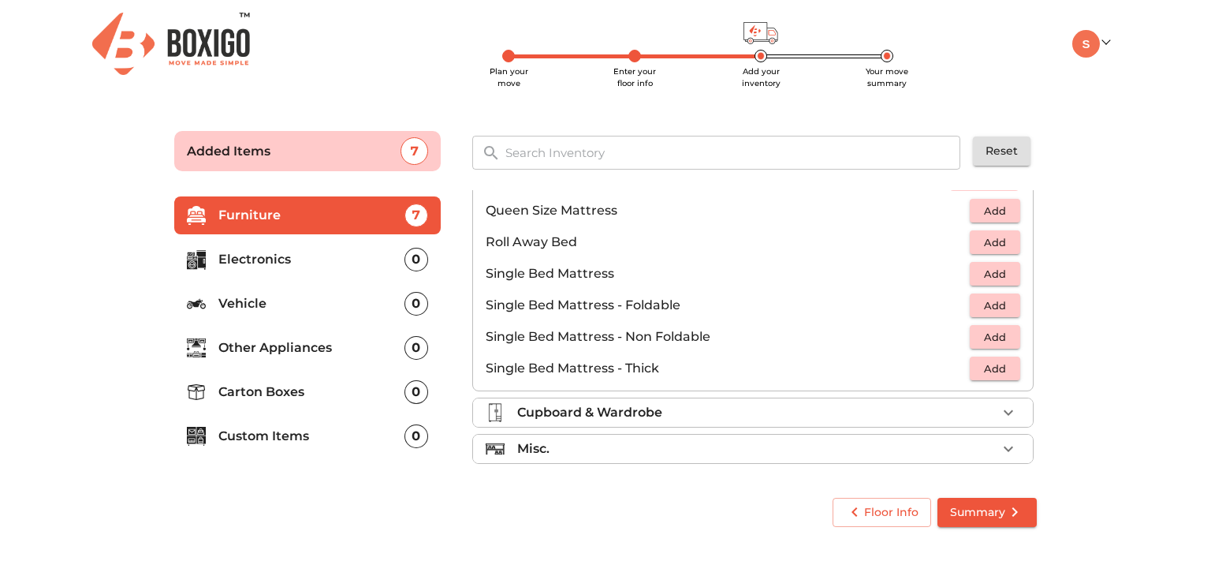
click at [987, 403] on div "Cupboard & Wardrobe" at bounding box center [757, 412] width 480 height 19
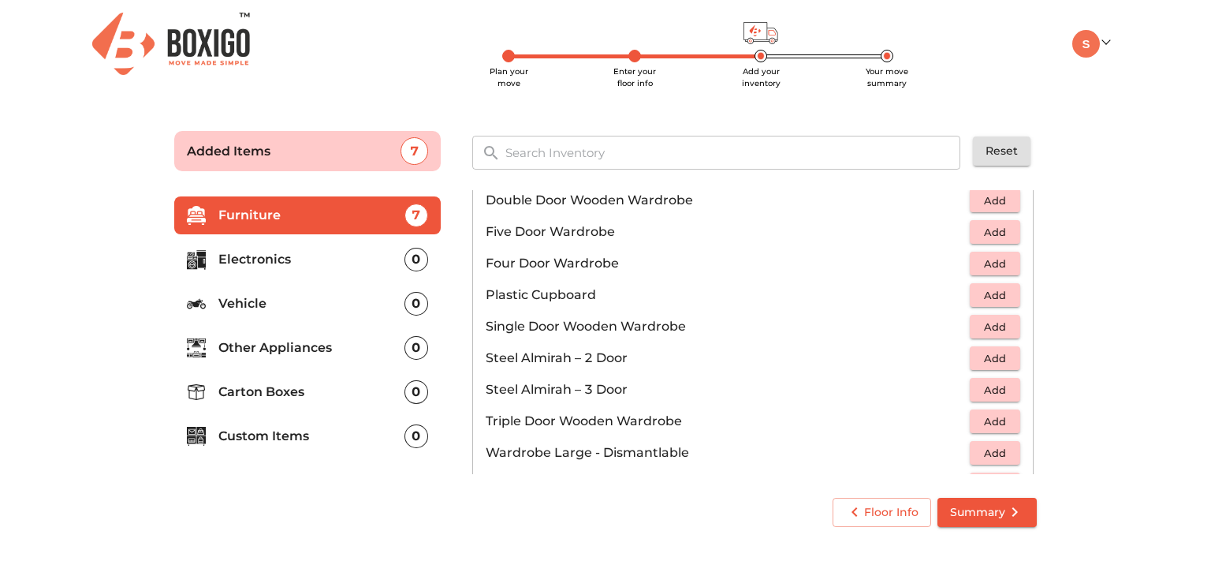
scroll to position [356, 0]
click at [978, 350] on span "Add" at bounding box center [995, 358] width 35 height 18
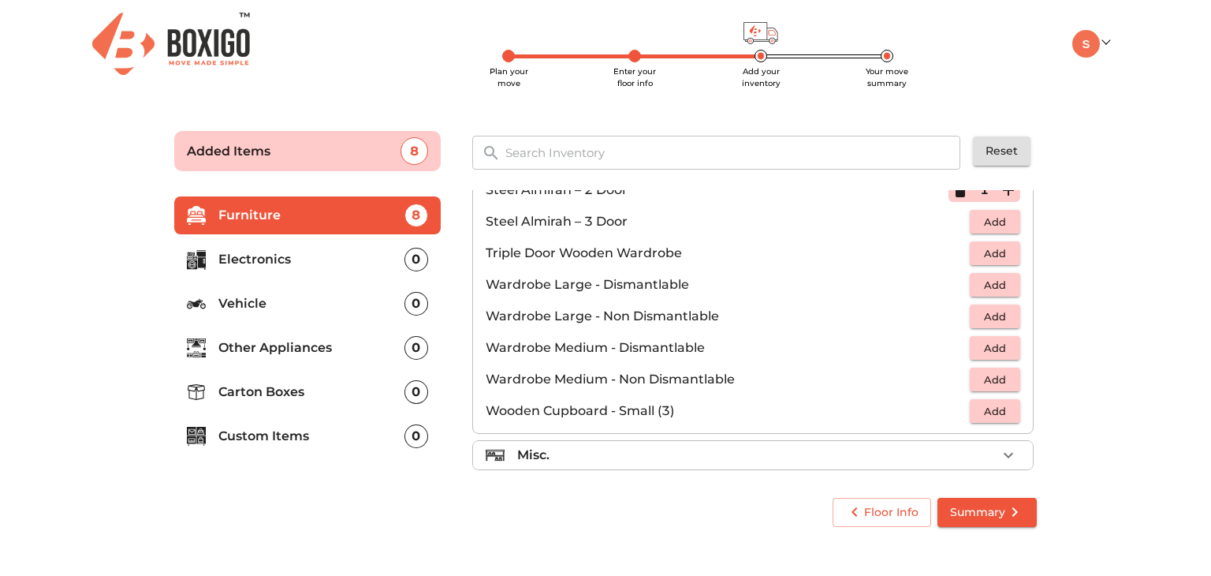
scroll to position [530, 0]
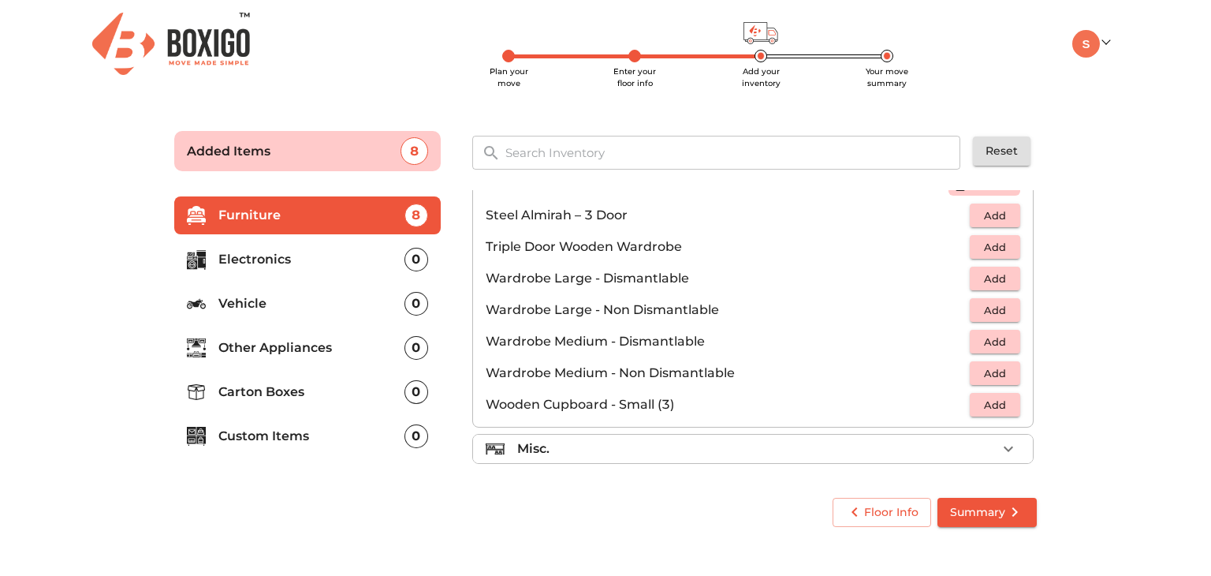
click at [965, 459] on li "Misc." at bounding box center [753, 449] width 560 height 28
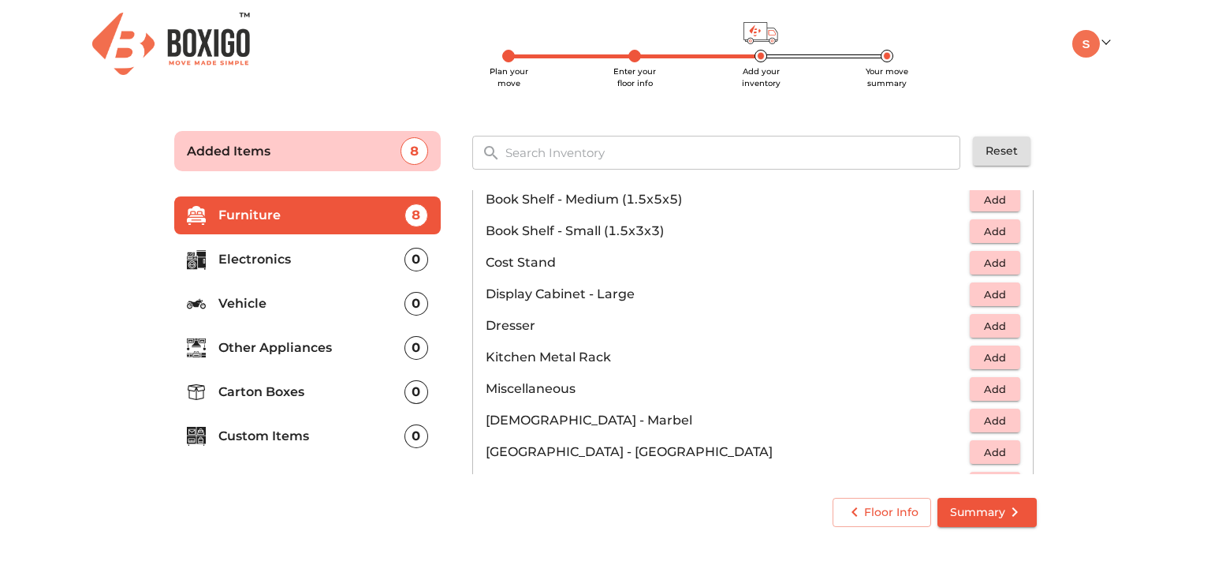
scroll to position [450, 0]
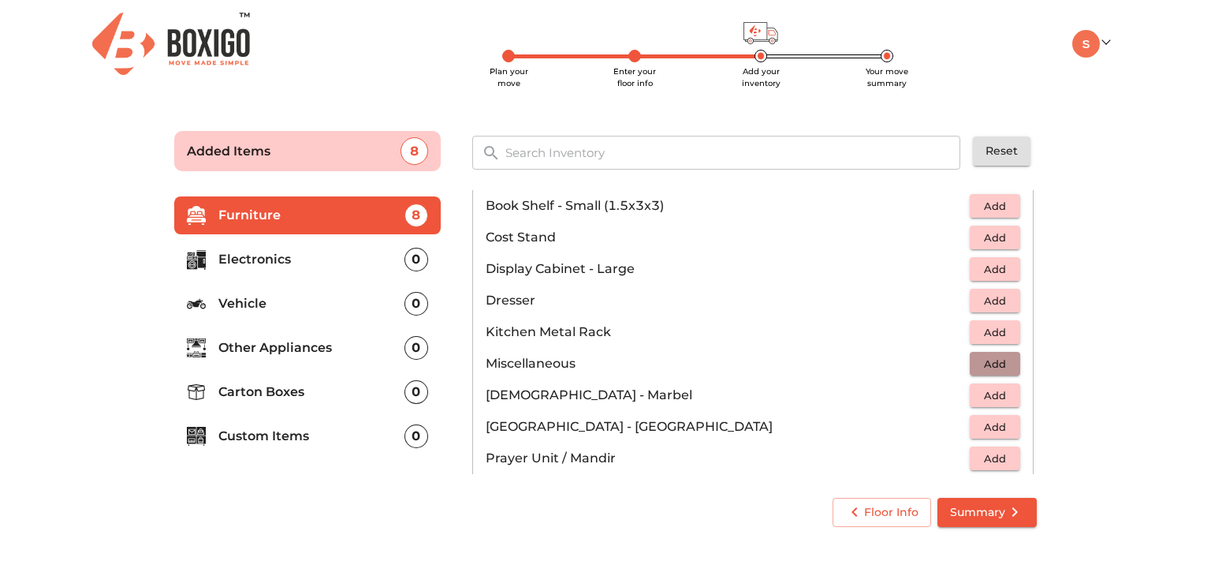
click at [995, 359] on span "Add" at bounding box center [995, 364] width 35 height 18
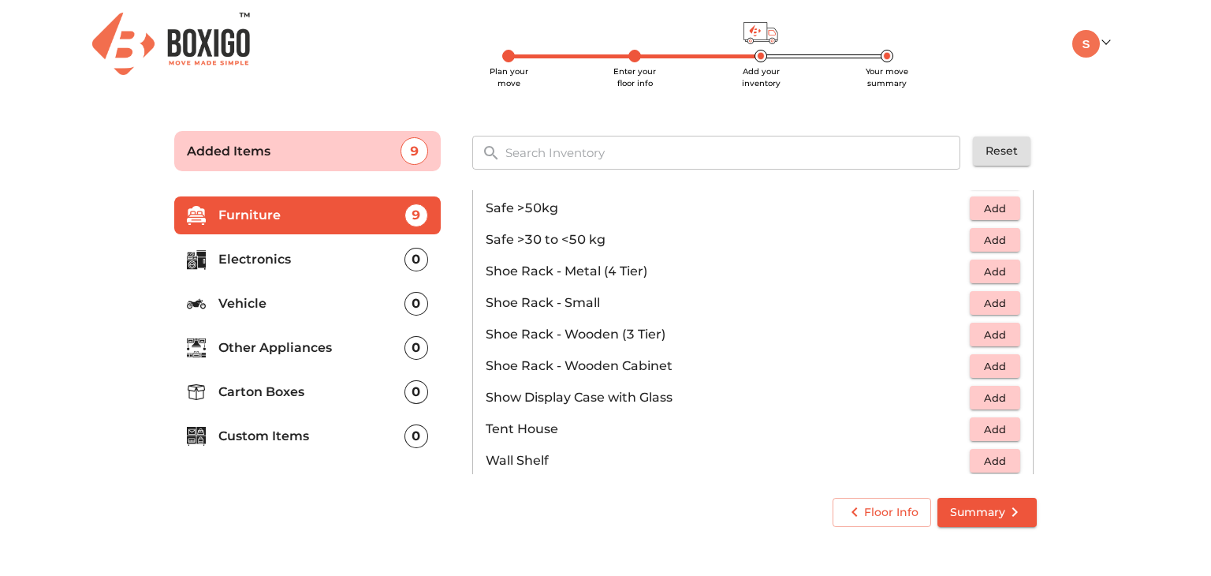
scroll to position [846, 0]
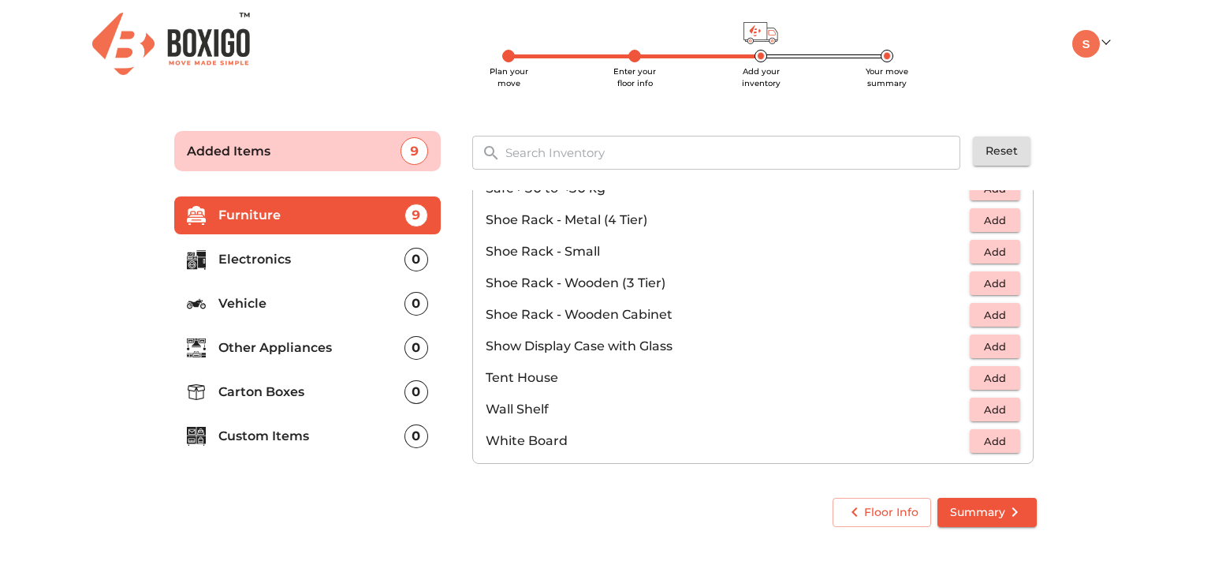
click at [342, 266] on p "Electronics" at bounding box center [311, 259] width 186 height 19
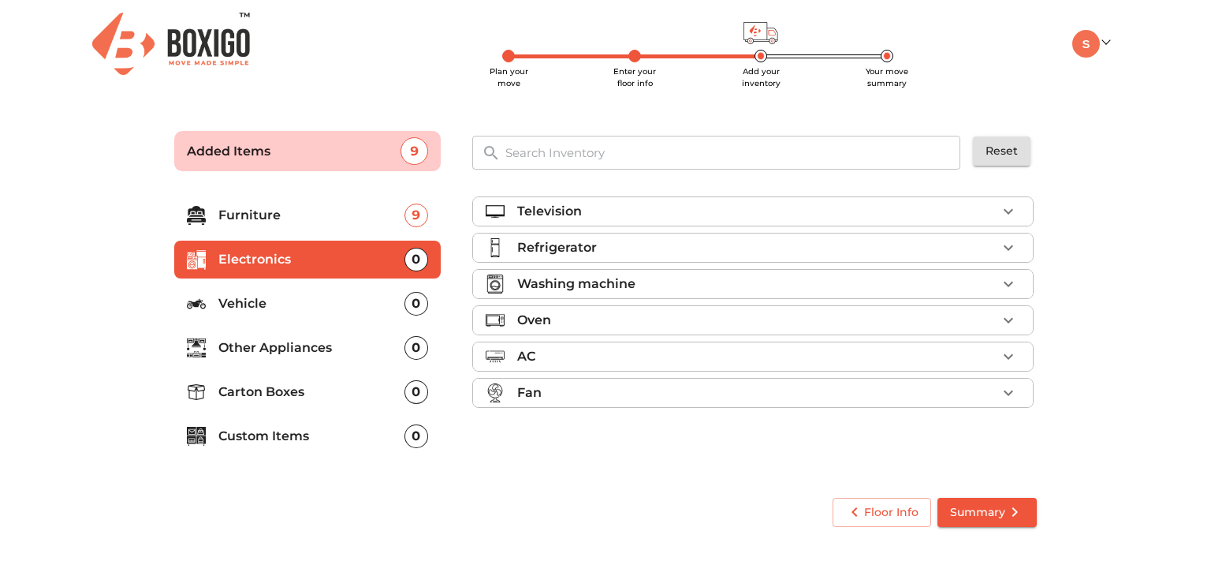
scroll to position [0, 0]
click at [902, 244] on div "Refrigerator" at bounding box center [757, 247] width 480 height 19
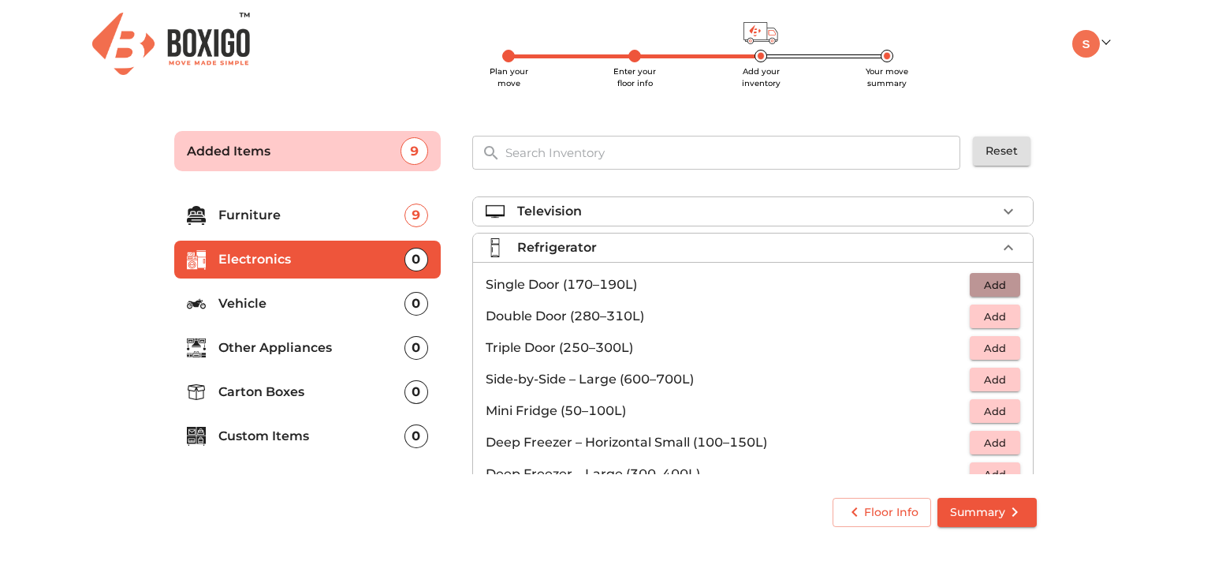
click at [981, 292] on span "Add" at bounding box center [995, 285] width 35 height 18
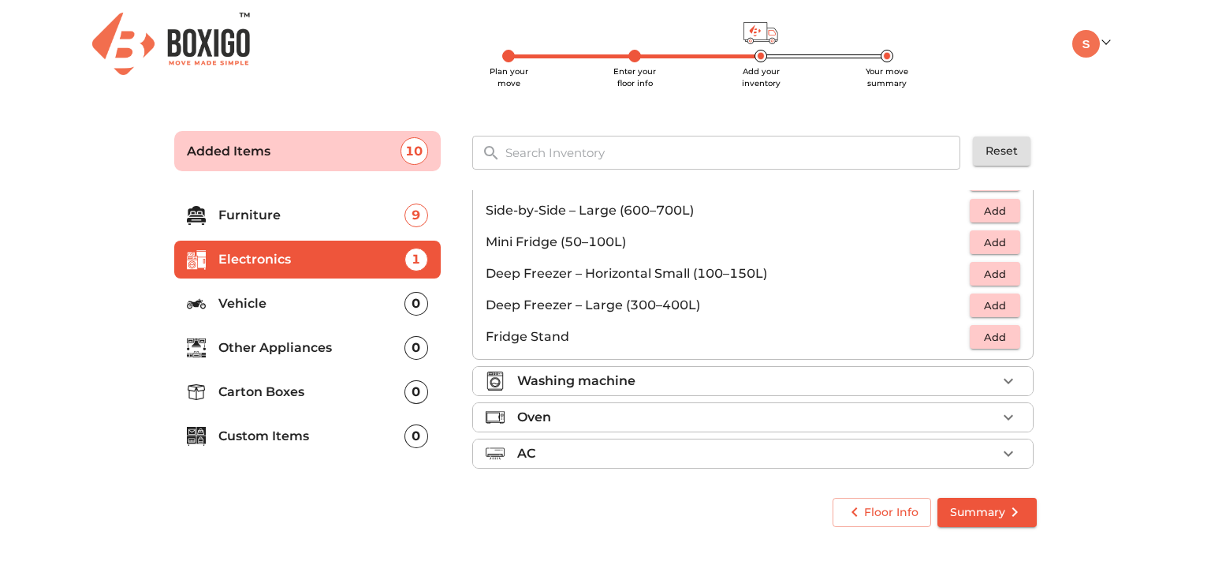
scroll to position [170, 0]
click at [635, 379] on div "Washing machine" at bounding box center [757, 380] width 480 height 19
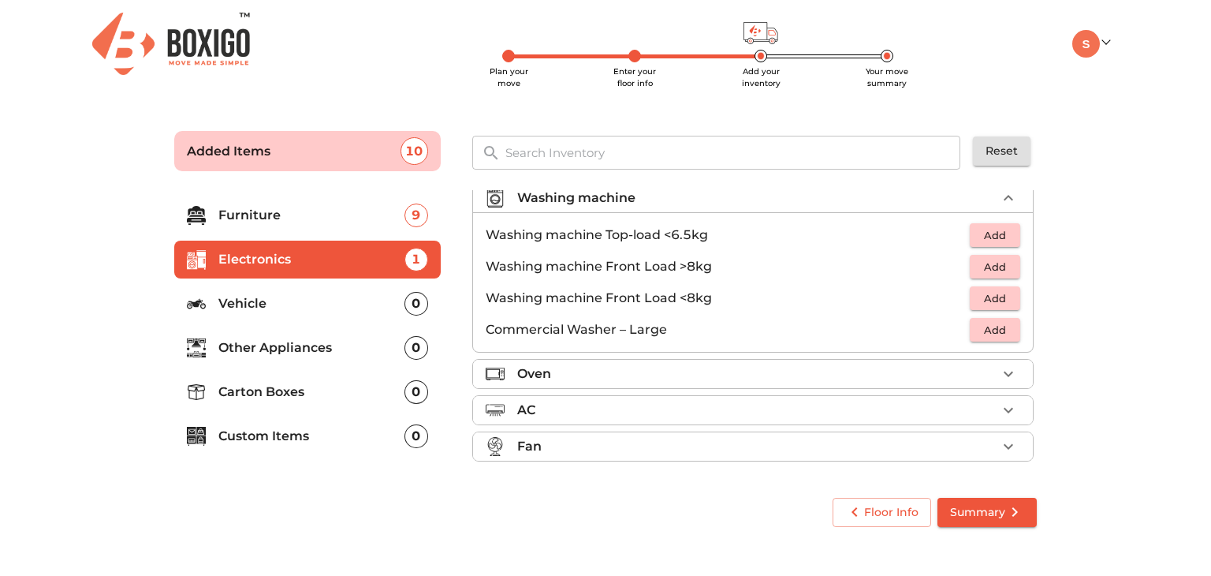
scroll to position [73, 0]
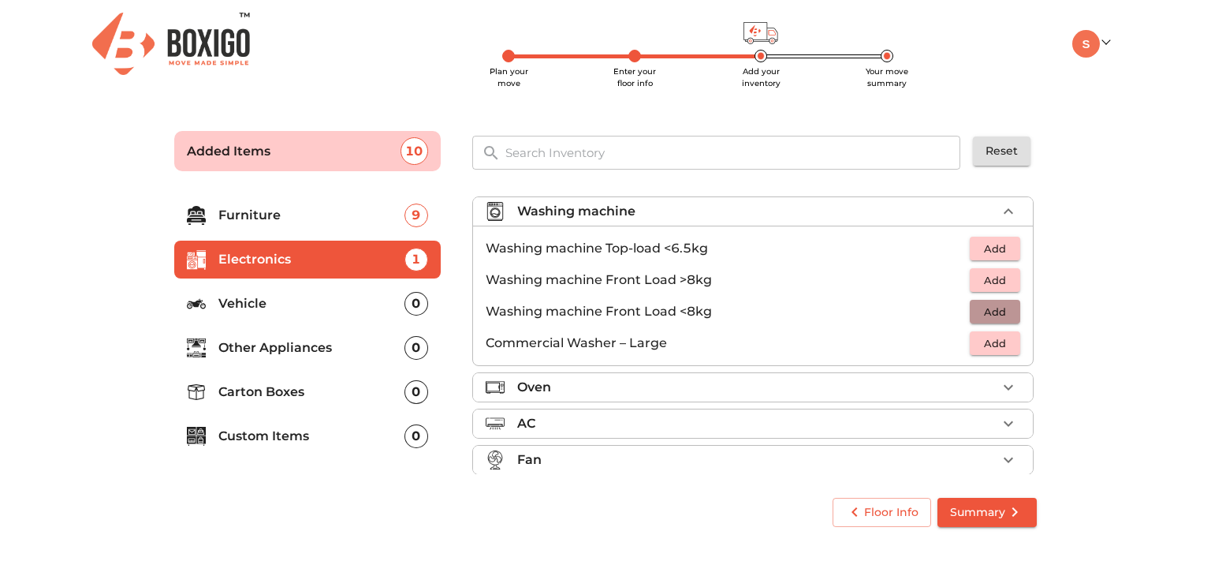
click at [984, 314] on span "Add" at bounding box center [995, 312] width 35 height 18
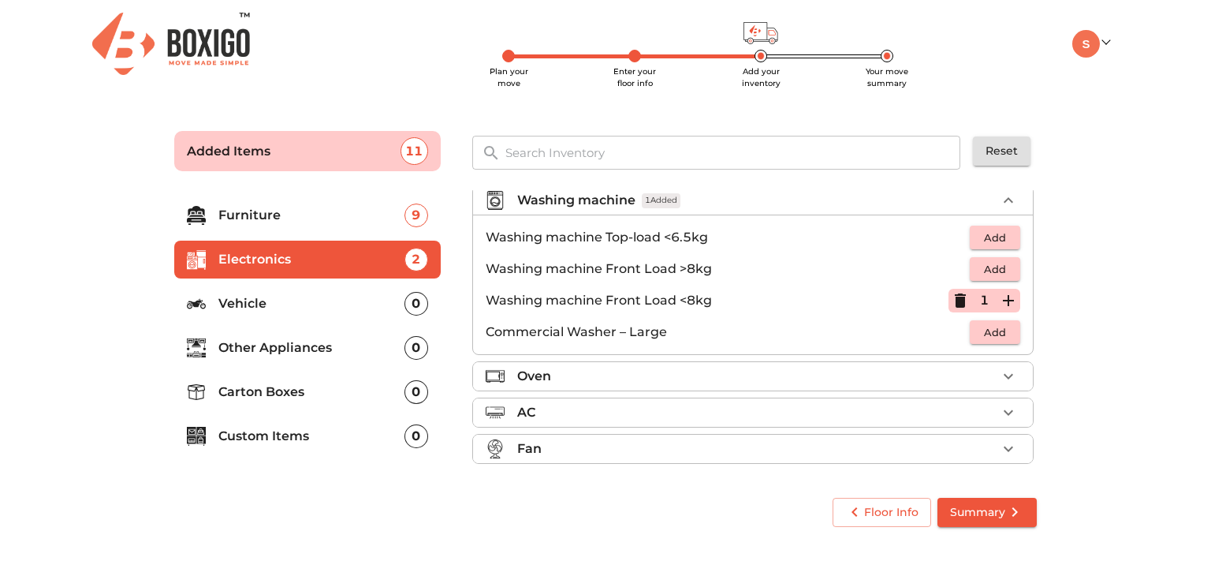
click at [786, 450] on div "Fan" at bounding box center [757, 448] width 480 height 19
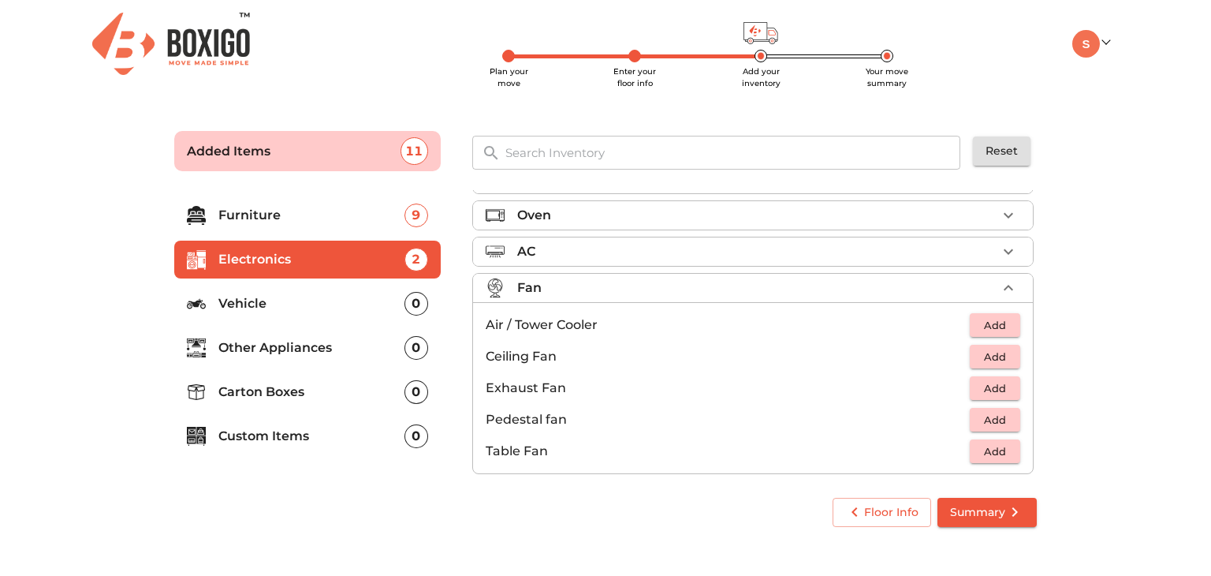
scroll to position [115, 0]
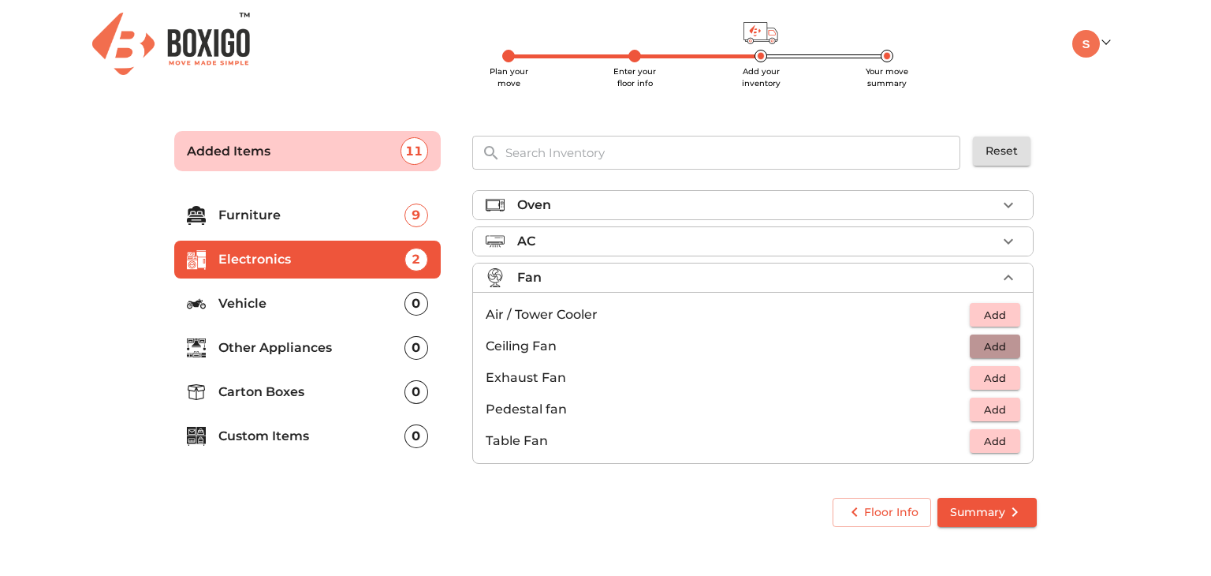
click at [994, 345] on span "Add" at bounding box center [995, 347] width 35 height 18
click at [1006, 345] on icon "button" at bounding box center [1008, 346] width 19 height 19
click at [349, 352] on p "Other Appliances" at bounding box center [311, 347] width 186 height 19
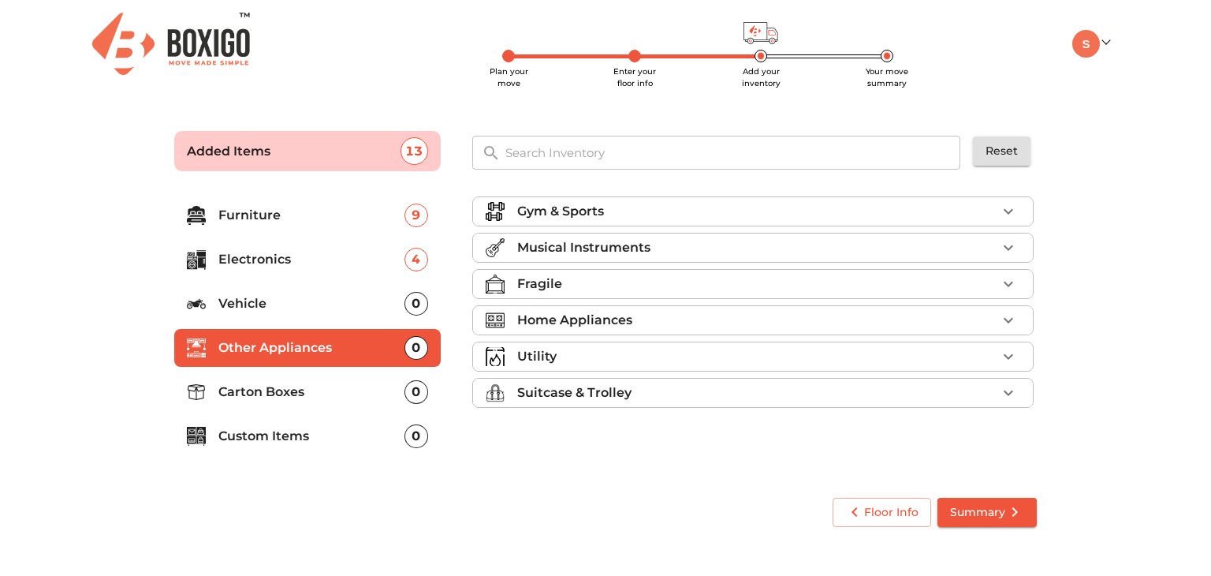
click at [625, 209] on div "Gym & Sports" at bounding box center [757, 211] width 480 height 19
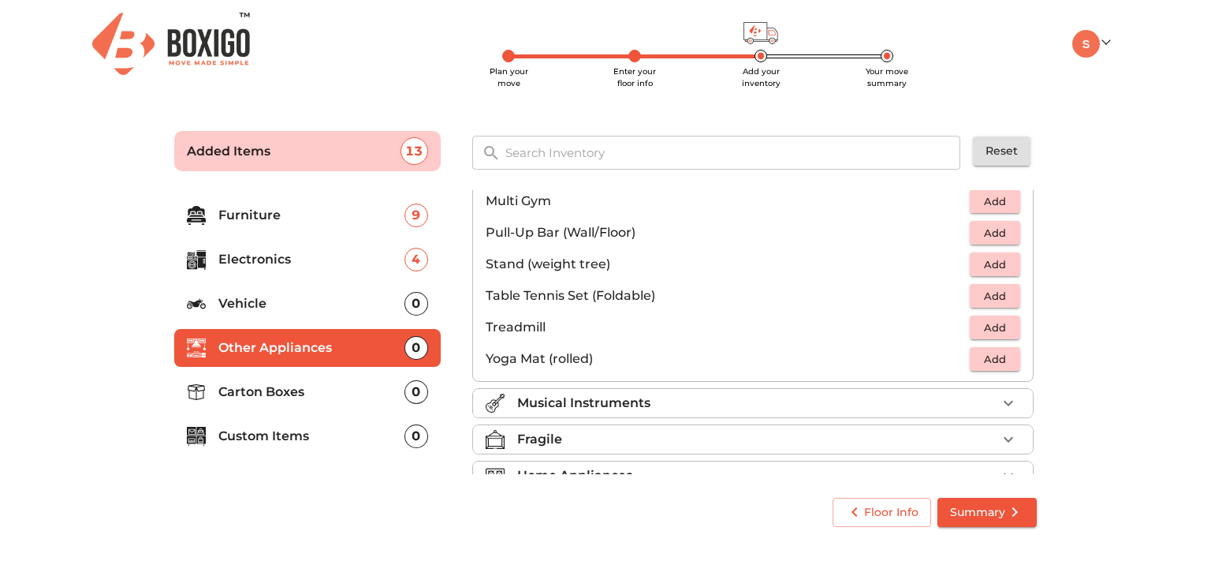
scroll to position [525, 0]
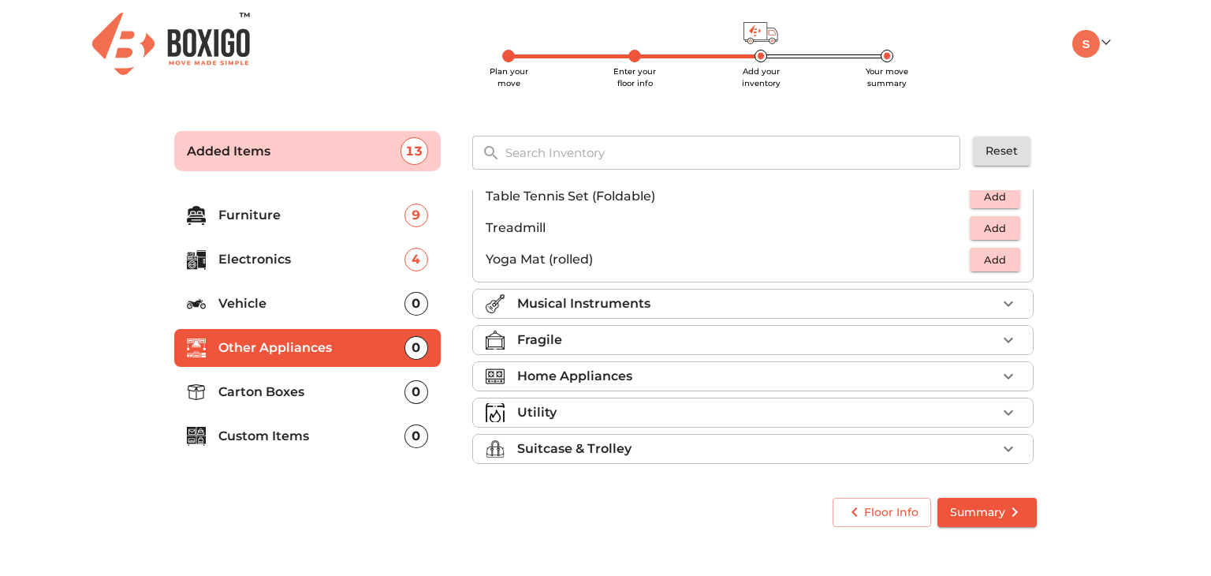
click at [628, 297] on p "Musical Instruments" at bounding box center [583, 303] width 133 height 19
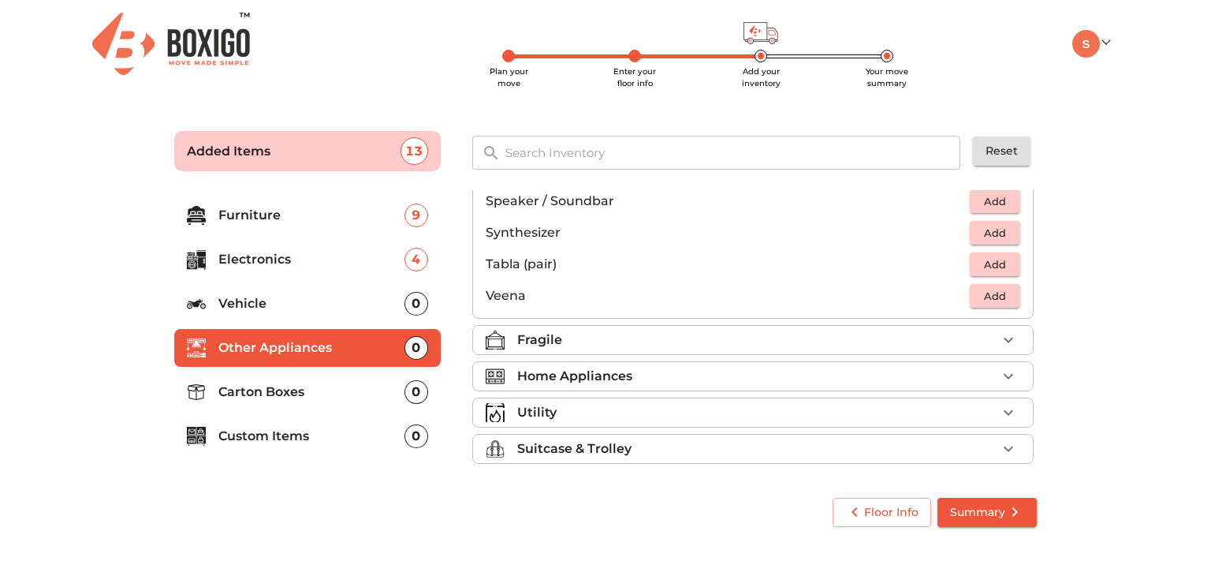
scroll to position [556, 0]
click at [622, 334] on div "Fragile" at bounding box center [757, 340] width 480 height 19
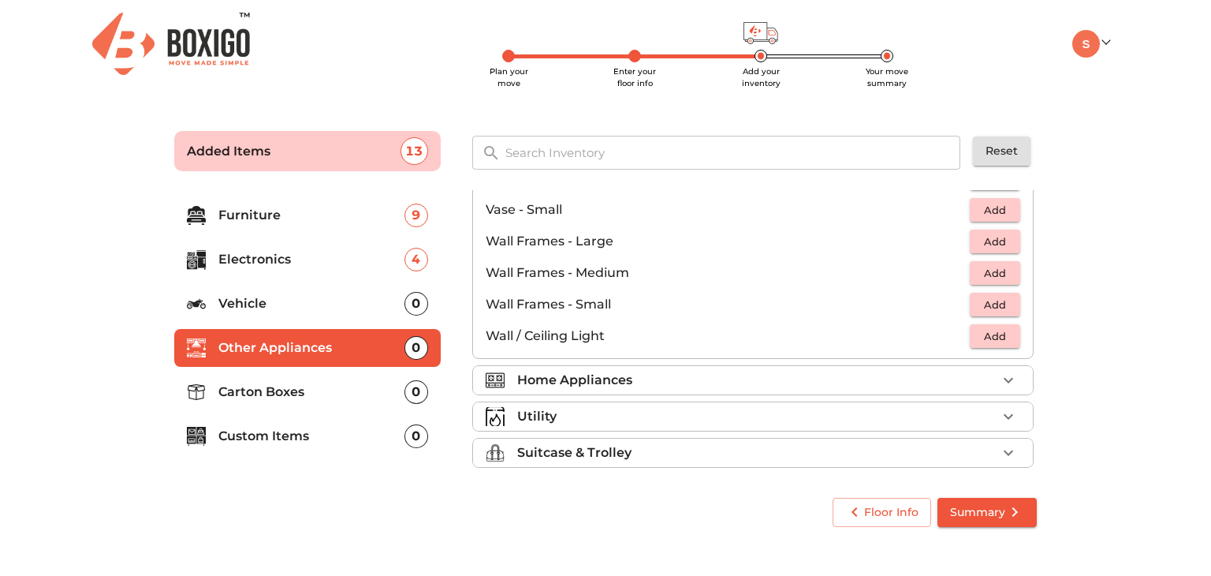
scroll to position [1062, 0]
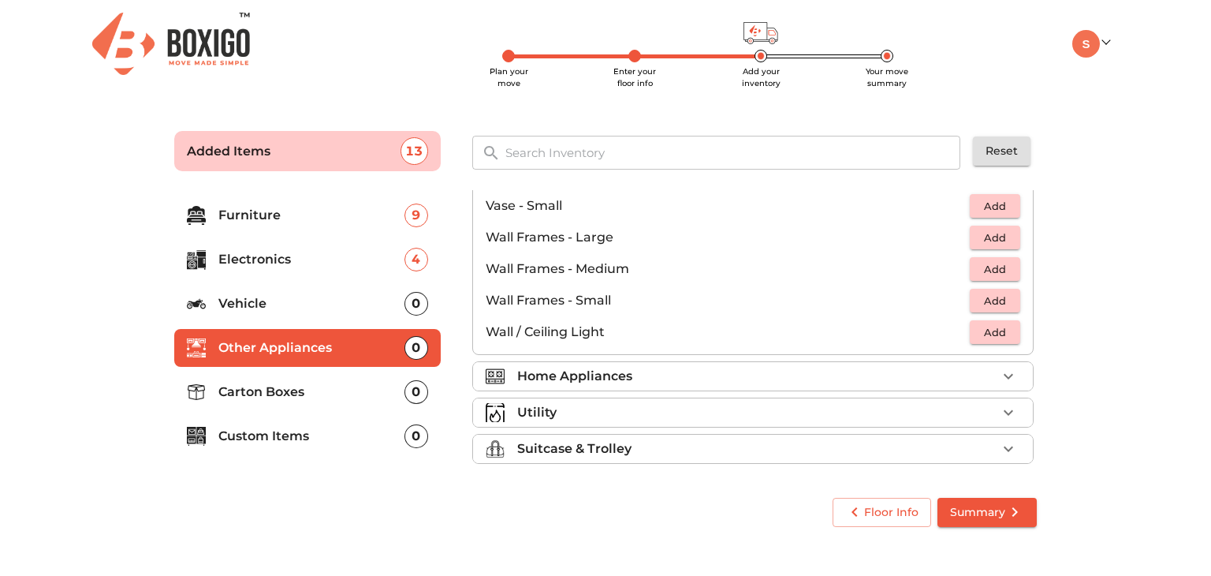
click at [691, 384] on li "Home Appliances" at bounding box center [753, 376] width 560 height 28
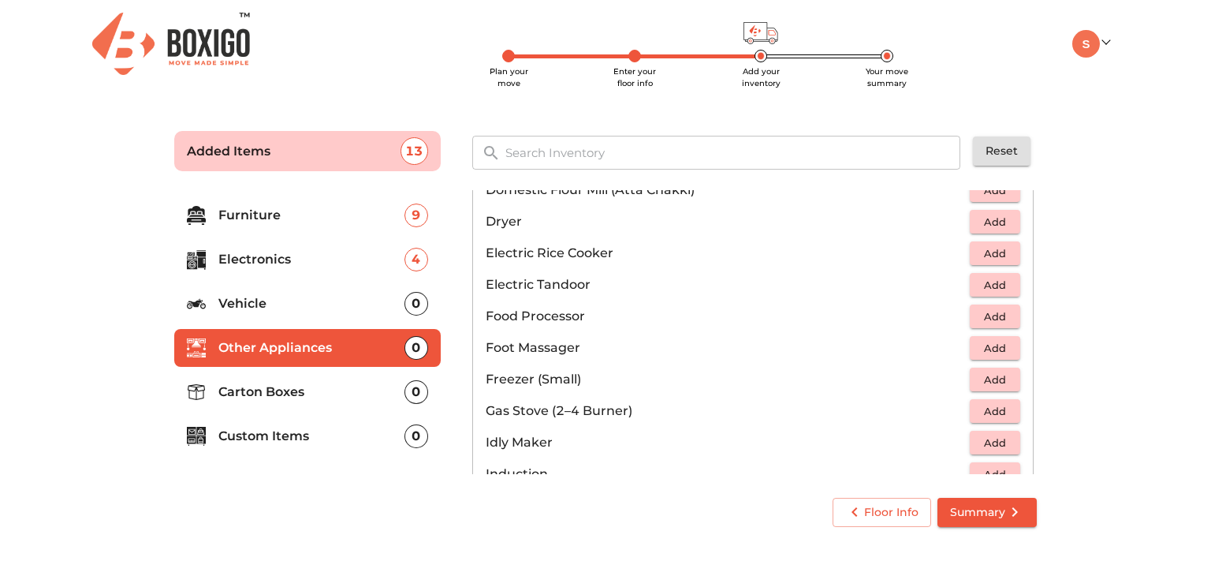
scroll to position [542, 0]
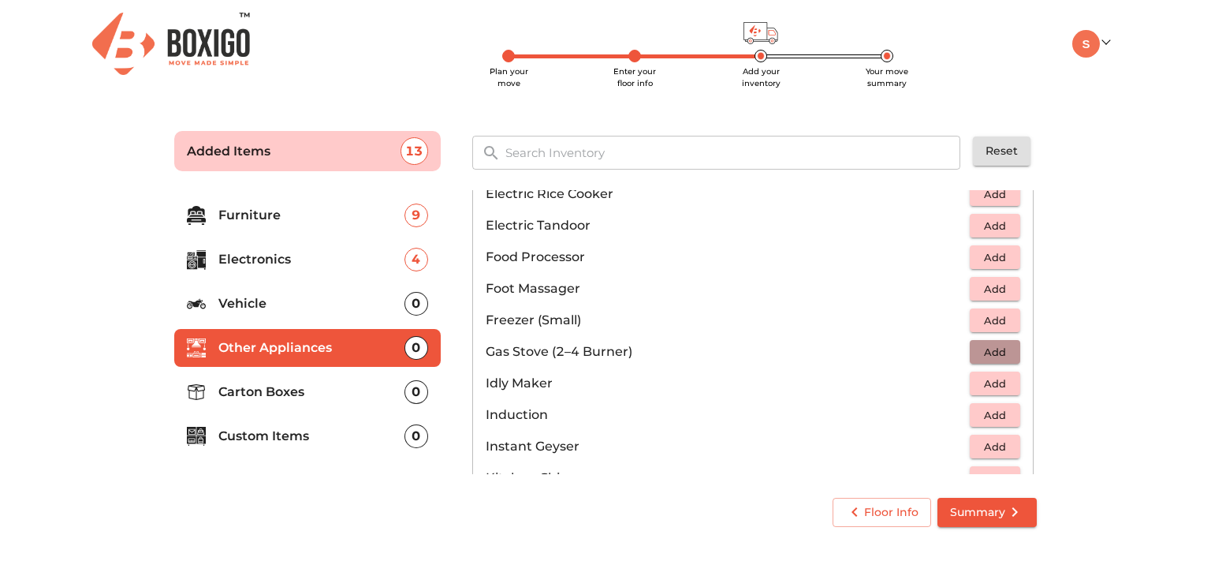
click at [987, 350] on span "Add" at bounding box center [995, 352] width 35 height 18
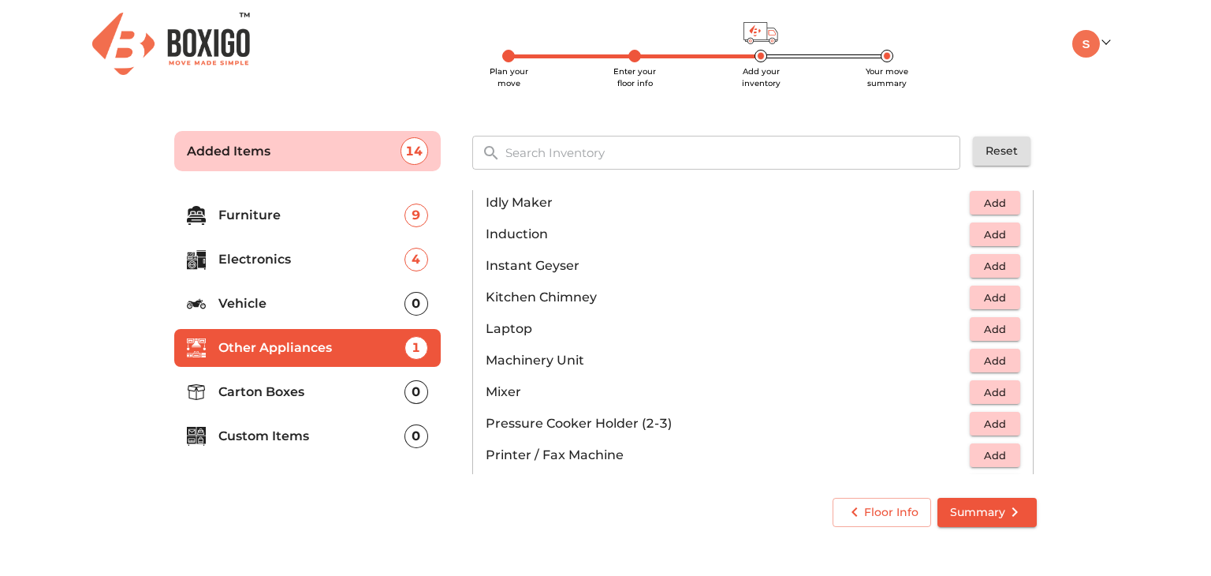
scroll to position [725, 0]
click at [978, 389] on span "Add" at bounding box center [995, 390] width 35 height 18
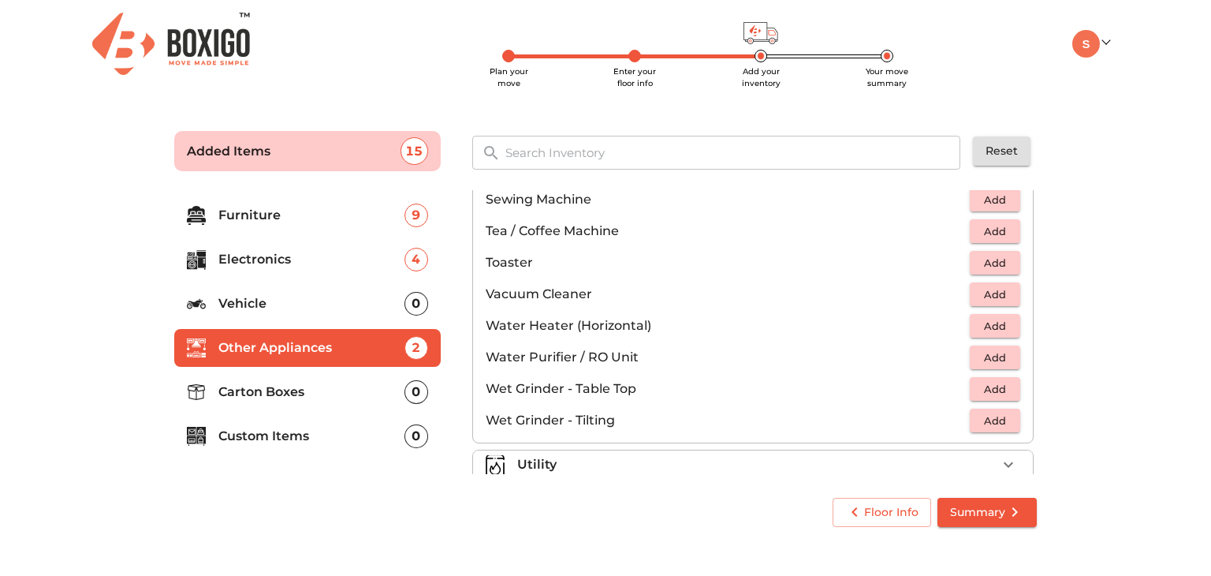
scroll to position [1093, 0]
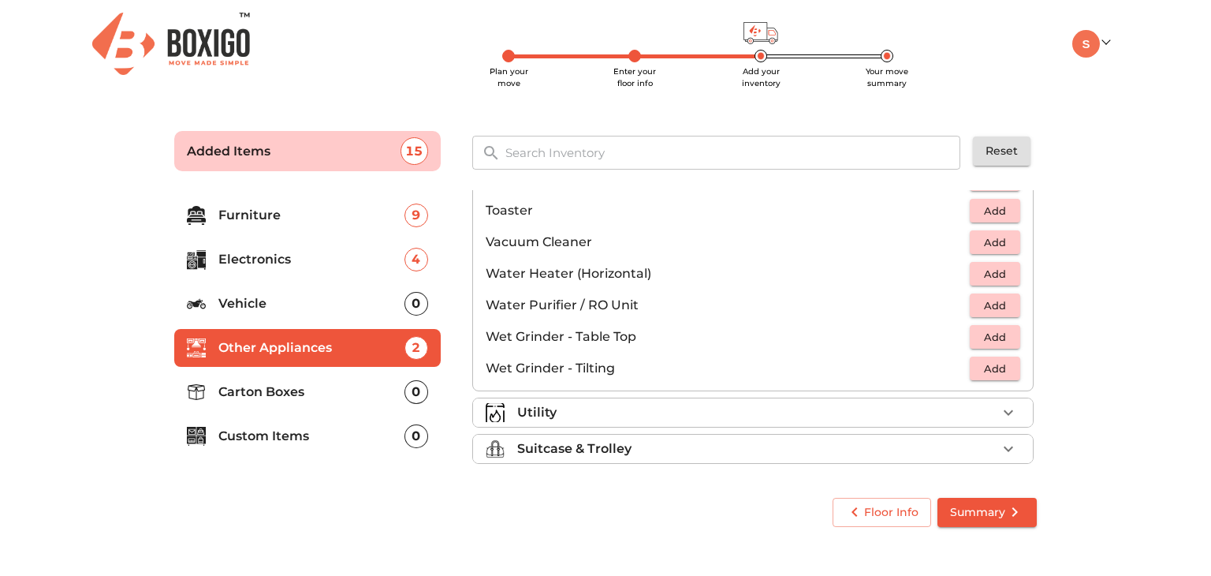
click at [909, 413] on div "Utility" at bounding box center [757, 412] width 480 height 19
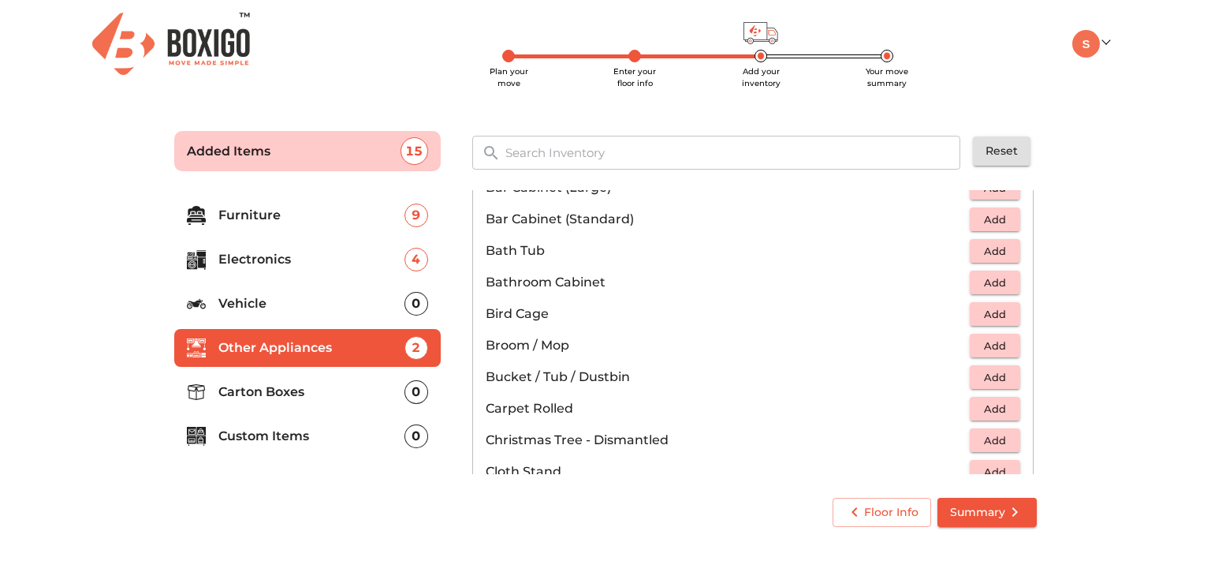
scroll to position [218, 0]
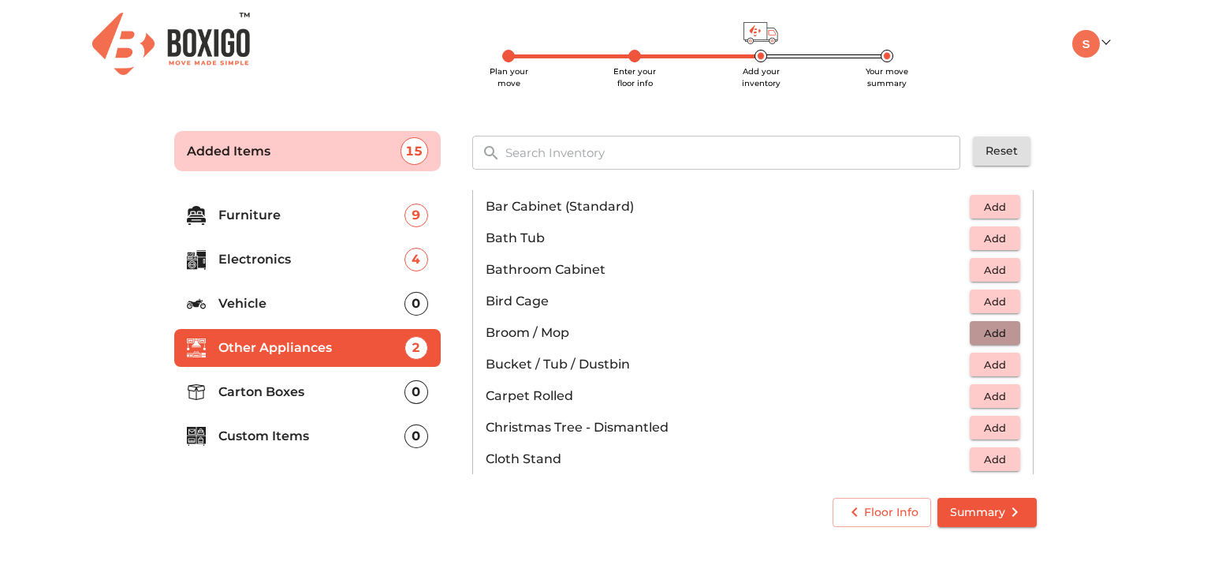
click at [1002, 332] on span "Add" at bounding box center [995, 333] width 35 height 18
click at [994, 367] on span "Add" at bounding box center [995, 365] width 35 height 18
click at [1003, 369] on icon "button" at bounding box center [1008, 364] width 19 height 19
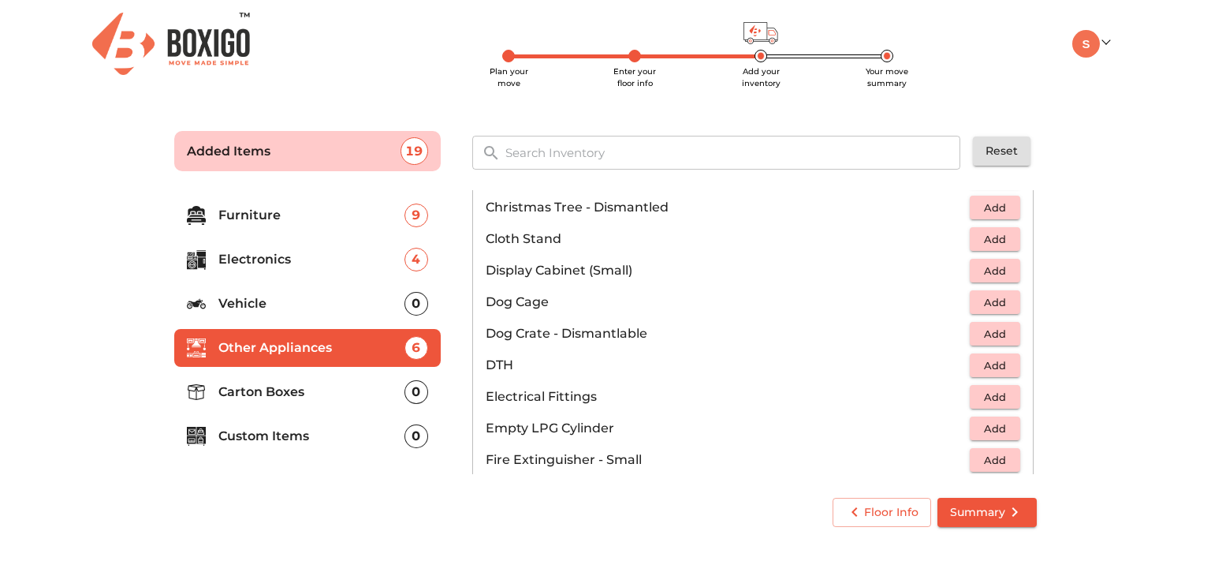
scroll to position [439, 0]
click at [988, 419] on span "Add" at bounding box center [995, 428] width 35 height 18
click at [999, 424] on icon "button" at bounding box center [1008, 427] width 19 height 19
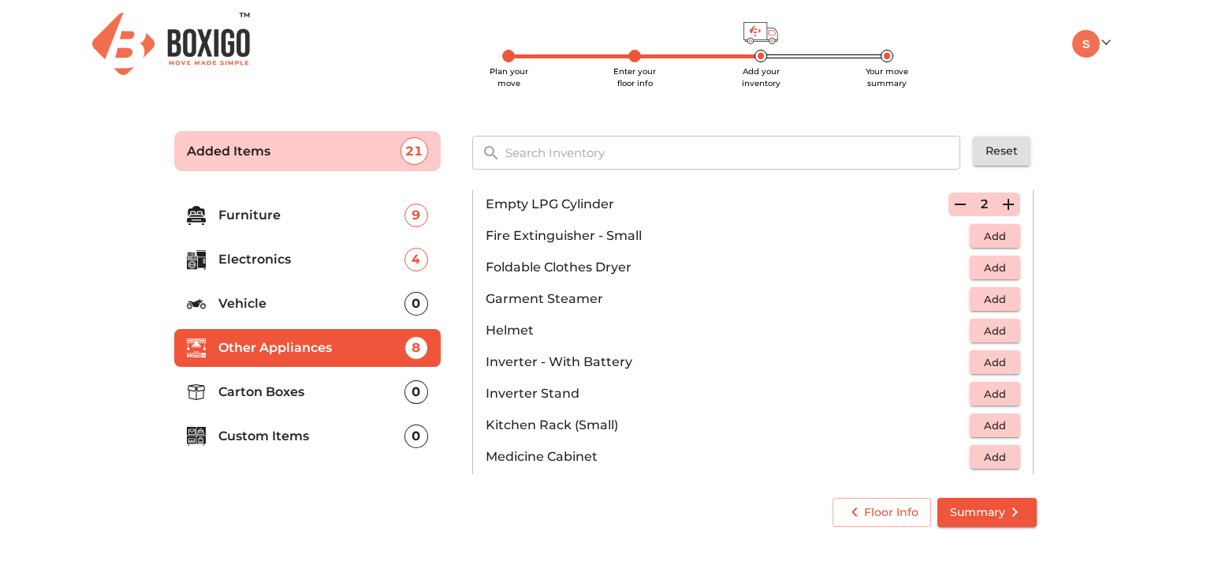
scroll to position [687, 0]
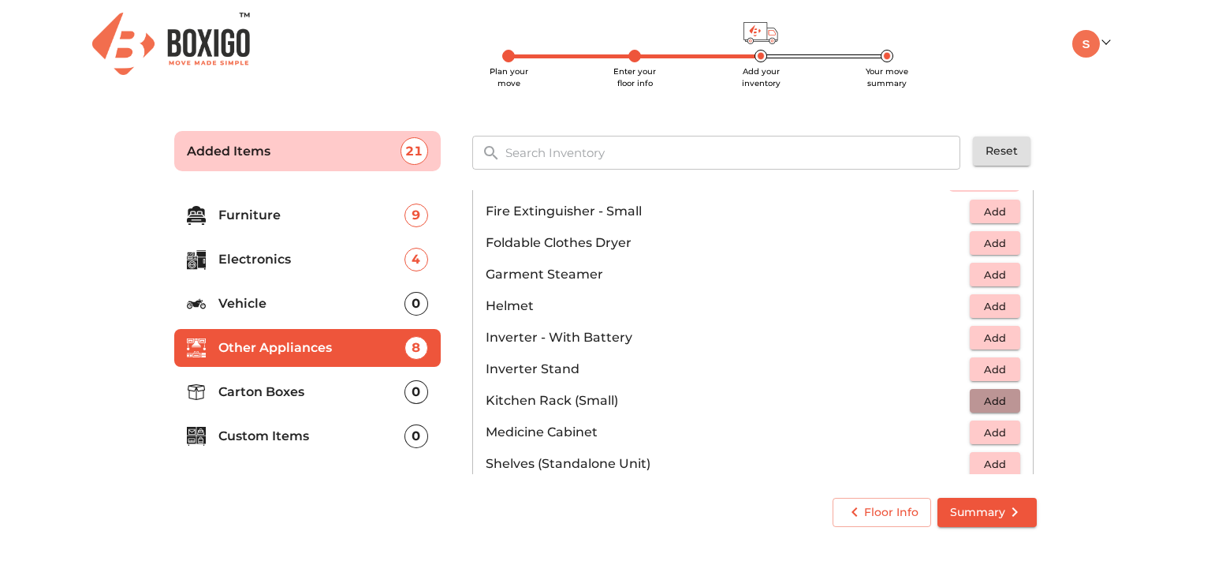
click at [986, 405] on span "Add" at bounding box center [995, 401] width 35 height 18
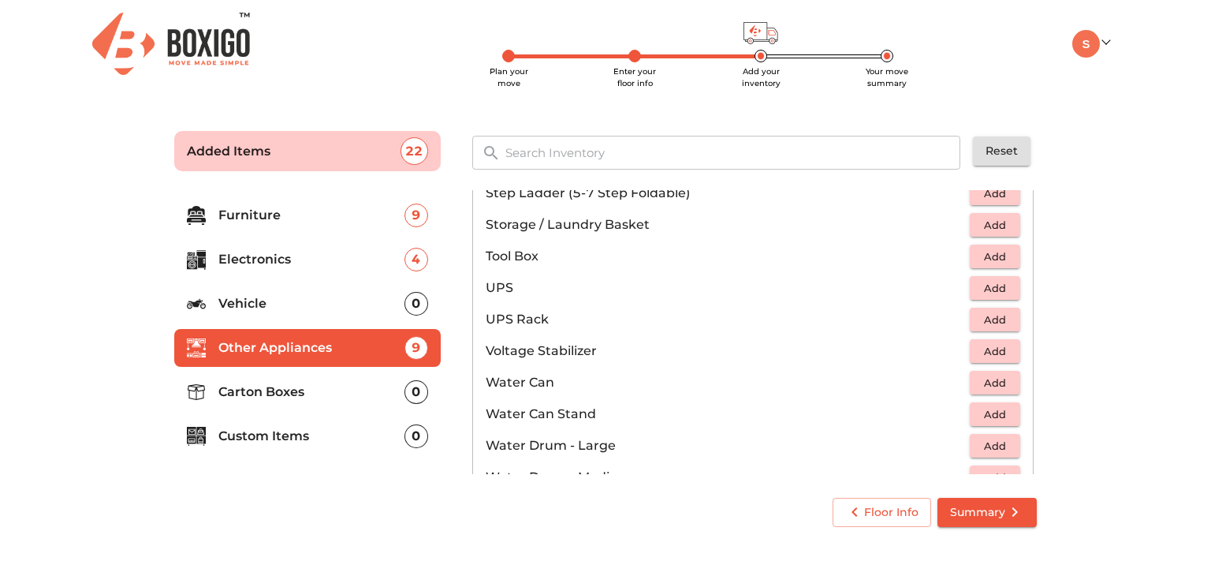
scroll to position [1021, 0]
click at [1000, 386] on span "Add" at bounding box center [995, 382] width 35 height 18
click at [999, 383] on icon "button" at bounding box center [1008, 381] width 19 height 19
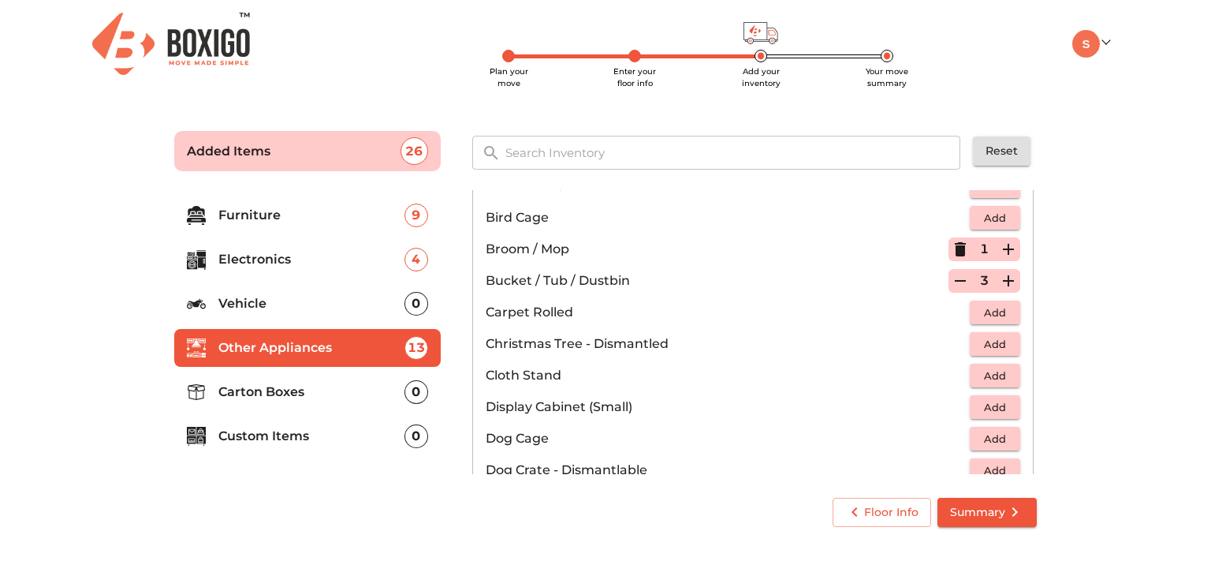
scroll to position [300, 0]
click at [999, 285] on icon "button" at bounding box center [1008, 282] width 19 height 19
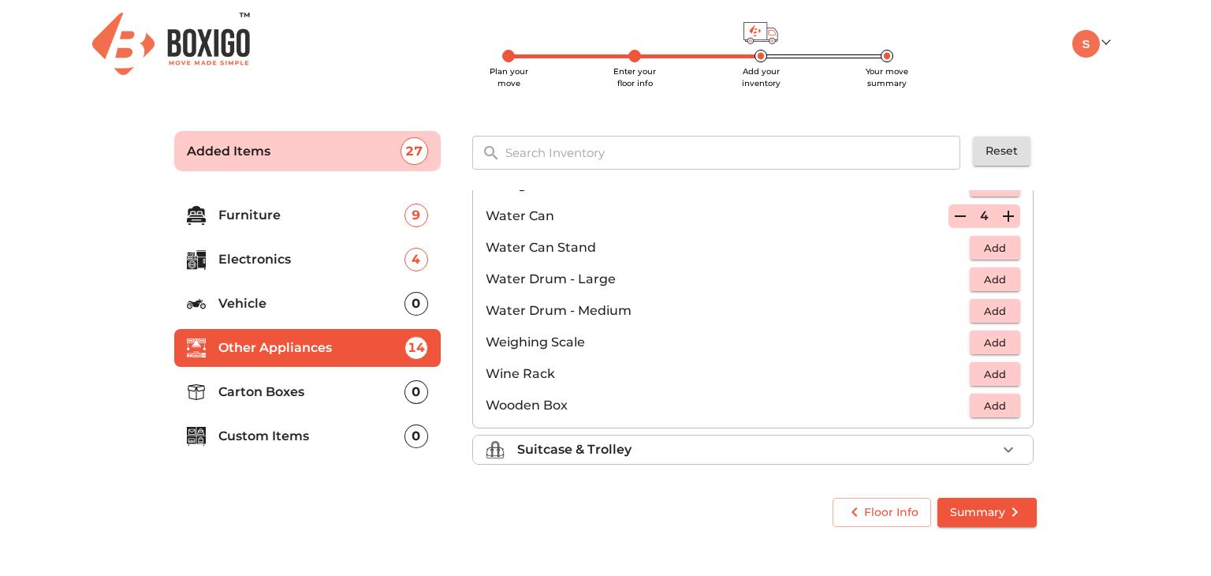
scroll to position [1188, 0]
click at [889, 442] on div "Suitcase & Trolley" at bounding box center [757, 448] width 480 height 19
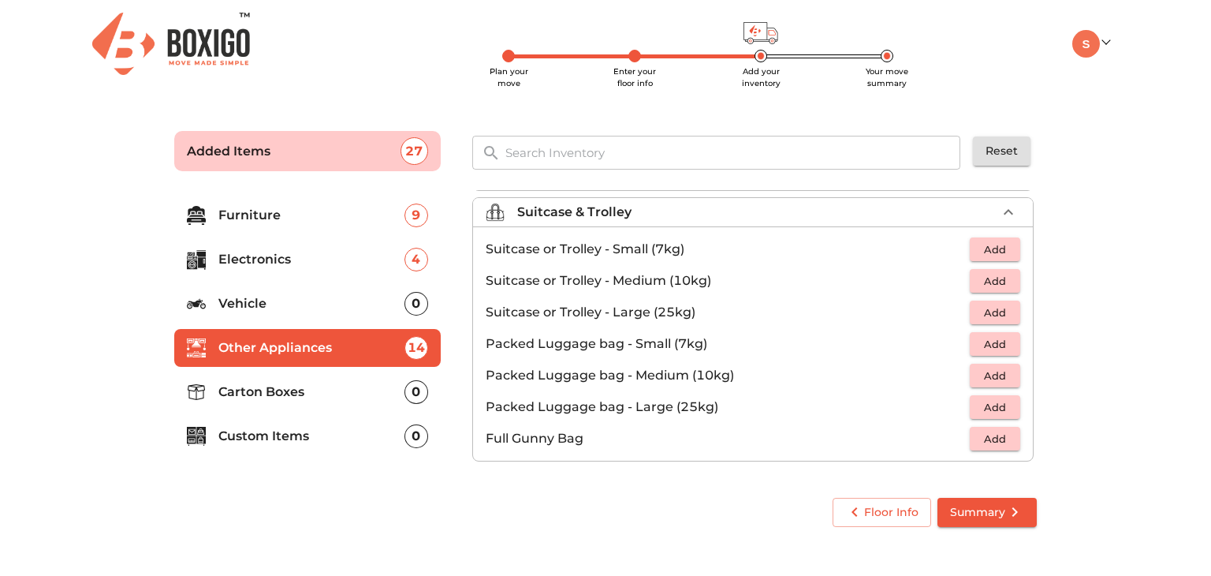
scroll to position [178, 0]
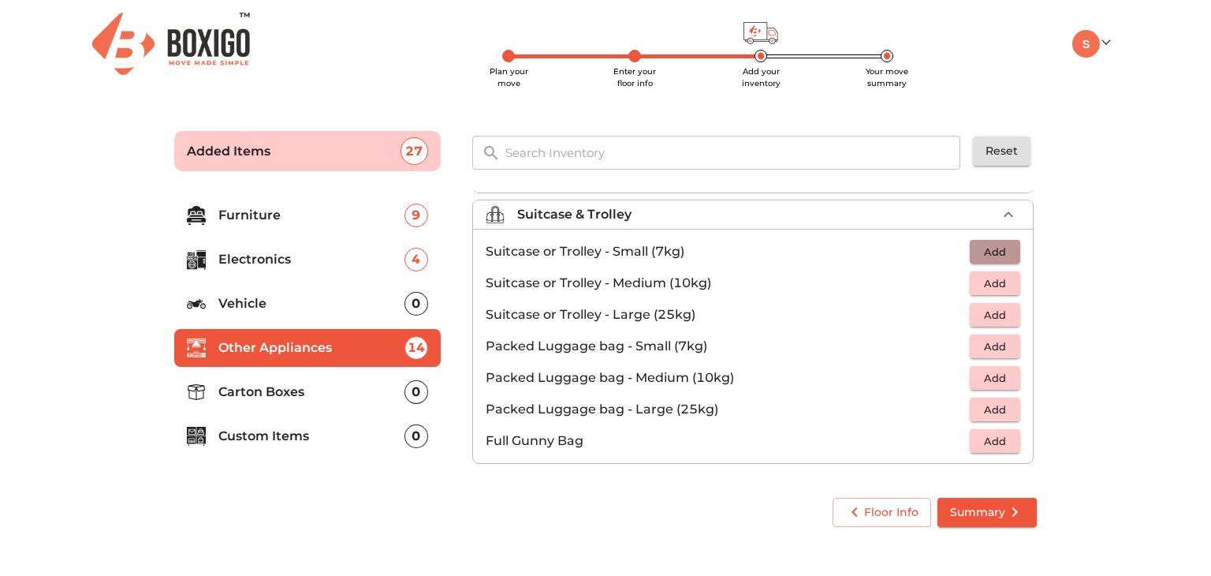
click at [996, 257] on span "Add" at bounding box center [995, 252] width 35 height 18
click at [1007, 252] on icon "button" at bounding box center [1008, 251] width 19 height 19
click at [980, 281] on span "Add" at bounding box center [995, 283] width 35 height 18
click at [1014, 285] on li "Suitcase or Trolley - Medium (10kg) 1" at bounding box center [753, 283] width 560 height 32
click at [999, 282] on icon "button" at bounding box center [1008, 283] width 19 height 19
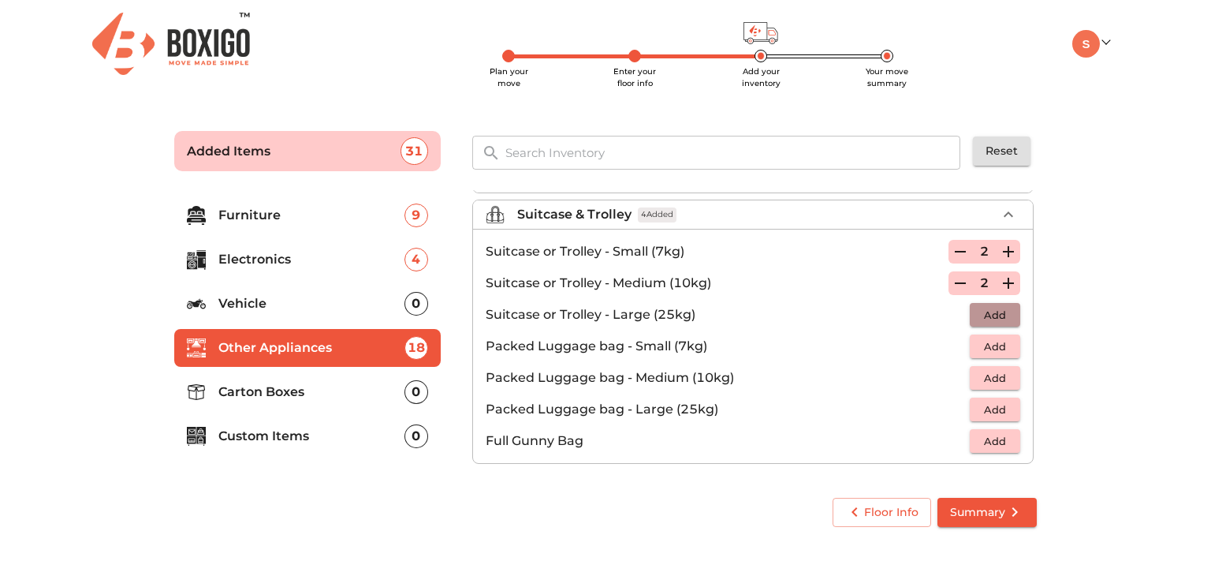
click at [978, 310] on span "Add" at bounding box center [995, 315] width 35 height 18
click at [1006, 317] on icon "button" at bounding box center [1008, 314] width 19 height 19
click at [953, 315] on icon "button" at bounding box center [960, 314] width 19 height 19
click at [382, 398] on p "Carton Boxes" at bounding box center [311, 392] width 186 height 19
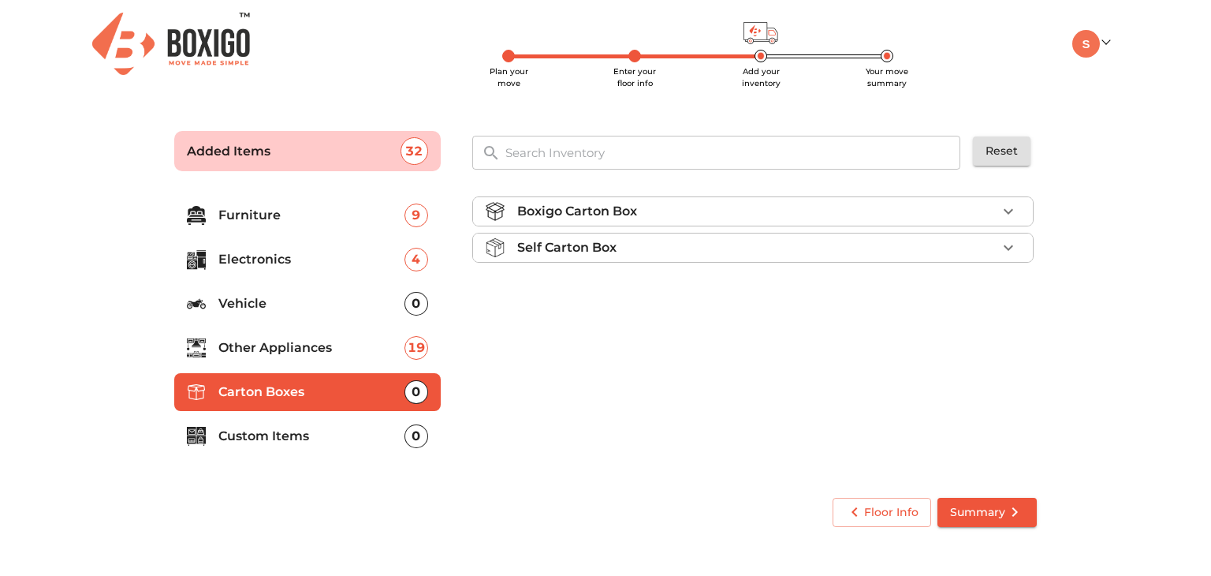
click at [755, 218] on div "Boxigo Carton Box" at bounding box center [757, 211] width 480 height 19
click at [968, 240] on p "Boxigo Carton Box (2ft x 1.3ft x 1.3ft)" at bounding box center [728, 248] width 484 height 19
click at [979, 243] on span "Add" at bounding box center [995, 249] width 35 height 18
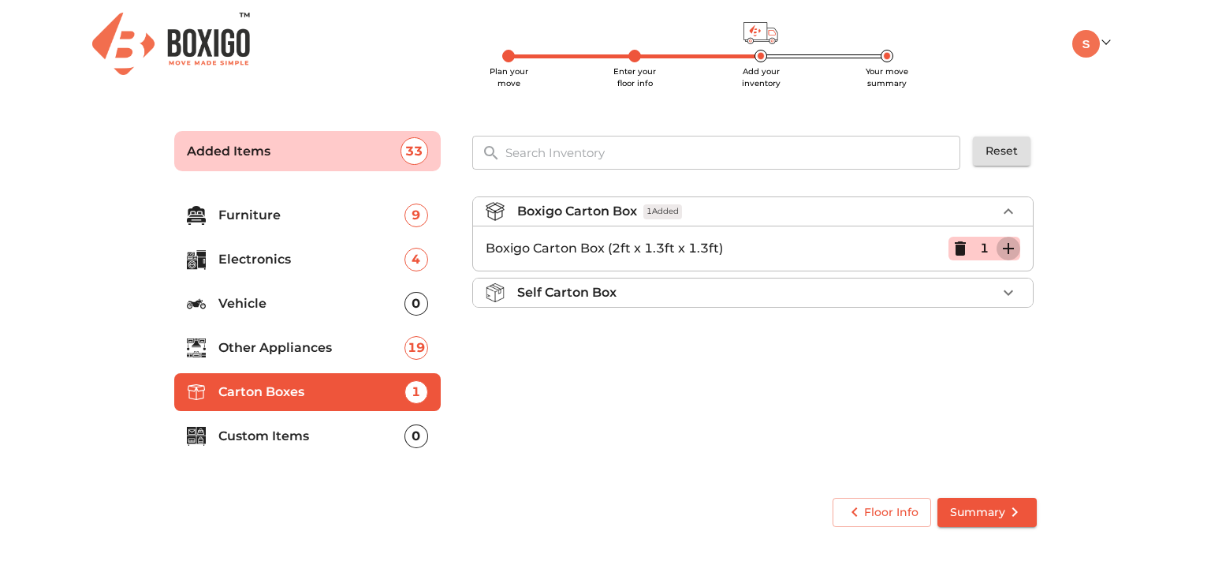
click at [1006, 248] on icon "button" at bounding box center [1008, 248] width 11 height 11
click at [973, 282] on li "Self Carton Box" at bounding box center [753, 292] width 560 height 28
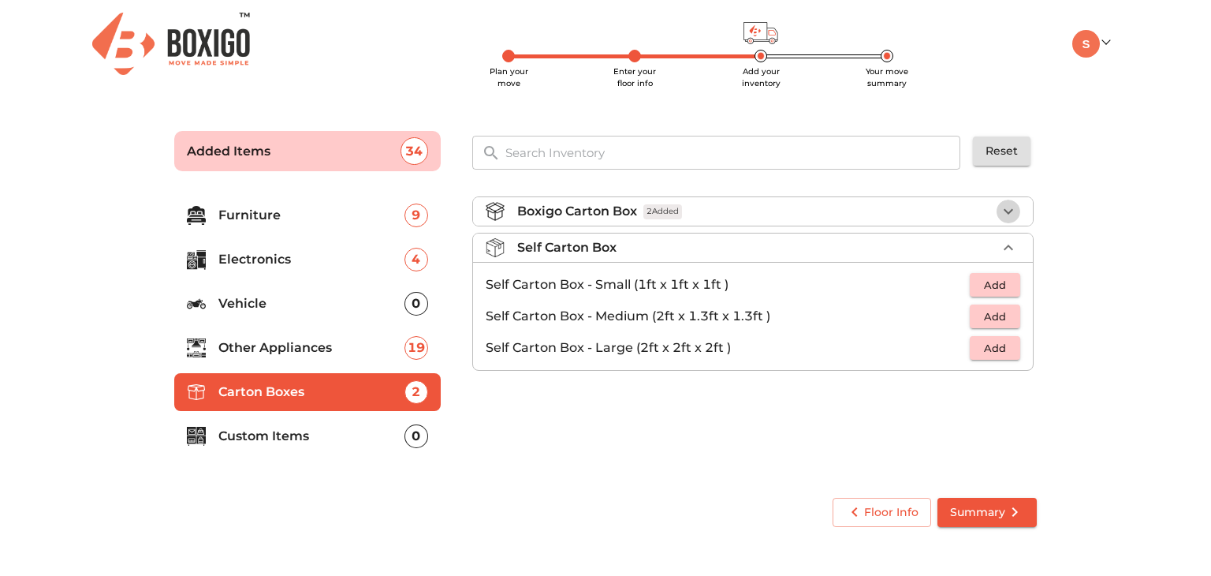
click at [1011, 212] on icon "button" at bounding box center [1008, 211] width 19 height 19
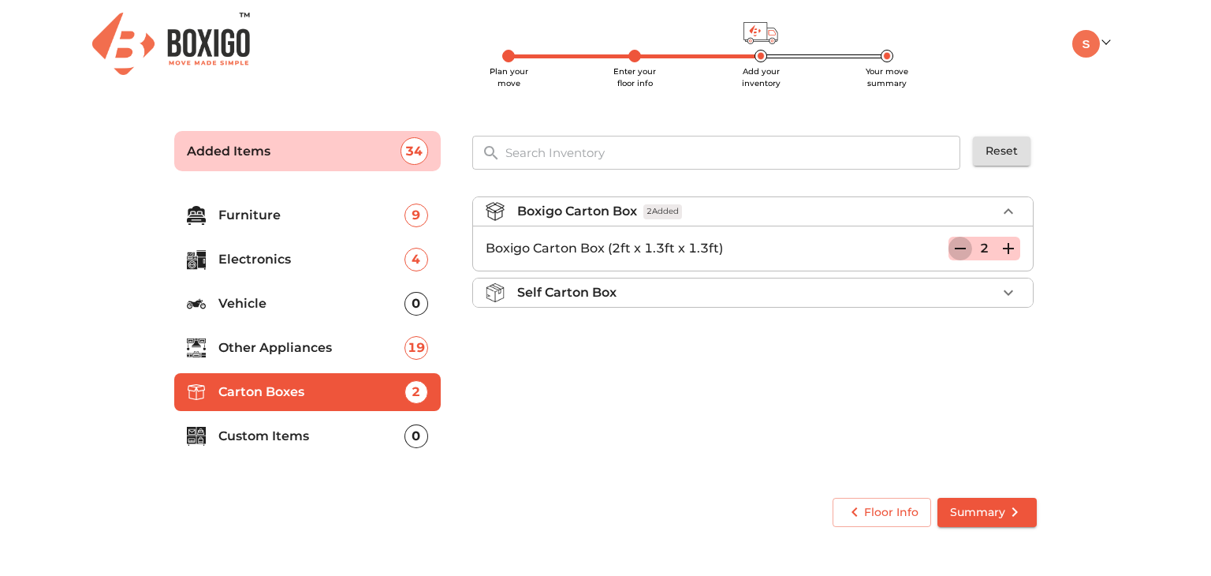
click at [957, 249] on icon "button" at bounding box center [960, 248] width 19 height 19
click at [957, 249] on icon "button" at bounding box center [960, 248] width 11 height 14
click at [1002, 283] on icon "button" at bounding box center [1008, 292] width 19 height 19
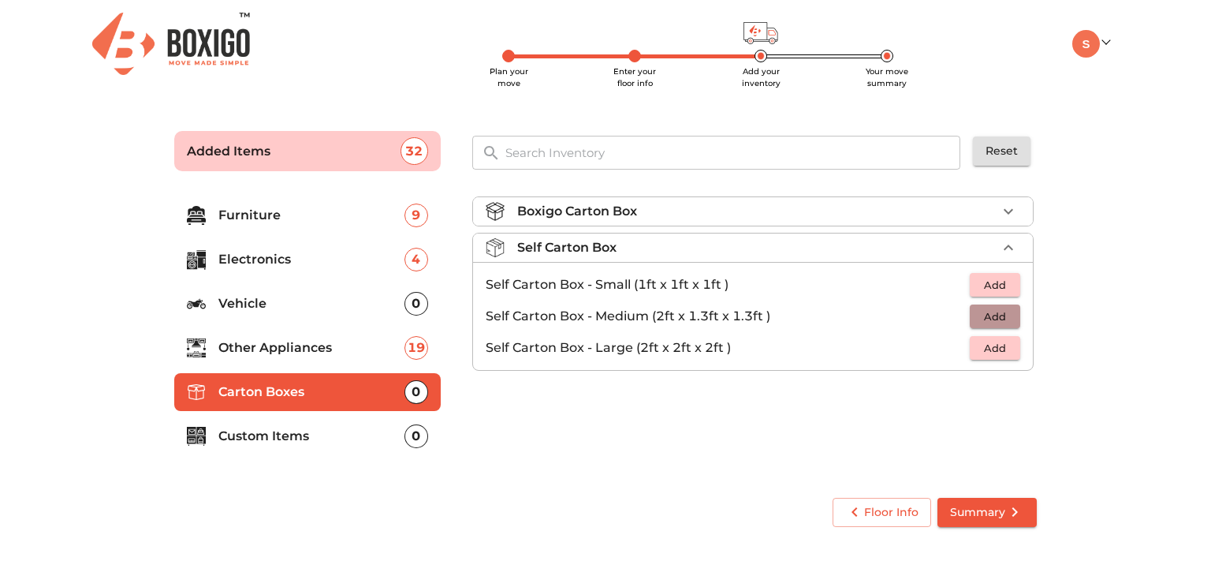
click at [999, 323] on span "Add" at bounding box center [995, 317] width 35 height 18
click at [1013, 315] on icon "button" at bounding box center [1008, 316] width 11 height 11
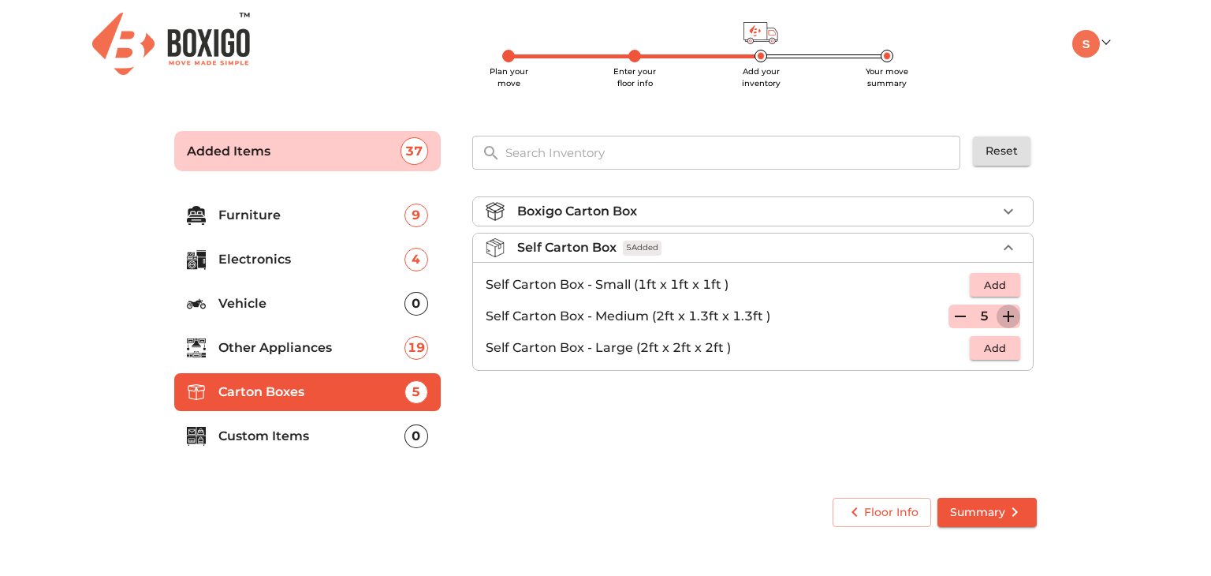
click at [1013, 315] on icon "button" at bounding box center [1008, 316] width 11 height 11
click at [967, 315] on icon "button" at bounding box center [960, 316] width 19 height 19
click at [327, 439] on p "Custom Items" at bounding box center [311, 436] width 186 height 19
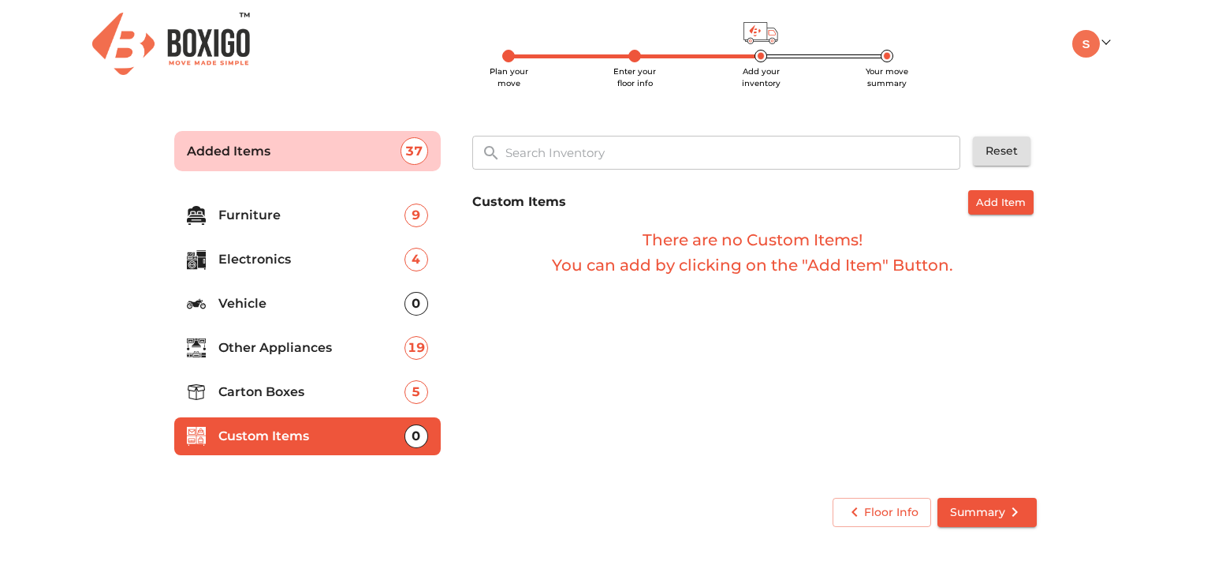
click at [348, 218] on p "Furniture" at bounding box center [311, 215] width 186 height 19
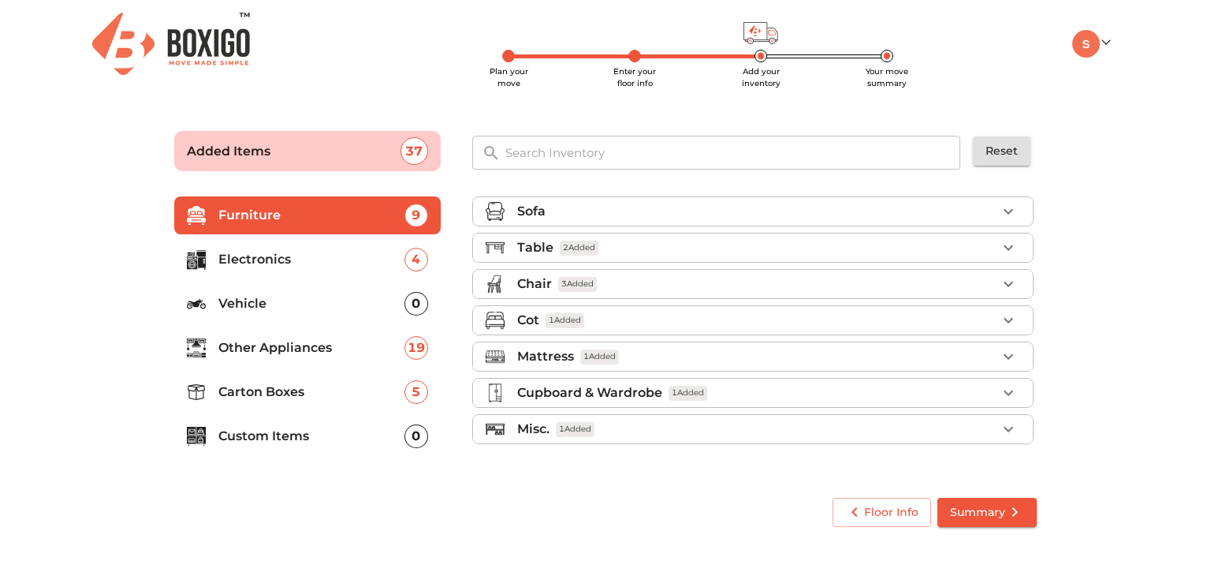
click at [1006, 248] on icon "button" at bounding box center [1008, 247] width 19 height 19
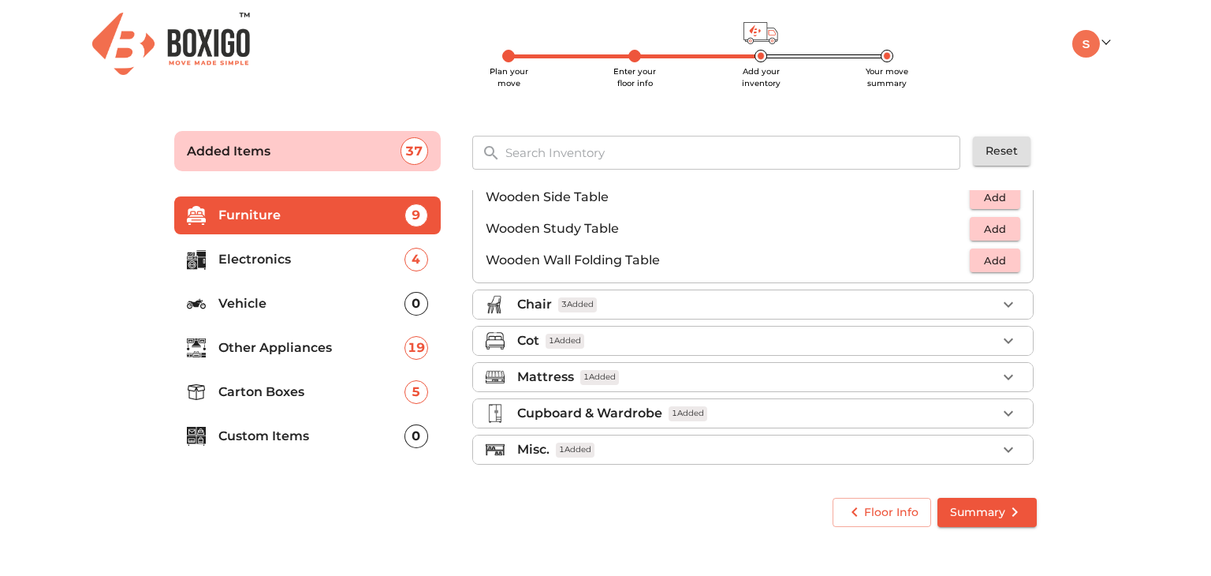
scroll to position [1098, 0]
click at [874, 298] on div "Chair 3 Added" at bounding box center [757, 303] width 480 height 19
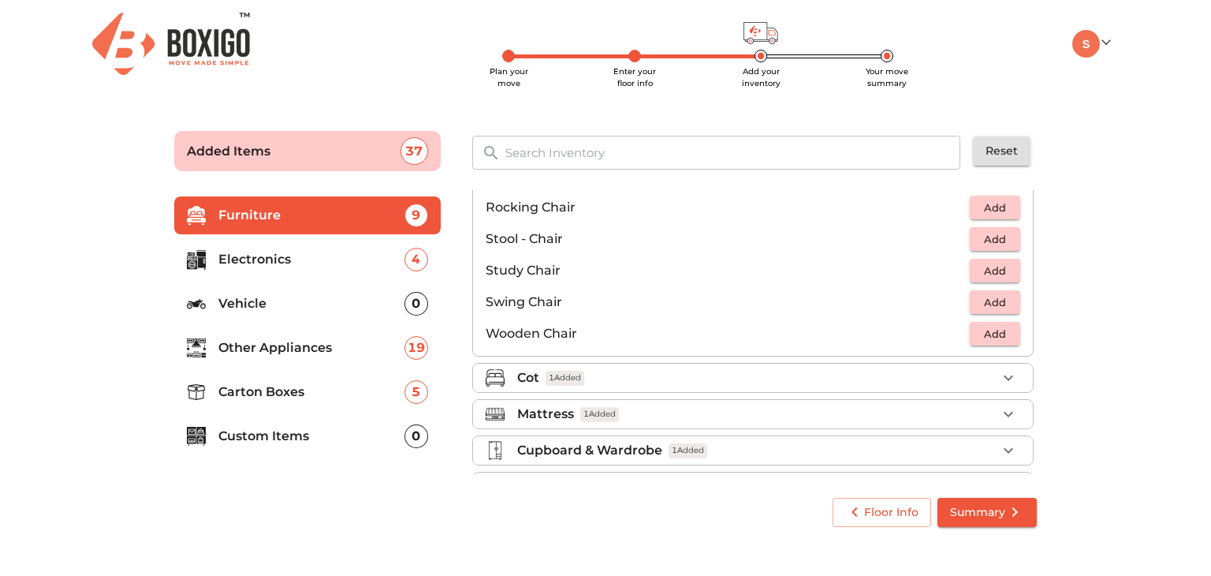
scroll to position [656, 0]
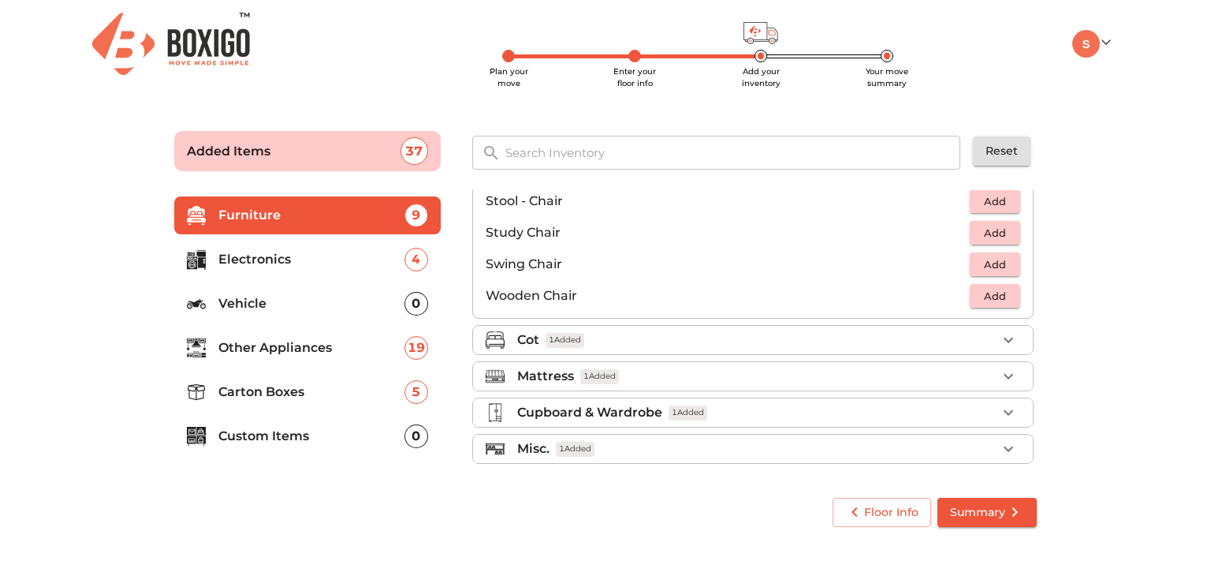
click at [808, 341] on div "Cot 1 Added" at bounding box center [757, 339] width 480 height 19
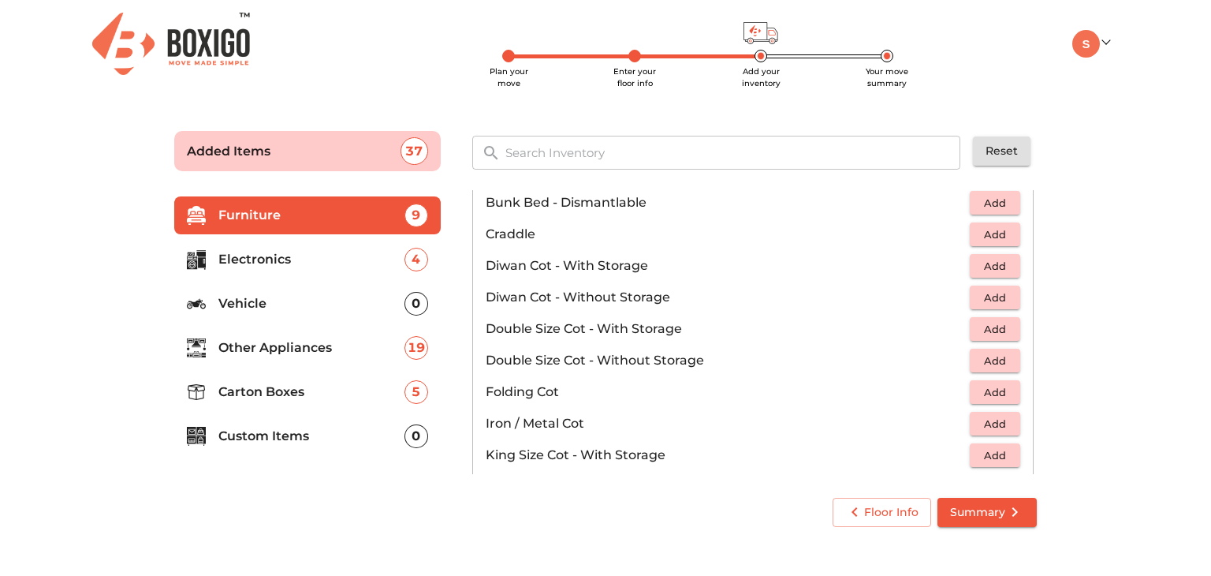
scroll to position [0, 0]
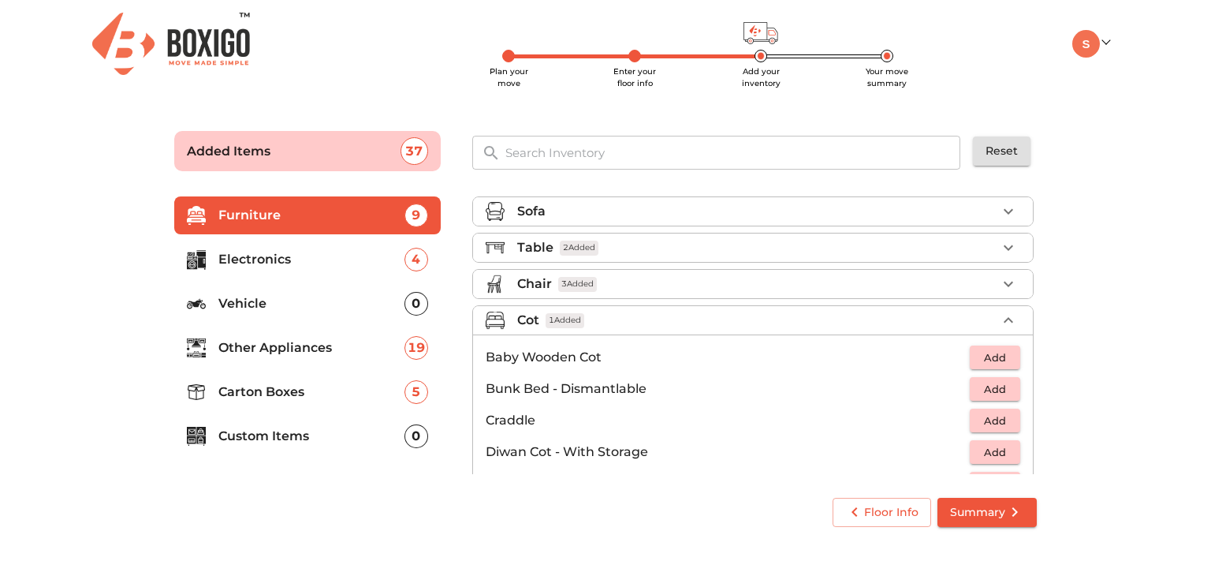
click at [782, 285] on div "Chair 3 Added" at bounding box center [757, 283] width 480 height 19
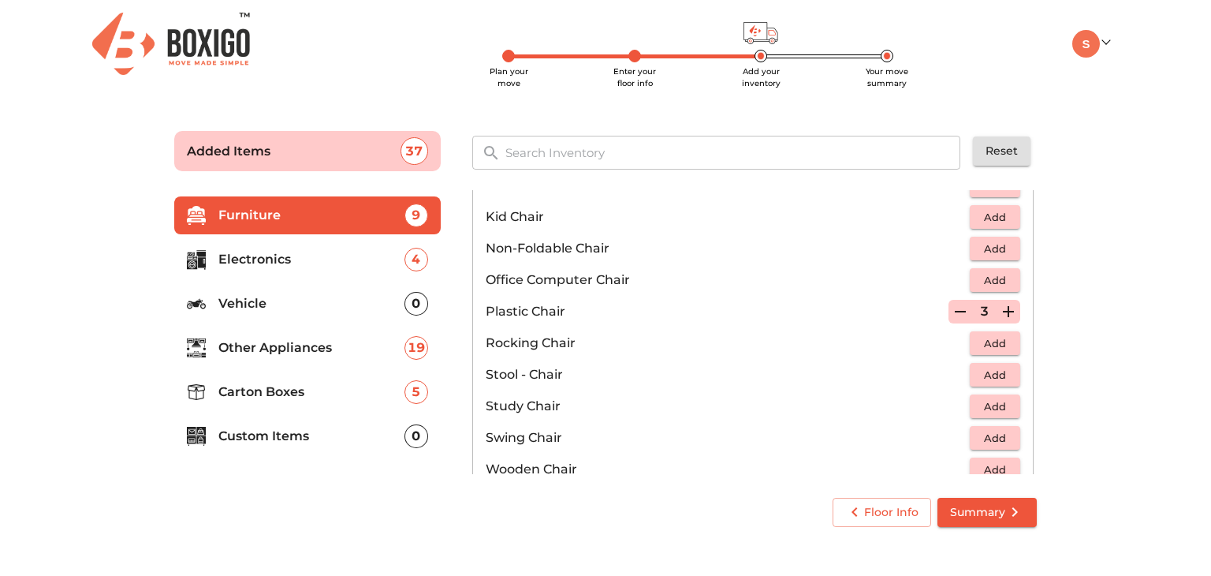
scroll to position [484, 0]
click at [978, 376] on span "Add" at bounding box center [995, 373] width 35 height 18
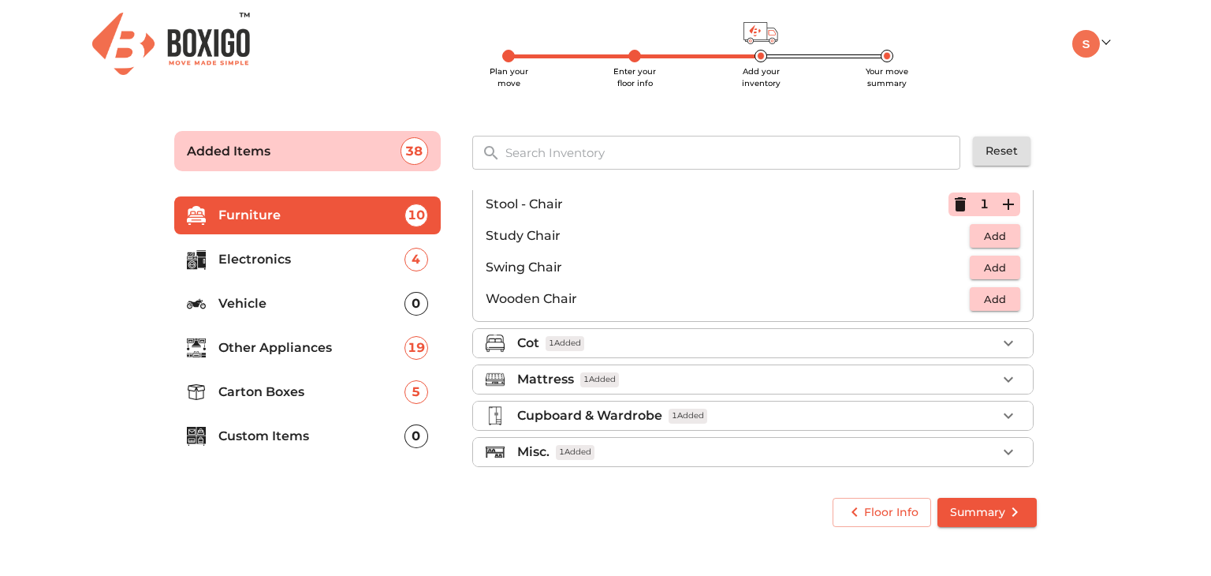
scroll to position [656, 0]
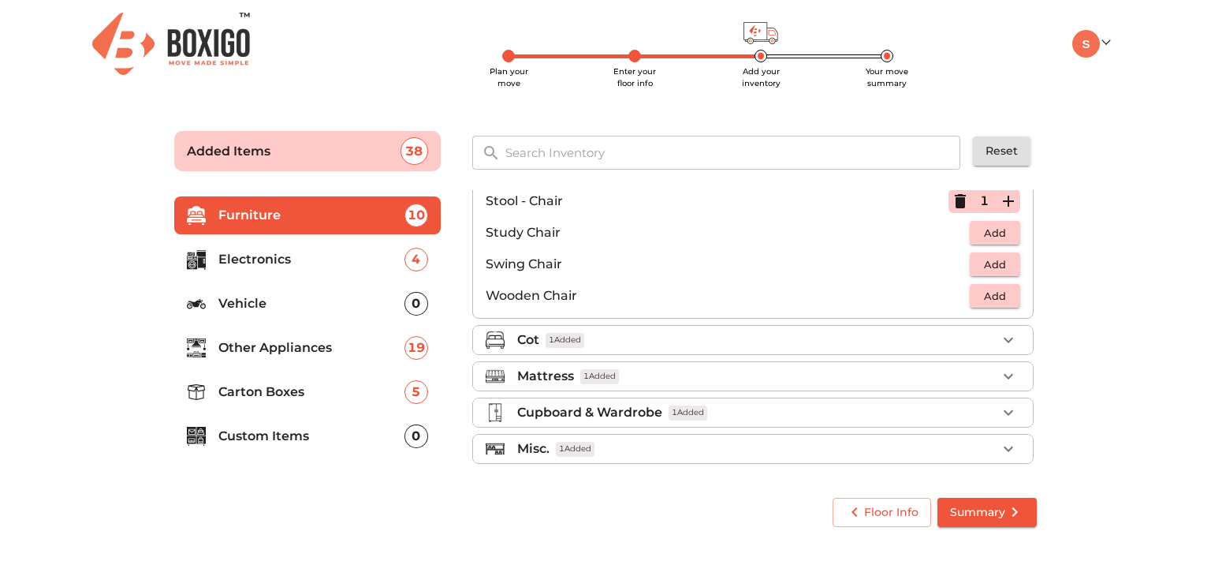
click at [797, 330] on div "Cot 1 Added" at bounding box center [757, 339] width 480 height 19
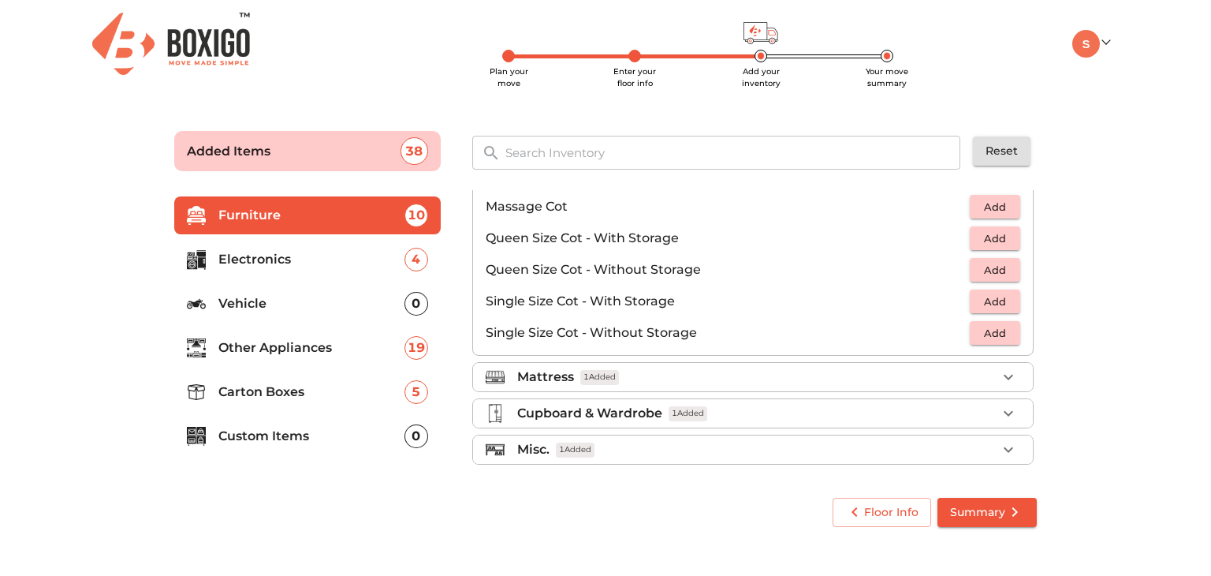
scroll to position [498, 0]
click at [771, 384] on li "Mattress 1 Added" at bounding box center [753, 376] width 560 height 28
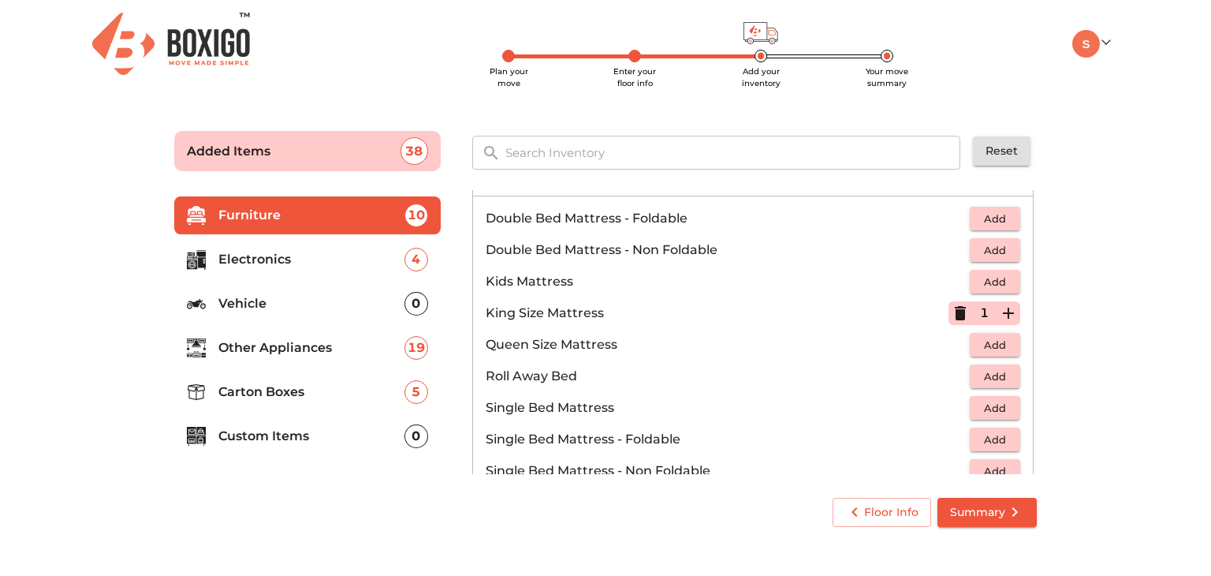
scroll to position [309, 0]
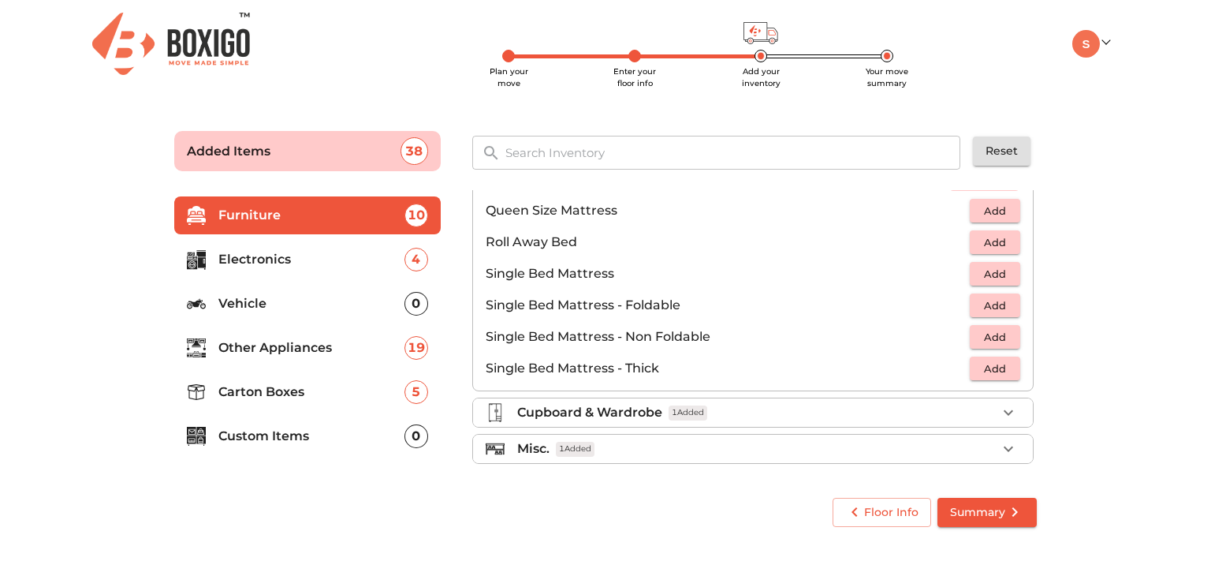
click at [741, 409] on div "Cupboard & Wardrobe 1 Added" at bounding box center [757, 412] width 480 height 19
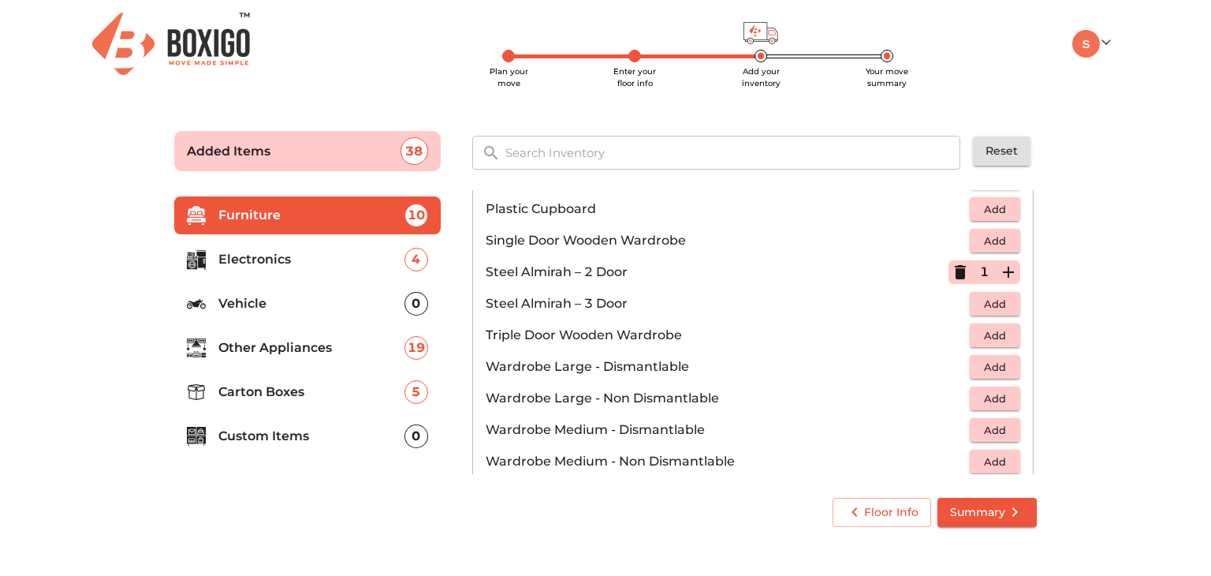
scroll to position [530, 0]
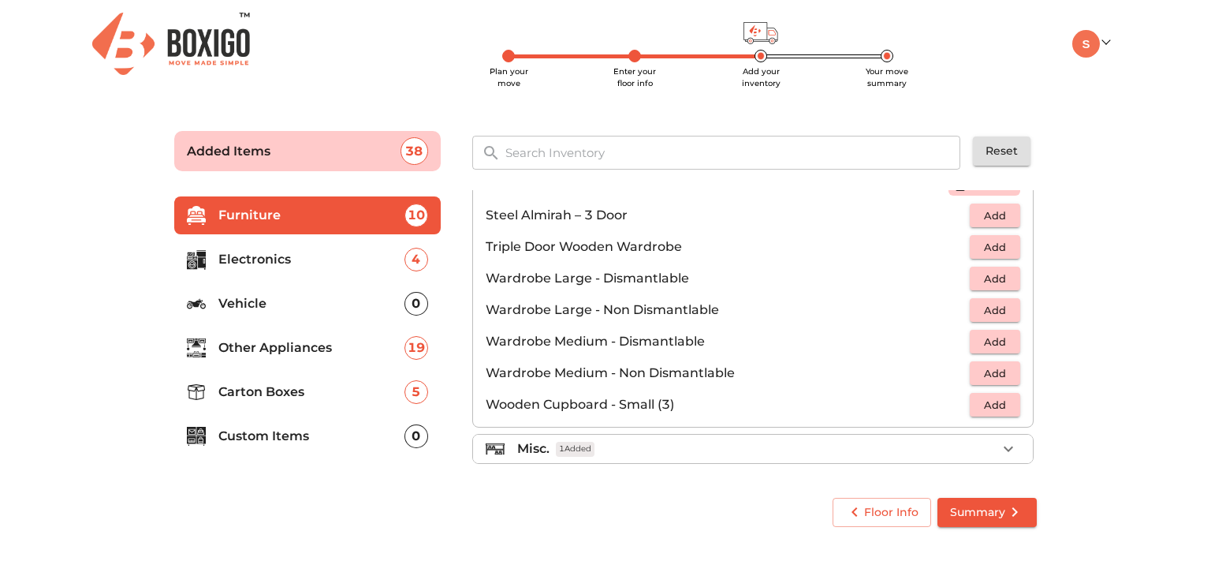
click at [725, 443] on div "Misc. 1 Added" at bounding box center [757, 448] width 480 height 19
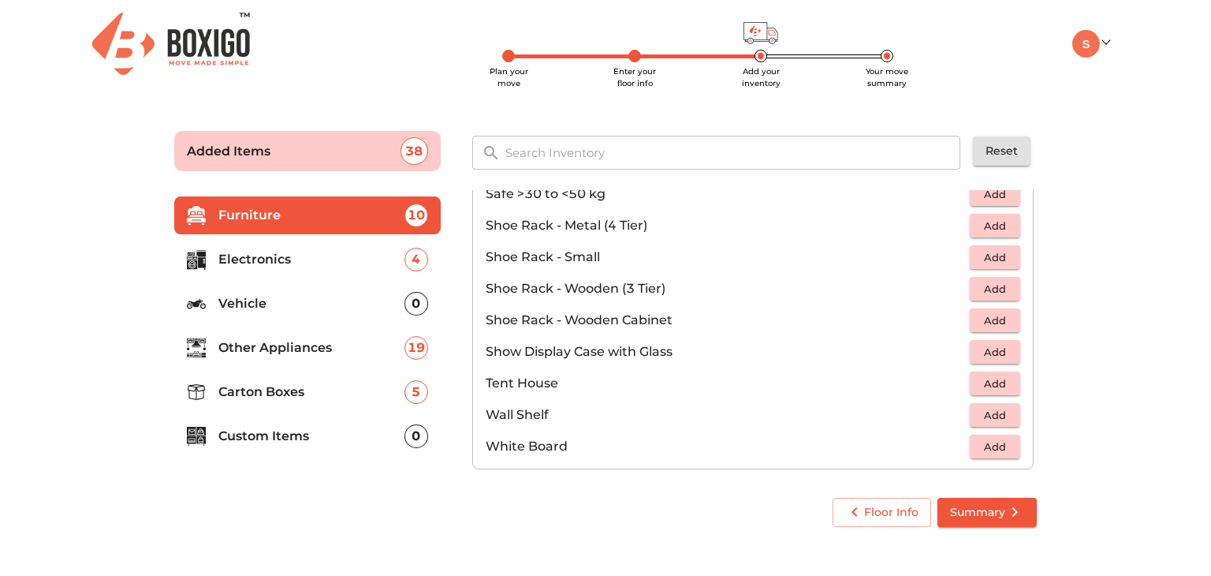
scroll to position [846, 0]
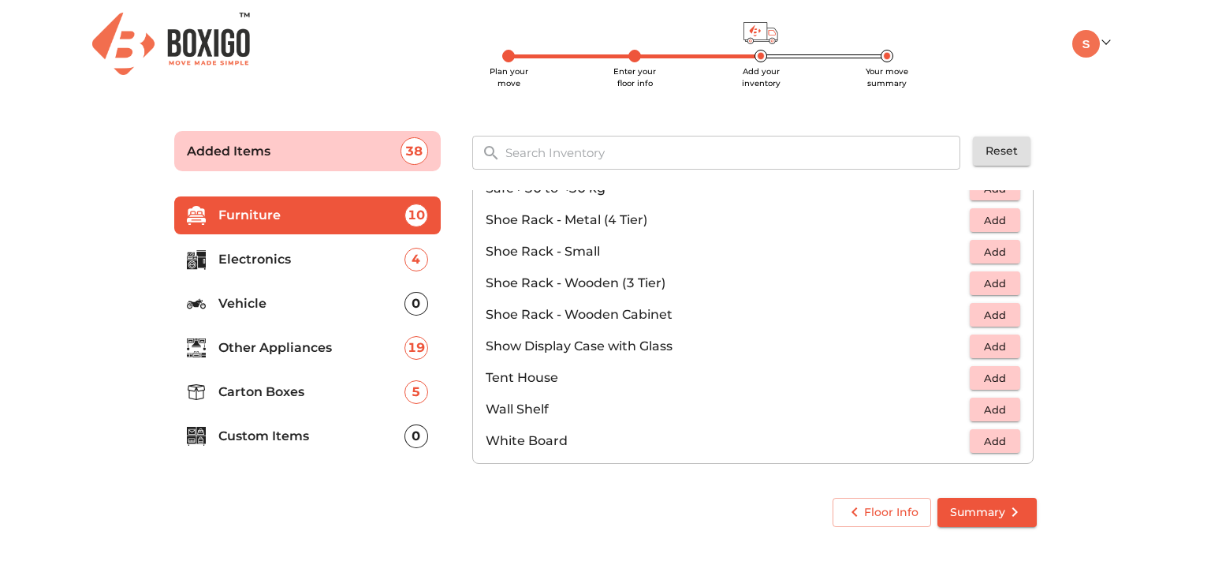
click at [353, 269] on li "Electronics 4" at bounding box center [307, 260] width 267 height 38
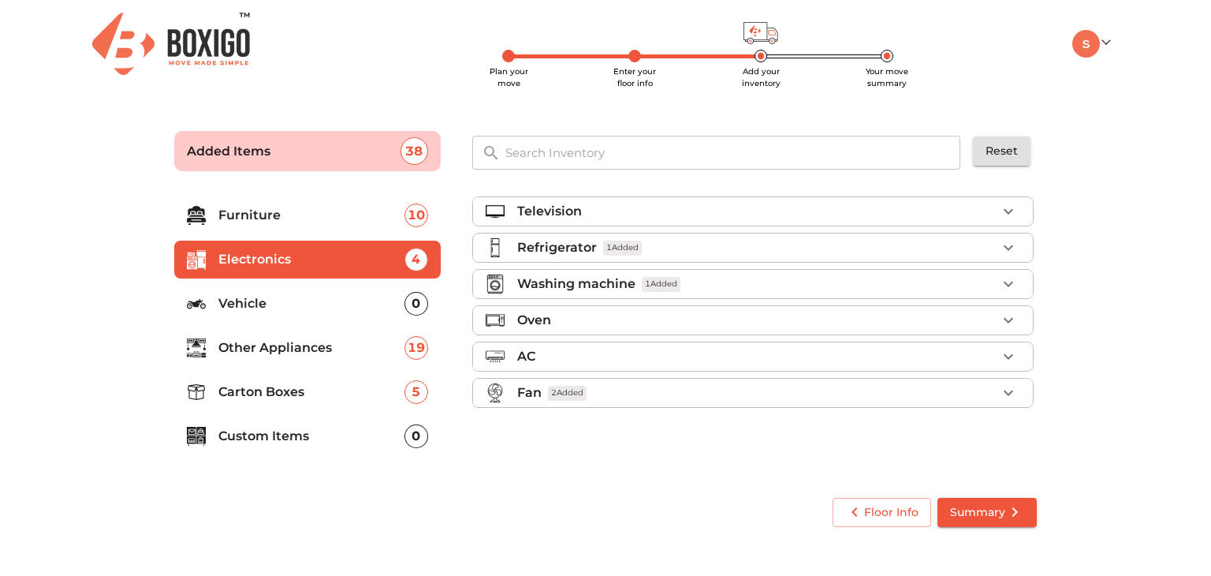
scroll to position [0, 0]
click at [740, 251] on div "Refrigerator 1 Added" at bounding box center [757, 247] width 480 height 19
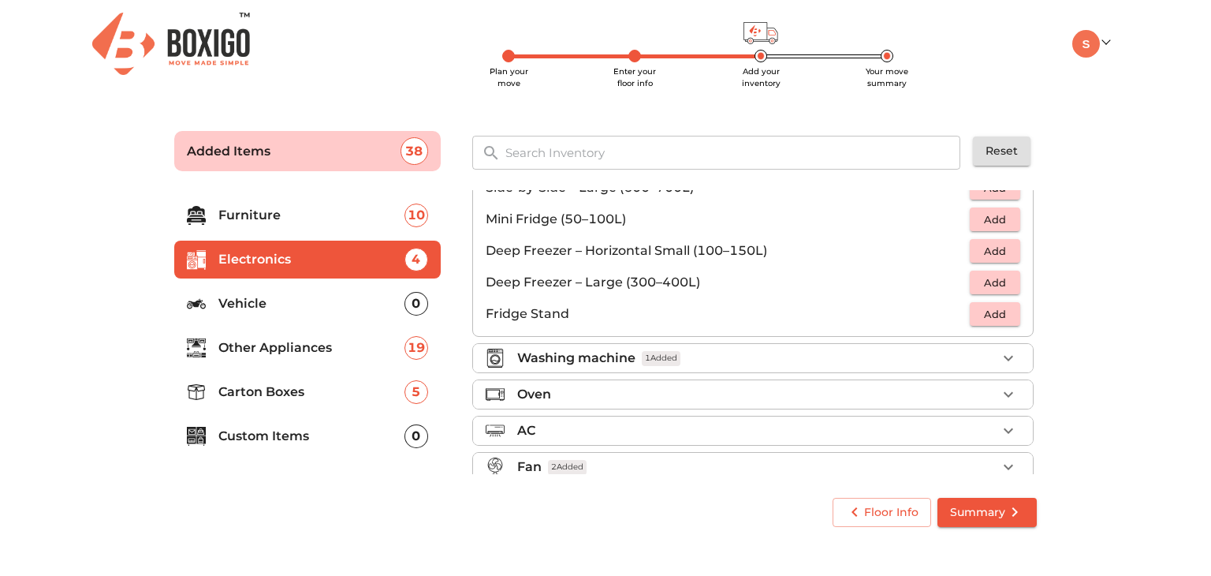
scroll to position [192, 0]
click at [638, 349] on div "Washing machine 1 Added" at bounding box center [757, 357] width 480 height 19
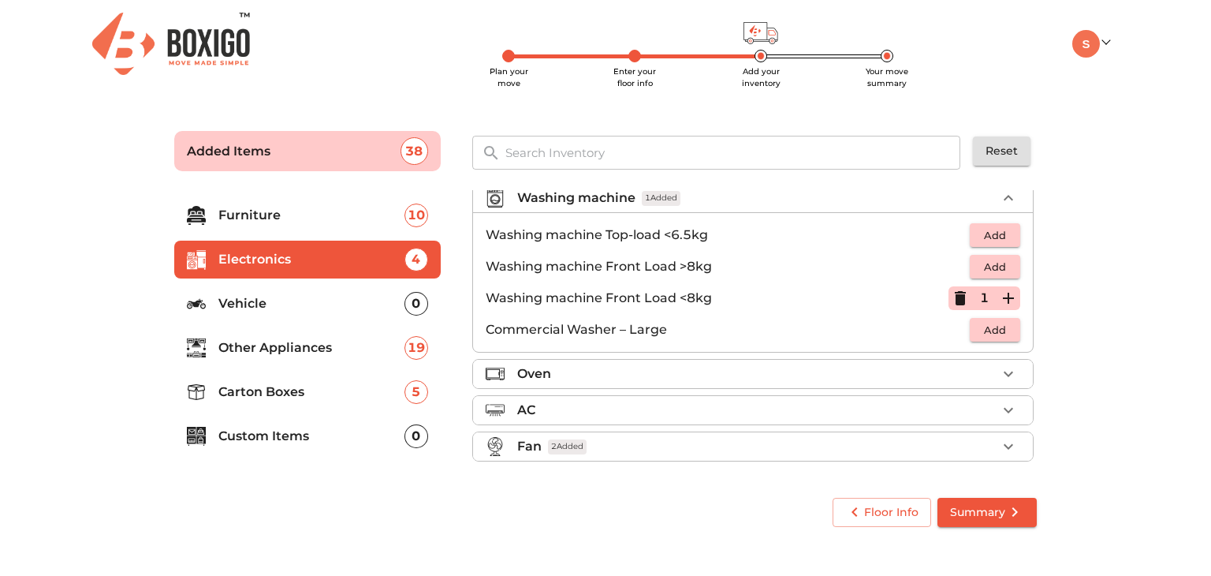
scroll to position [73, 0]
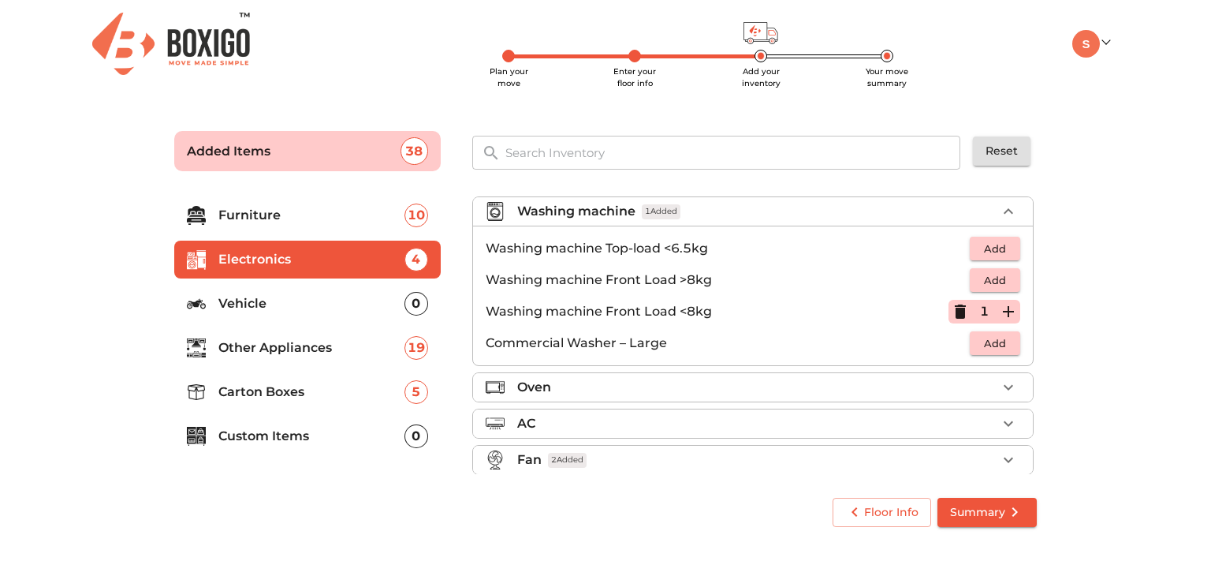
click at [741, 215] on div "Washing machine 1 Added" at bounding box center [757, 211] width 480 height 19
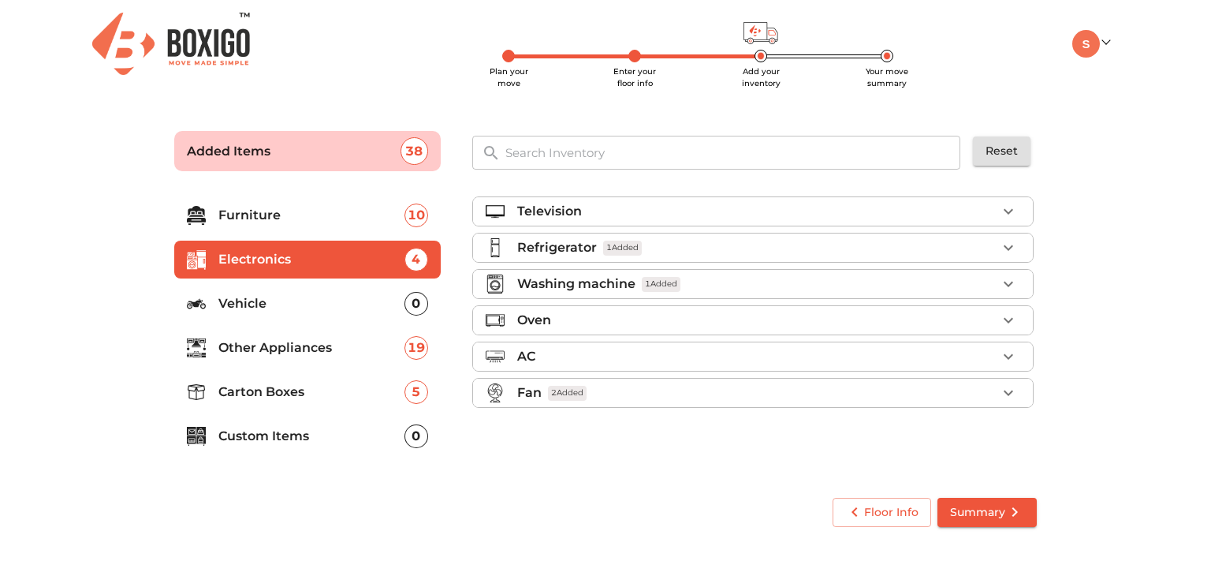
click at [703, 253] on div "Refrigerator 1 Added" at bounding box center [757, 247] width 480 height 19
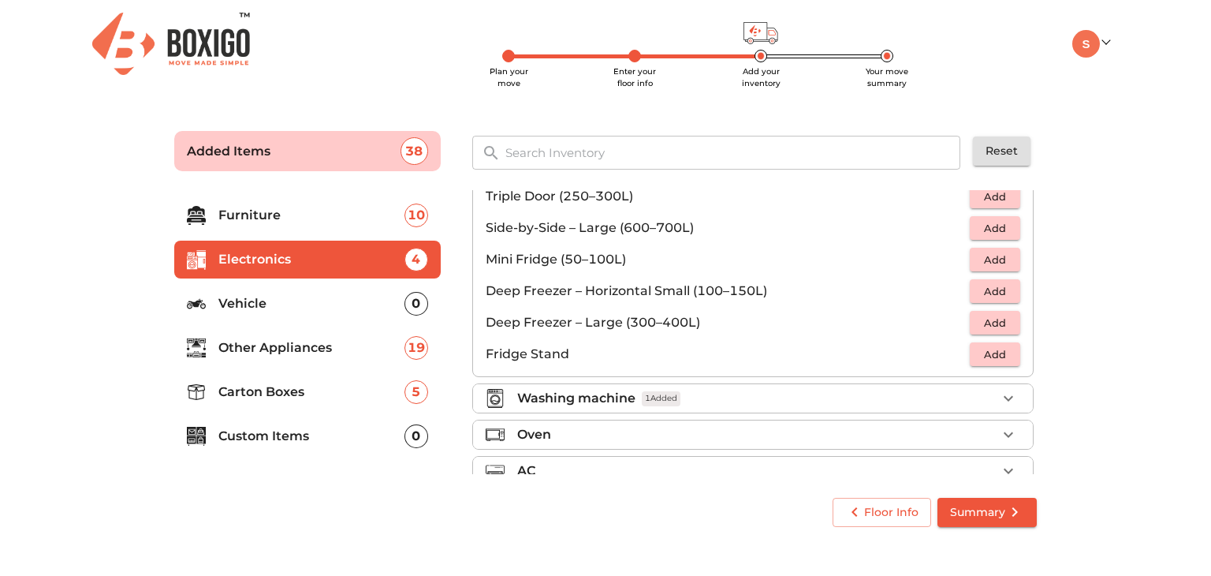
scroll to position [210, 0]
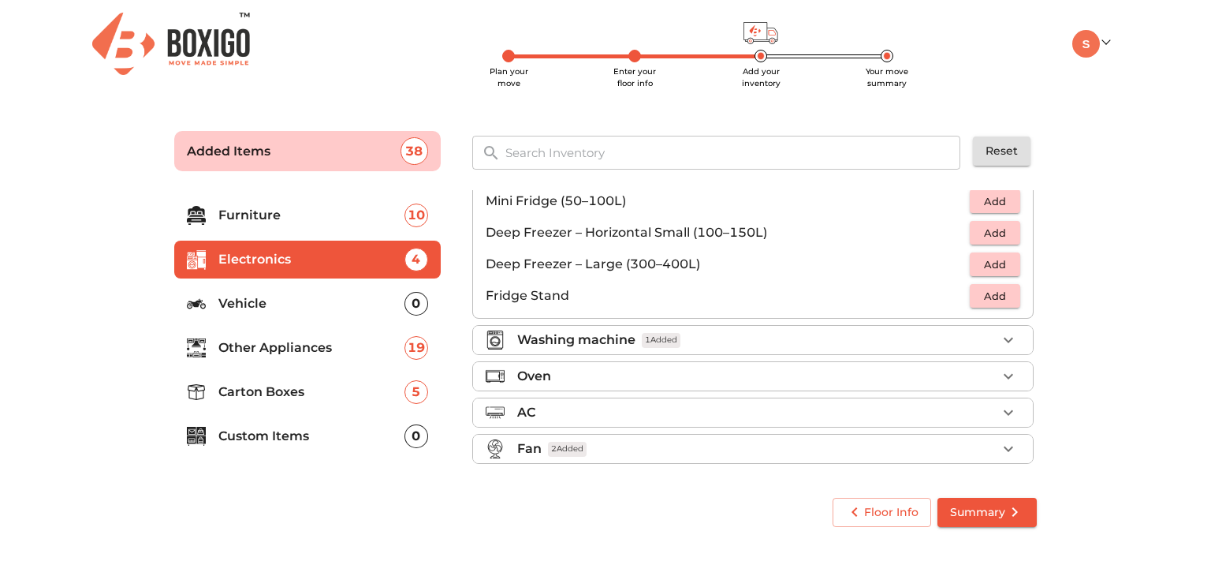
click at [610, 345] on p "Washing machine" at bounding box center [576, 339] width 118 height 19
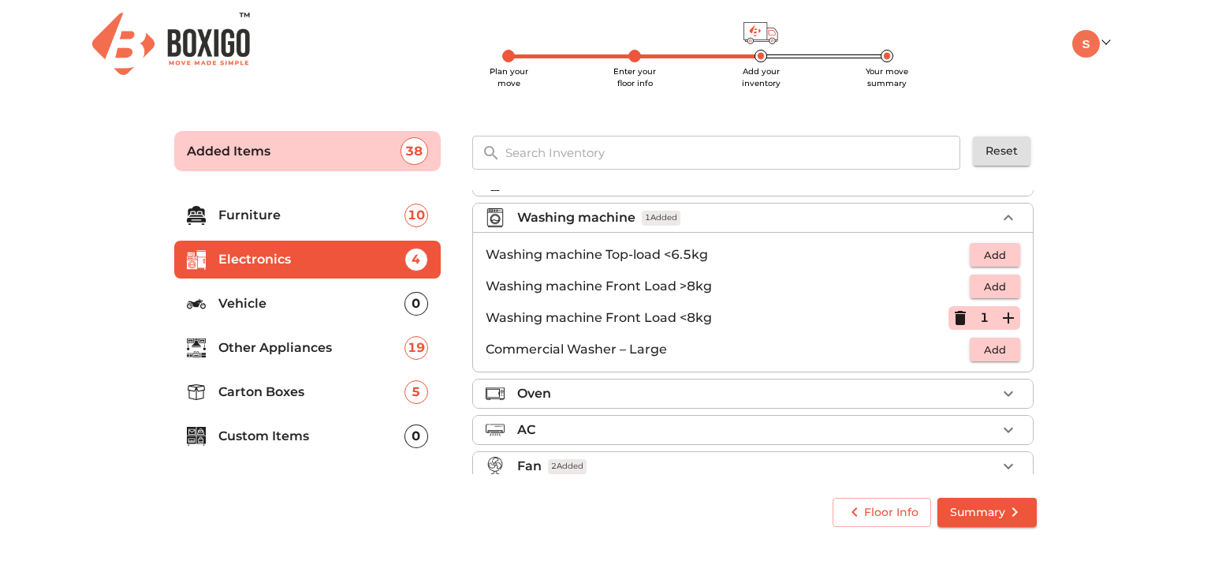
scroll to position [84, 0]
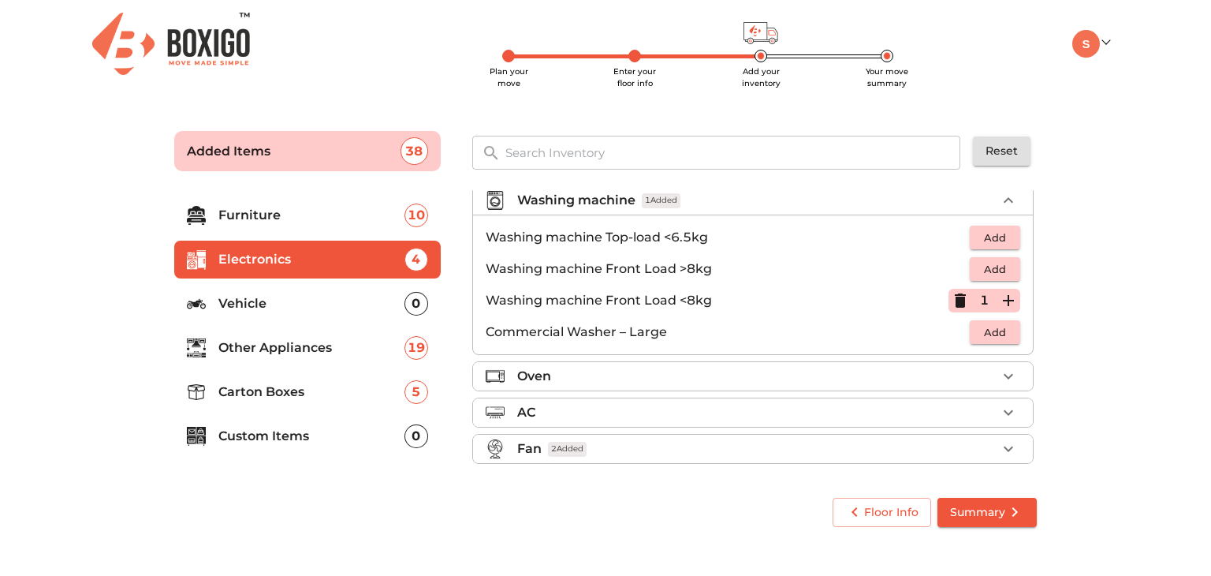
click at [615, 444] on div "Fan 2 Added" at bounding box center [757, 448] width 480 height 19
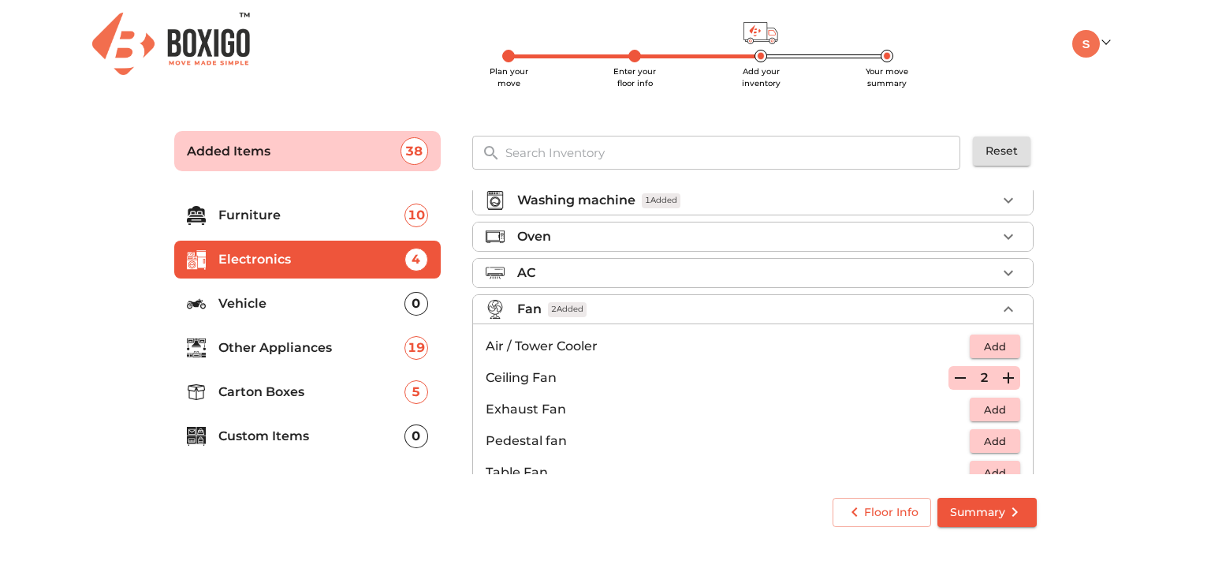
scroll to position [115, 0]
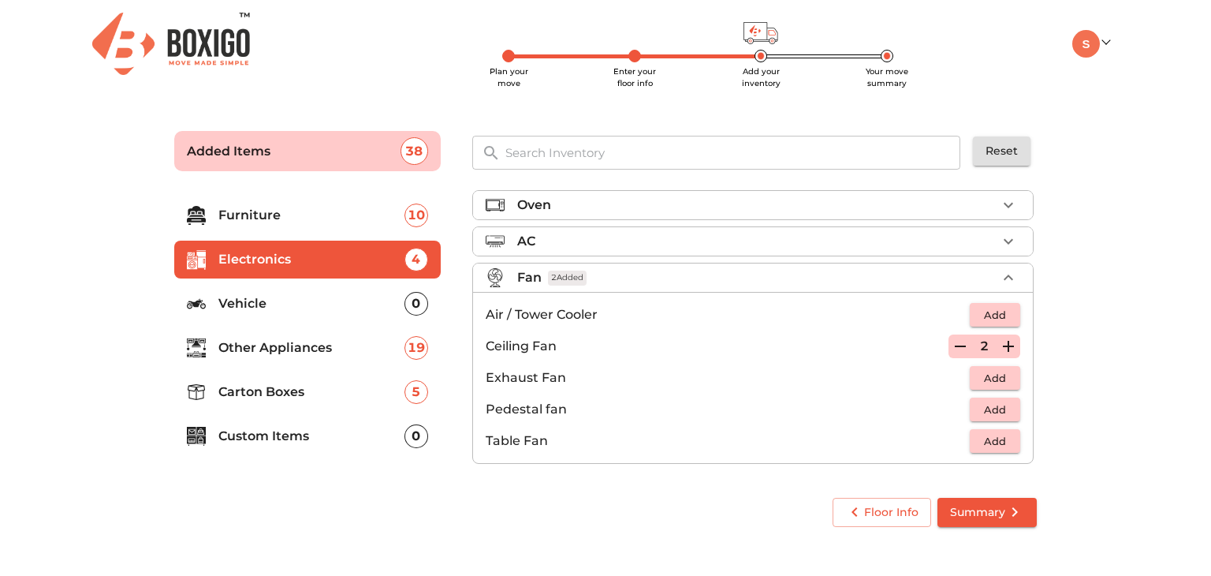
click at [356, 297] on p "Vehicle" at bounding box center [311, 303] width 186 height 19
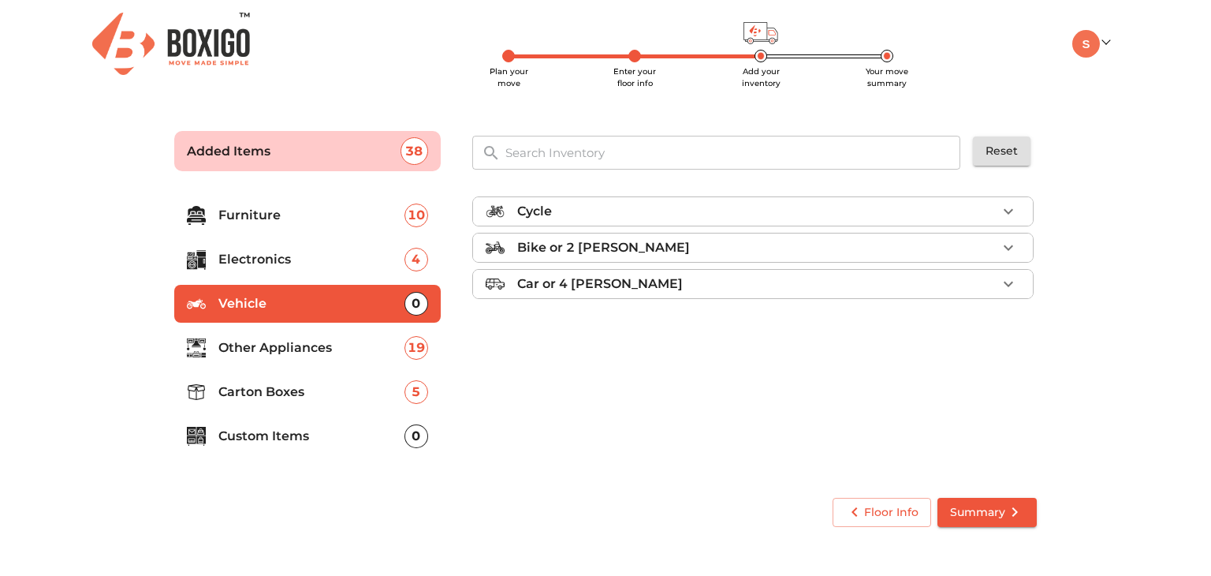
scroll to position [0, 0]
click at [627, 243] on p "Bike or 2 wheeler" at bounding box center [603, 247] width 173 height 19
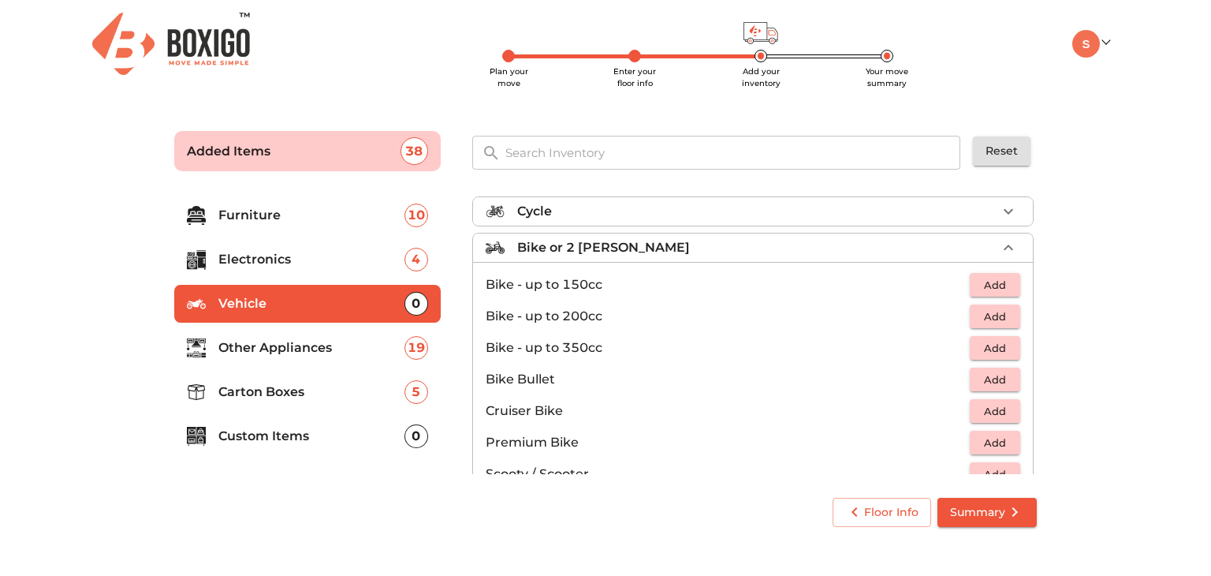
scroll to position [96, 0]
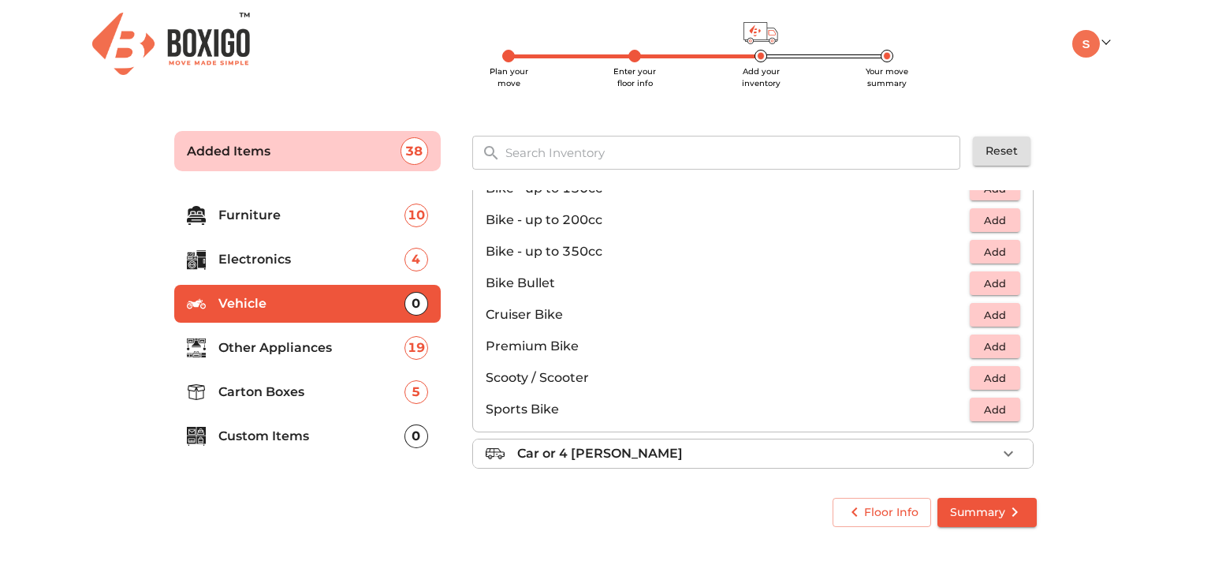
click at [338, 344] on p "Other Appliances" at bounding box center [311, 347] width 186 height 19
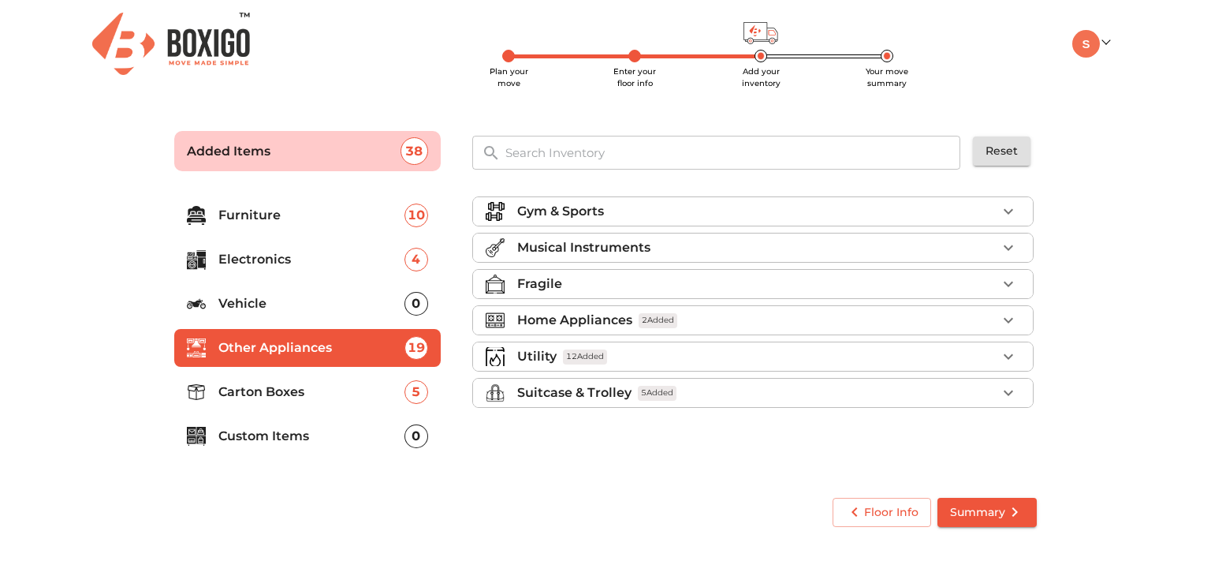
click at [595, 327] on p "Home Appliances" at bounding box center [574, 320] width 115 height 19
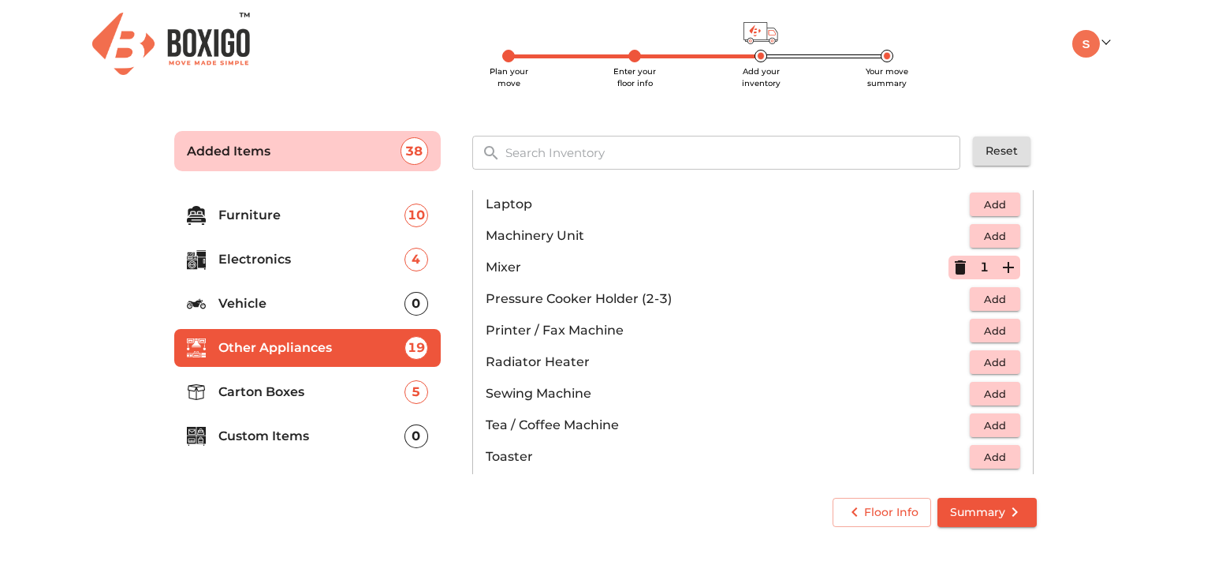
scroll to position [846, 0]
click at [994, 295] on span "Add" at bounding box center [995, 301] width 35 height 18
click at [1005, 300] on icon "button" at bounding box center [1008, 300] width 11 height 11
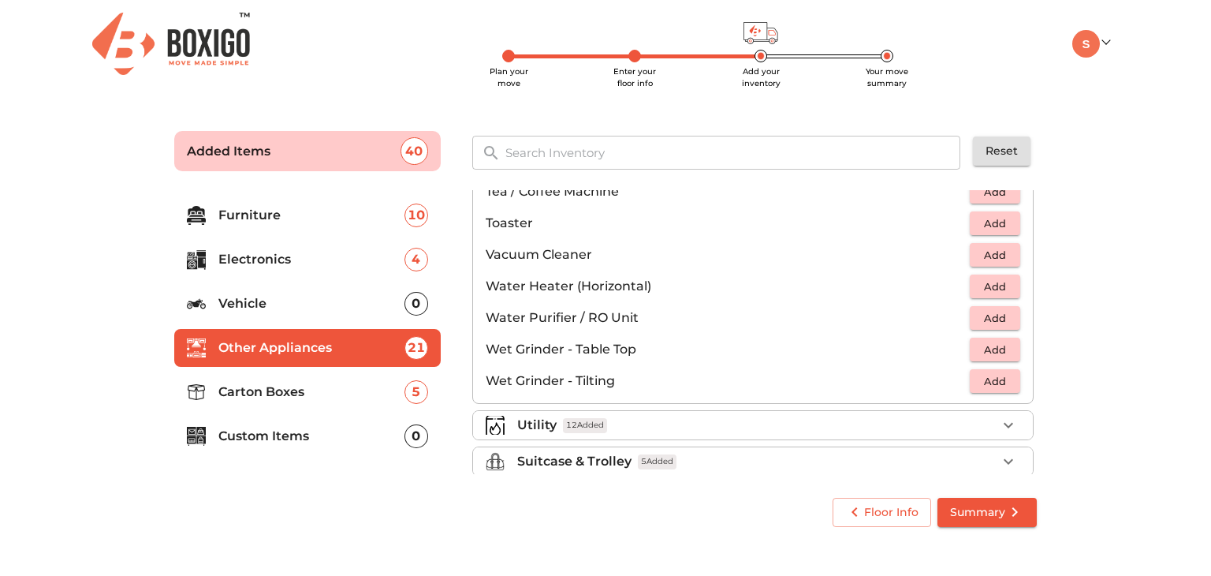
scroll to position [1093, 0]
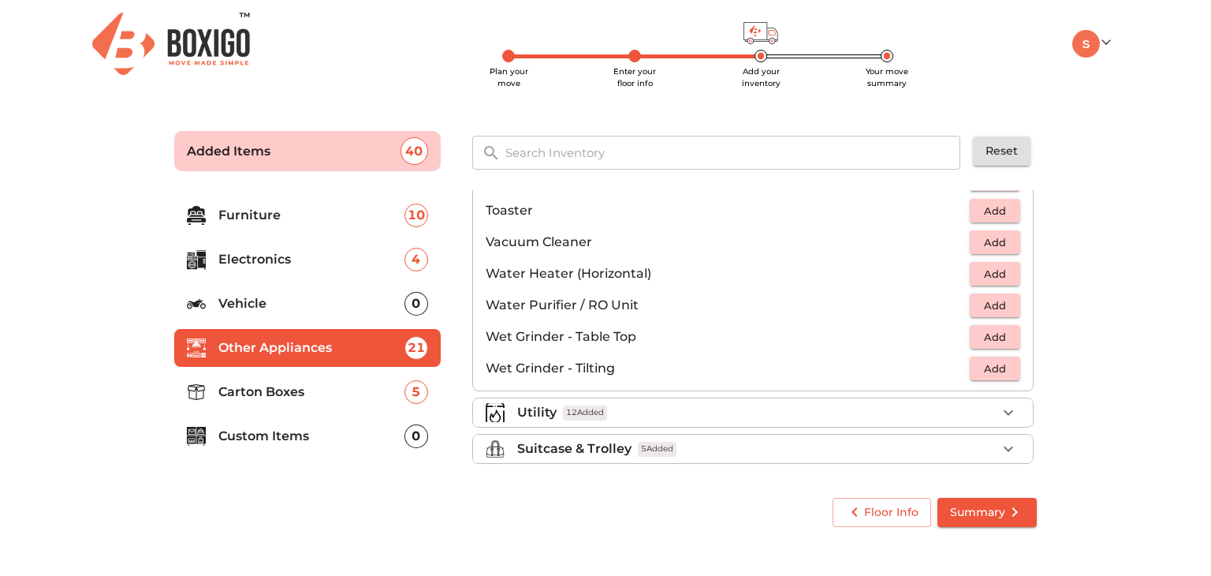
click at [807, 412] on div "Utility 12 Added" at bounding box center [757, 412] width 480 height 19
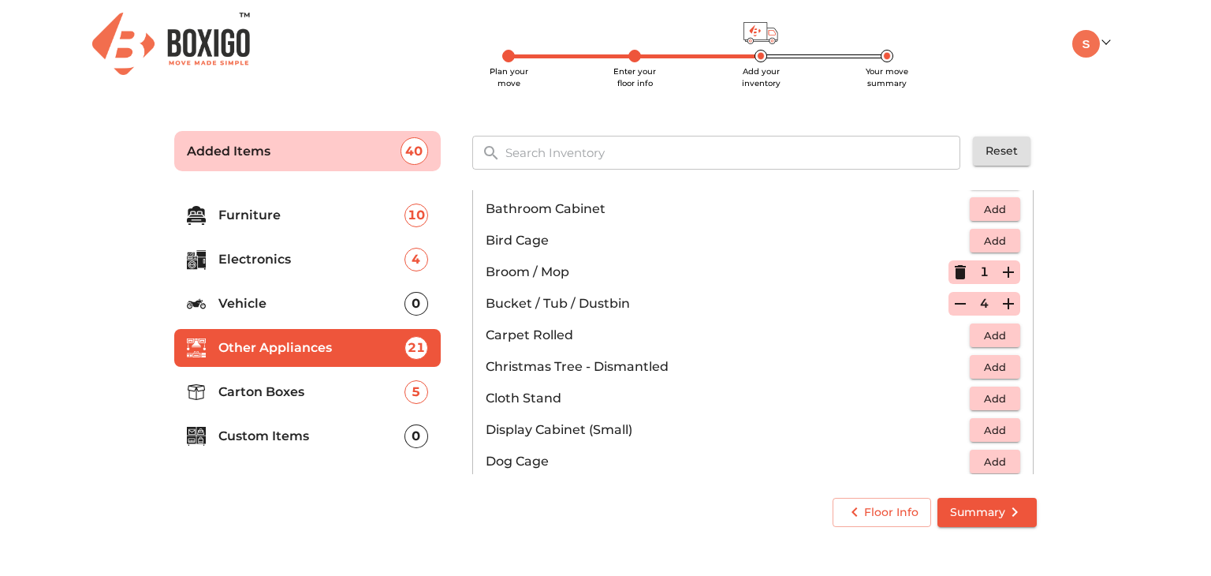
scroll to position [277, 0]
click at [999, 277] on icon "button" at bounding box center [1008, 274] width 19 height 19
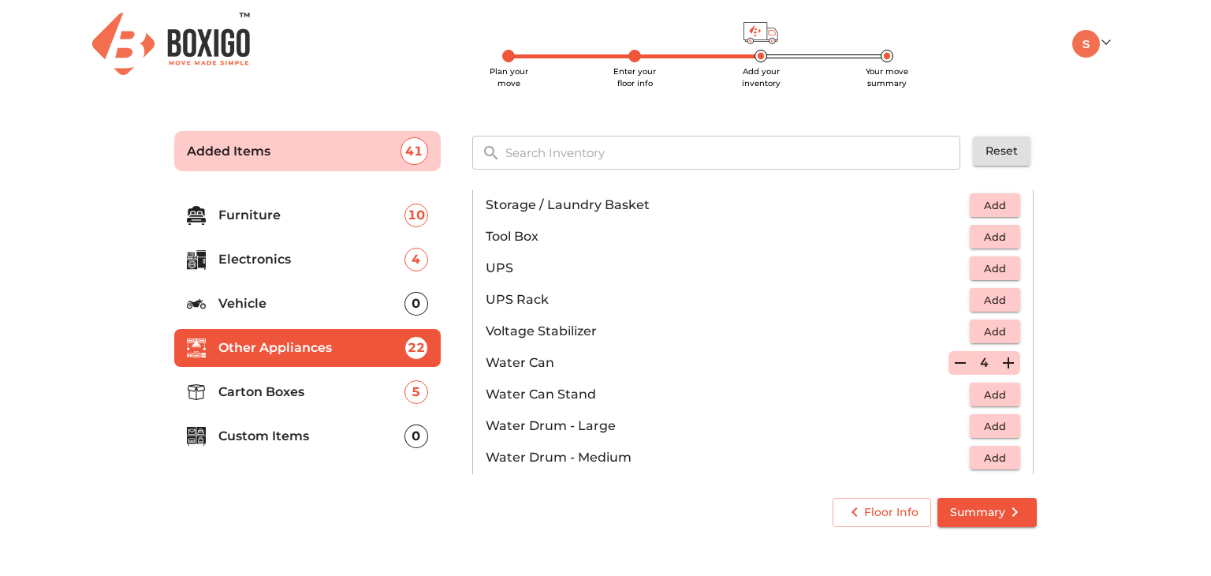
scroll to position [1188, 0]
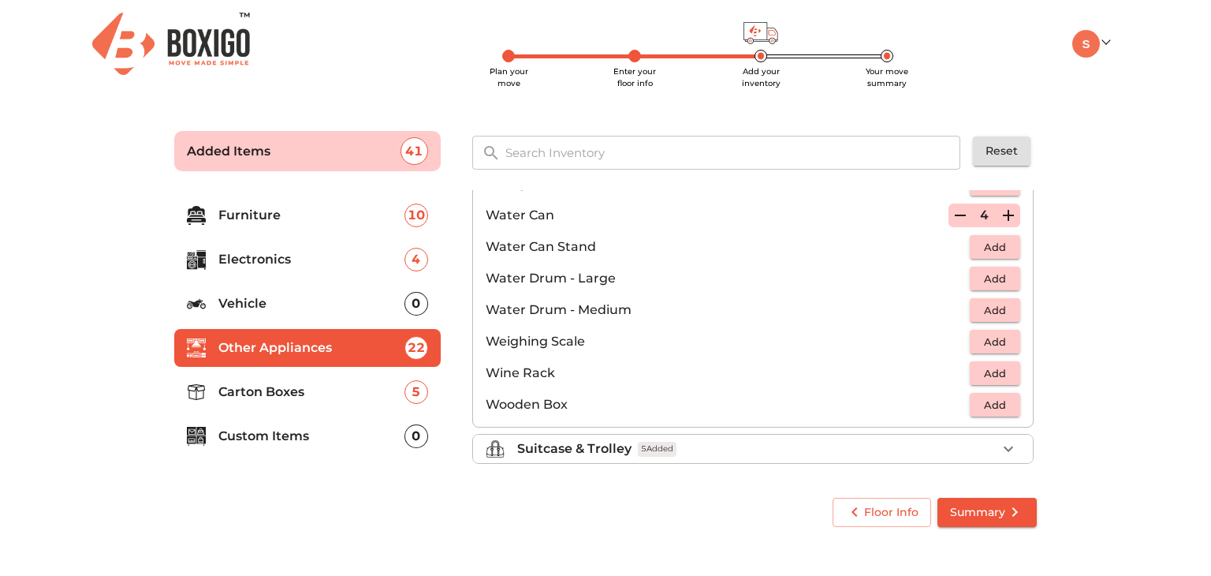
click at [652, 442] on span "5 Added" at bounding box center [657, 449] width 39 height 15
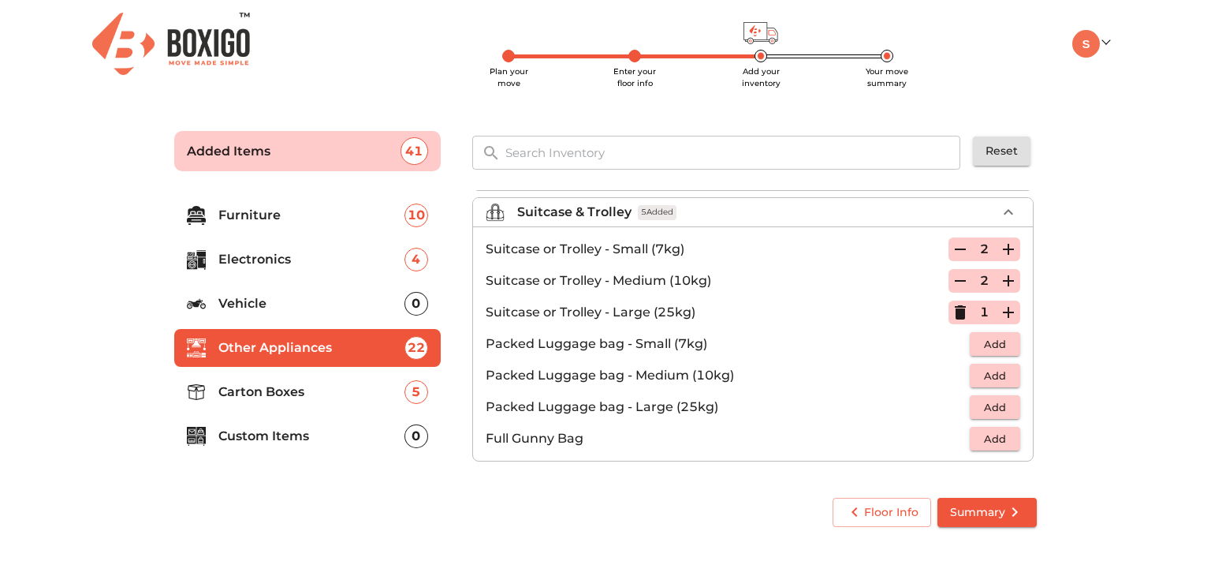
scroll to position [178, 0]
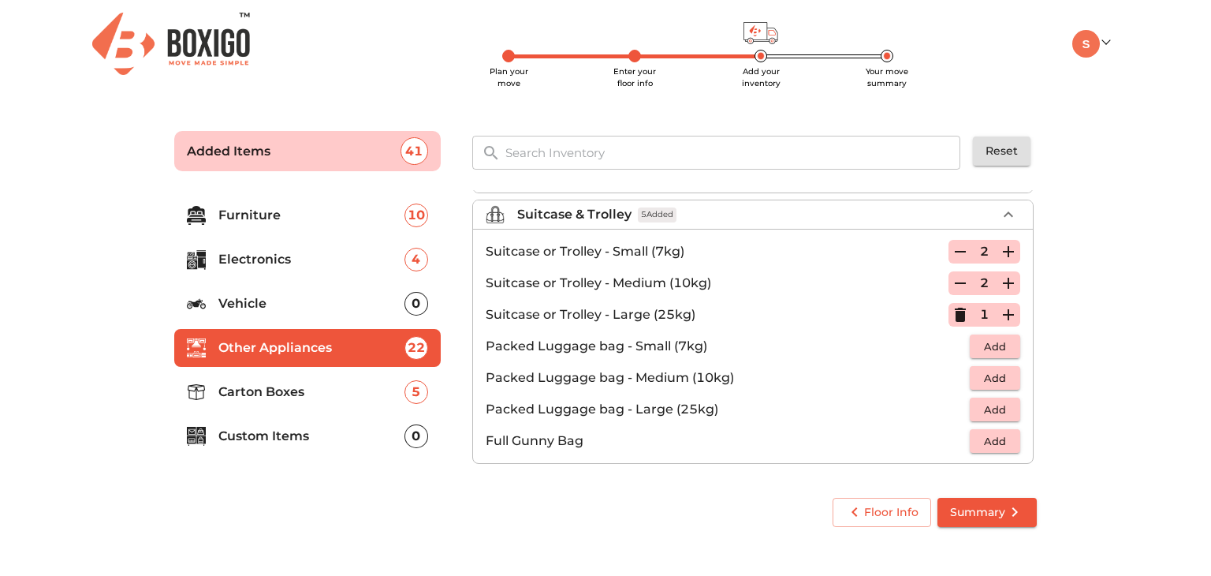
click at [300, 394] on p "Carton Boxes" at bounding box center [311, 392] width 186 height 19
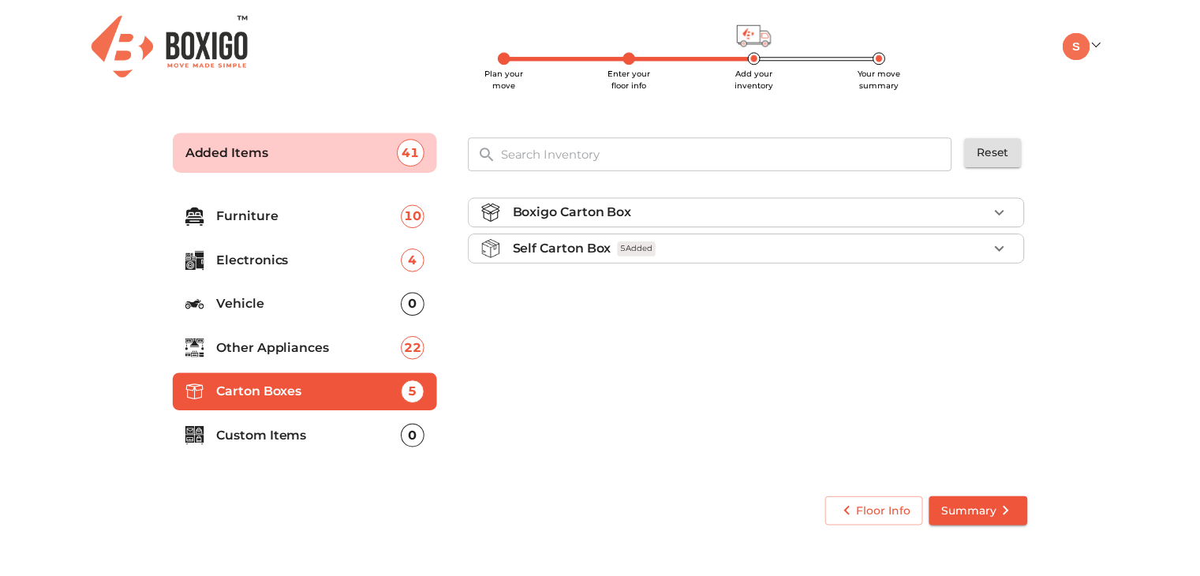
scroll to position [0, 0]
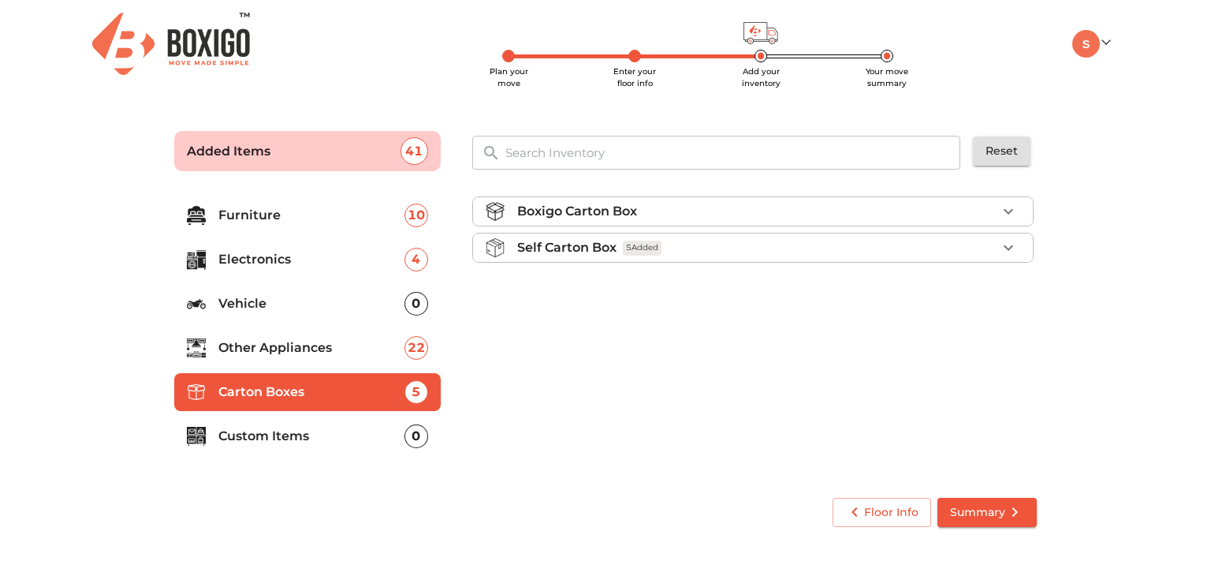
click at [767, 255] on div "Self Carton Box 5 Added" at bounding box center [757, 247] width 480 height 19
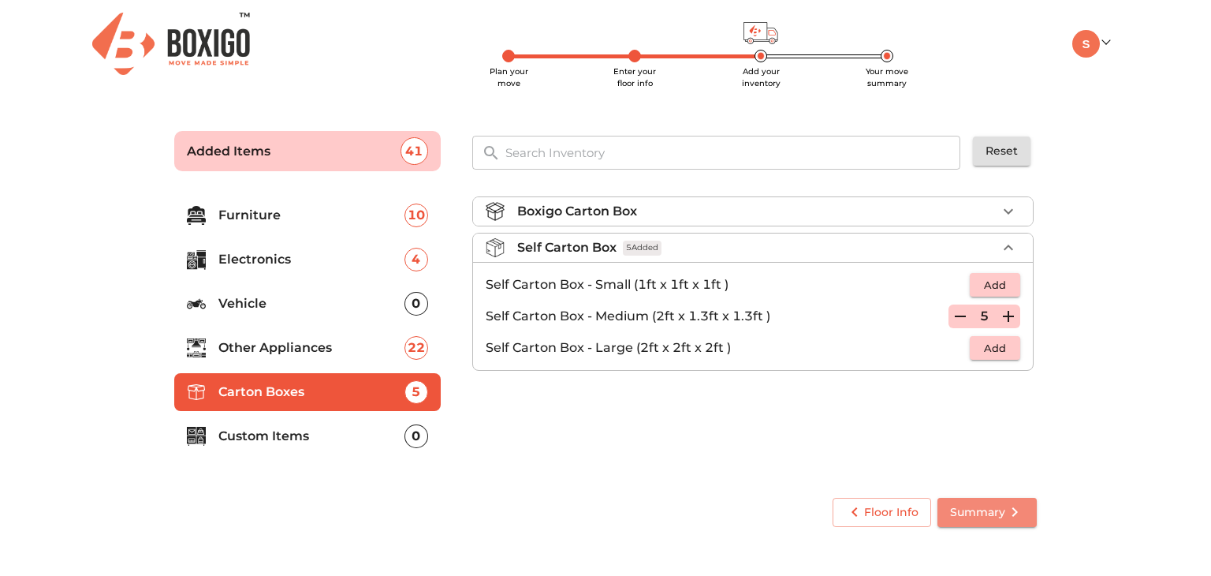
click at [996, 506] on span "Summary" at bounding box center [987, 512] width 74 height 20
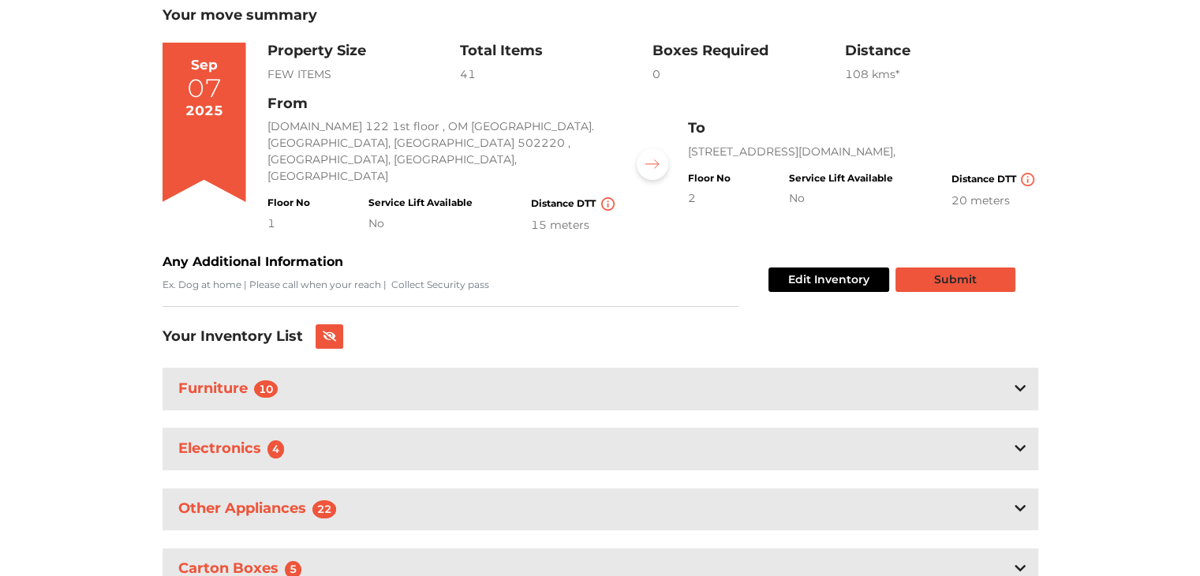
scroll to position [160, 0]
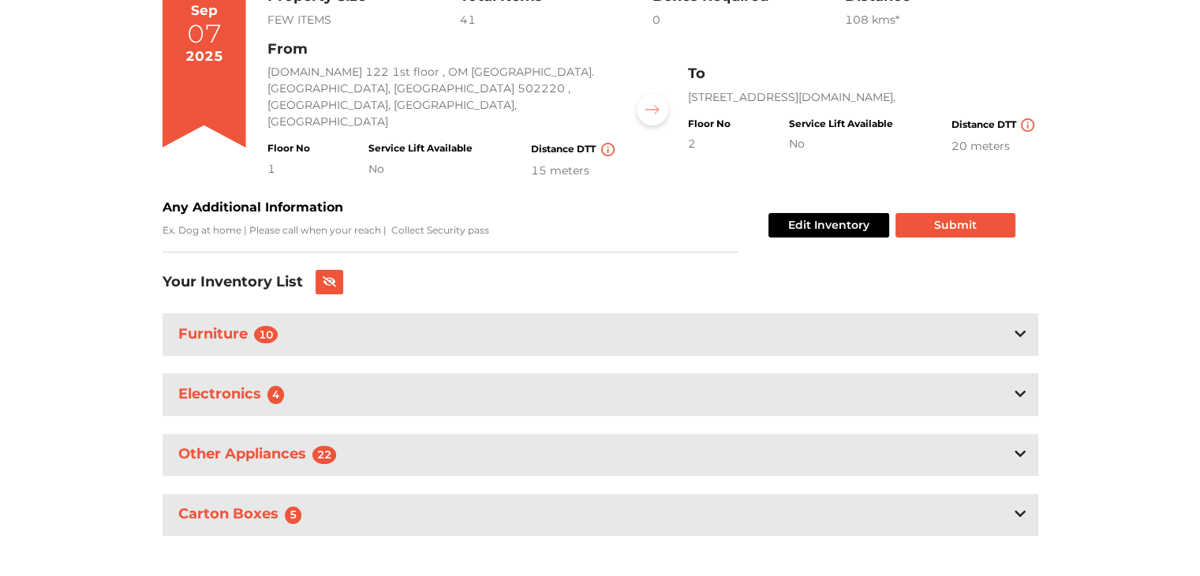
click at [1020, 507] on icon at bounding box center [1019, 513] width 11 height 13
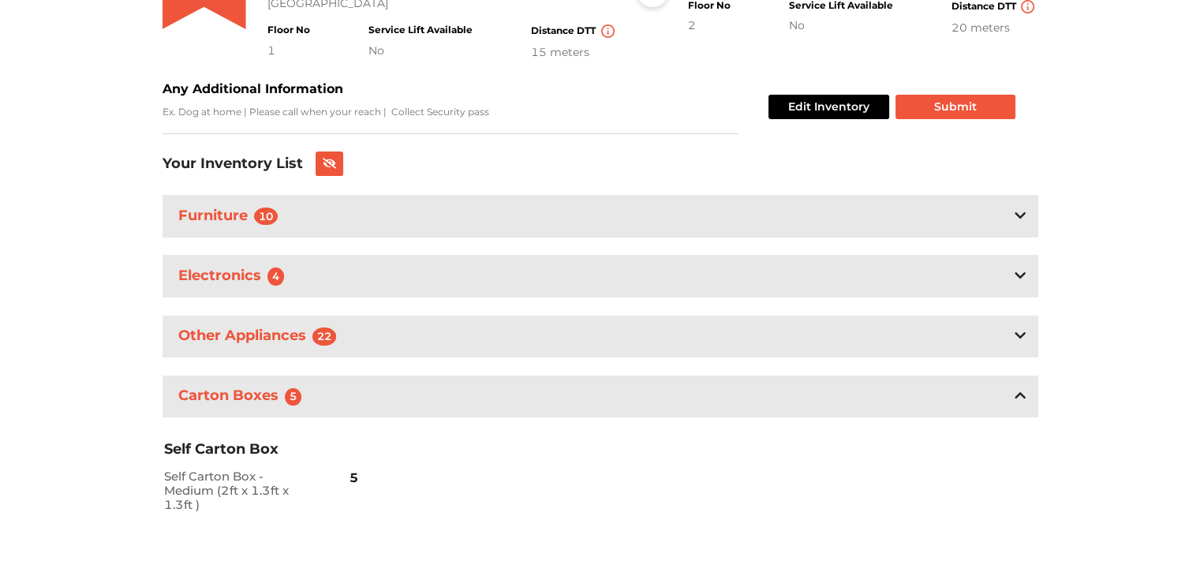
click at [918, 390] on div "Carton Boxes 5" at bounding box center [599, 396] width 875 height 42
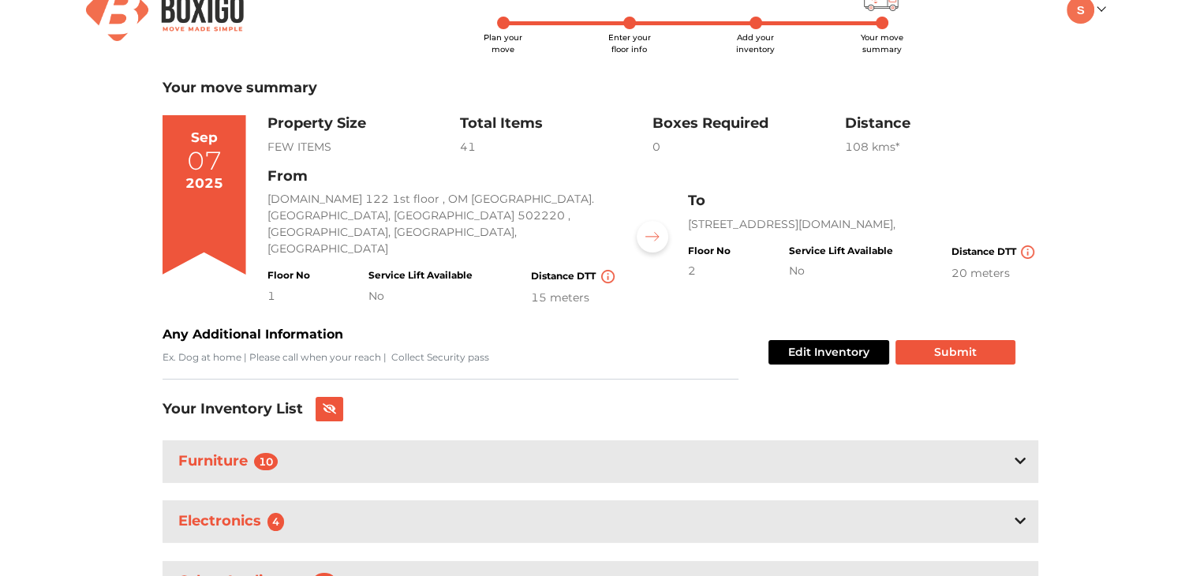
scroll to position [21, 0]
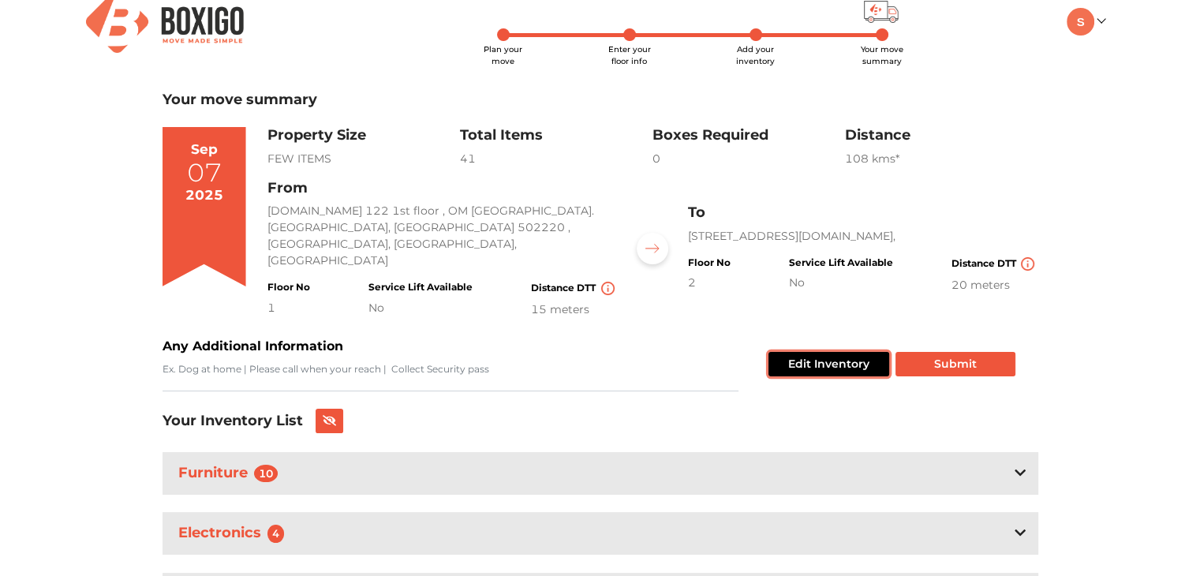
click at [822, 354] on button "Edit Inventory" at bounding box center [828, 364] width 121 height 24
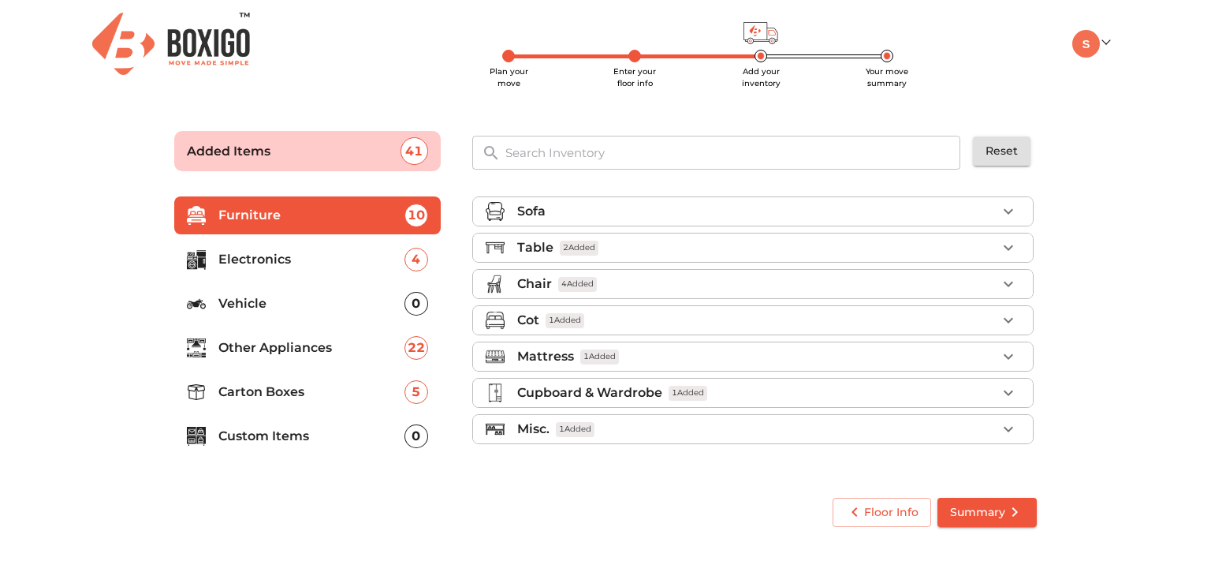
click at [331, 392] on p "Carton Boxes" at bounding box center [311, 392] width 186 height 19
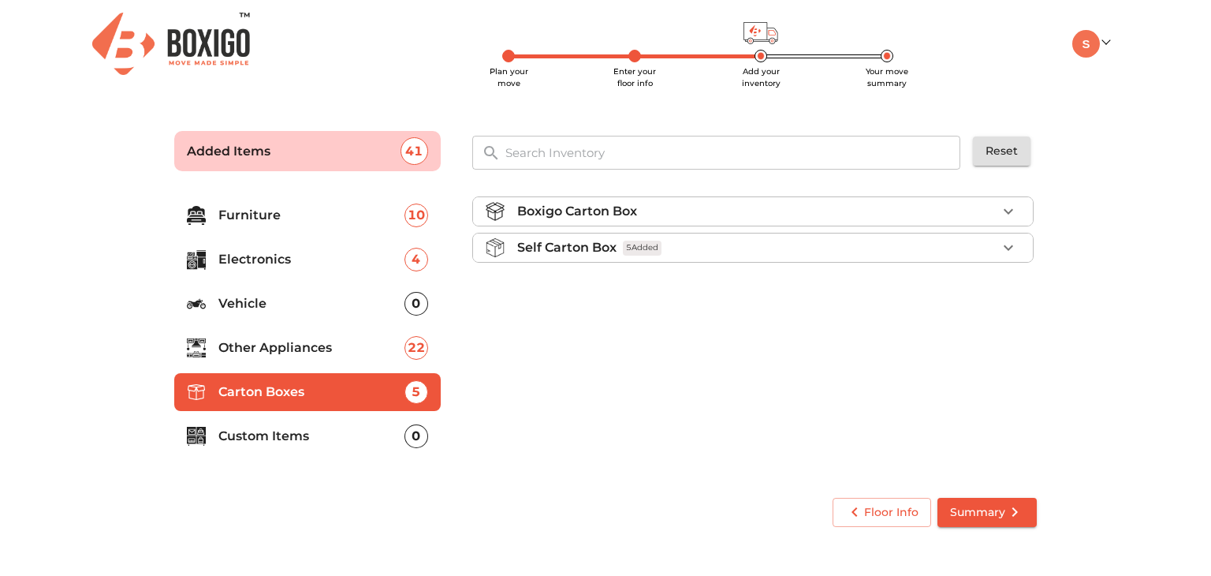
click at [580, 222] on li "Boxigo Carton Box" at bounding box center [753, 211] width 560 height 28
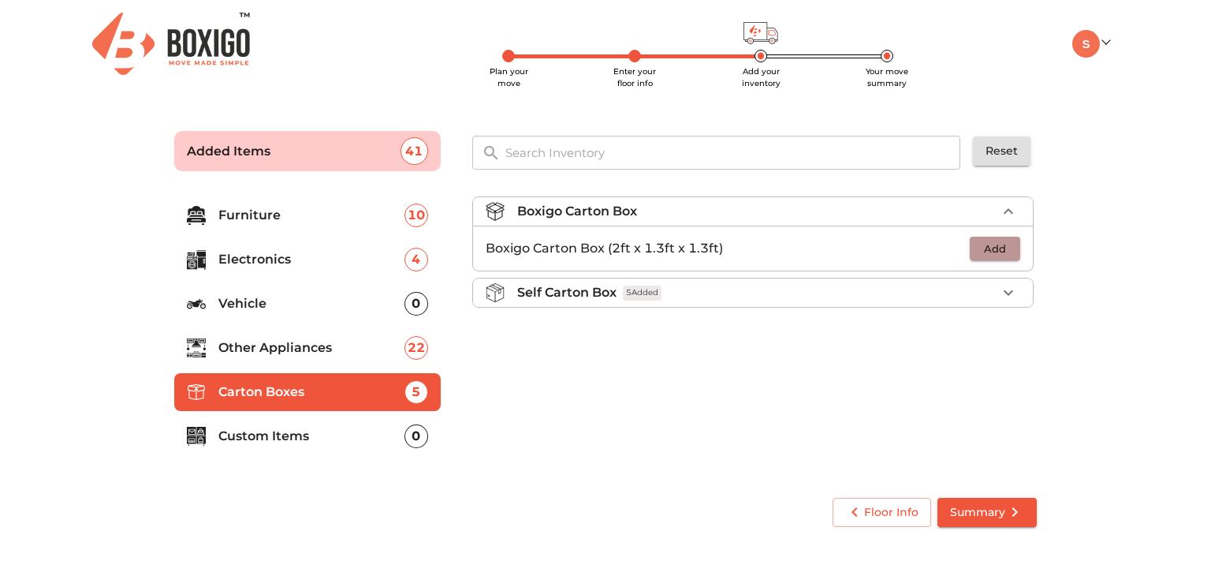
click at [983, 249] on span "Add" at bounding box center [995, 249] width 35 height 18
click at [1010, 253] on icon "button" at bounding box center [1008, 248] width 19 height 19
click at [867, 355] on div "Boxigo Carton Box 2 Added Boxigo Carton Box (2ft x 1.3ft x 1.3ft) 2 Self Carton…" at bounding box center [754, 333] width 577 height 298
click at [969, 503] on span "Summary" at bounding box center [987, 512] width 74 height 20
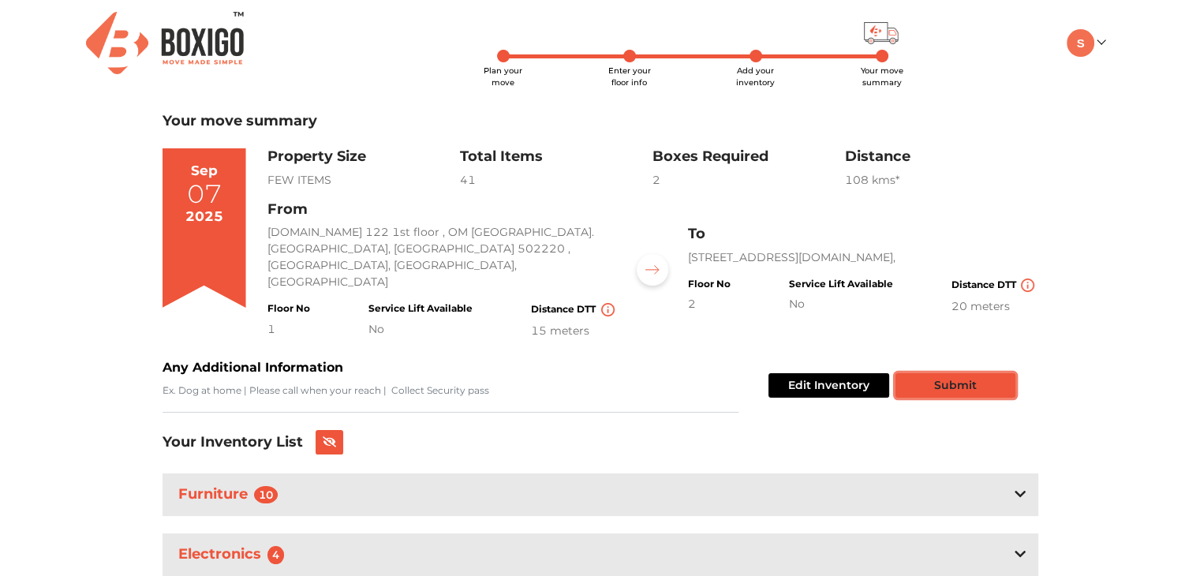
click at [967, 373] on button "Submit" at bounding box center [955, 385] width 120 height 24
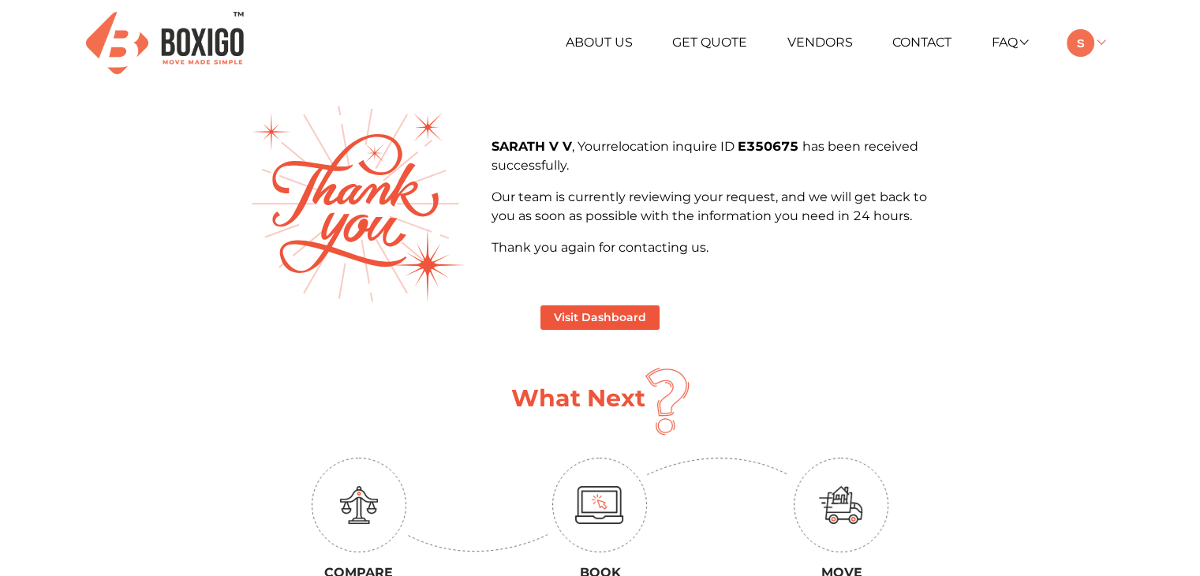
click at [1095, 37] on link at bounding box center [1084, 42] width 37 height 15
click at [1122, 159] on button "LOGOUT" at bounding box center [1129, 154] width 126 height 29
